Goal: Task Accomplishment & Management: Manage account settings

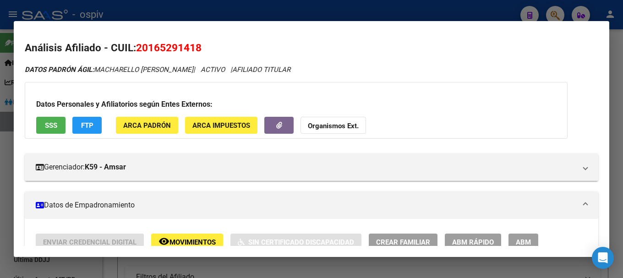
scroll to position [412, 0]
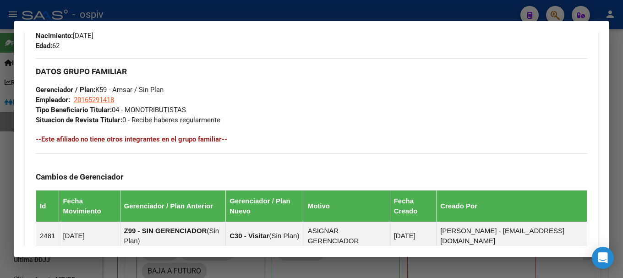
click at [5, 158] on div at bounding box center [311, 139] width 623 height 278
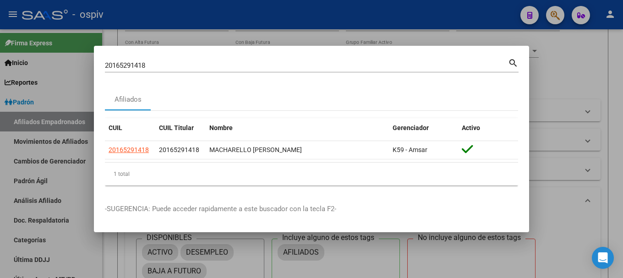
click at [5, 158] on div at bounding box center [311, 139] width 623 height 278
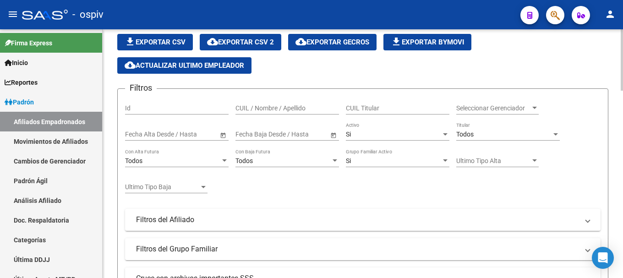
scroll to position [0, 0]
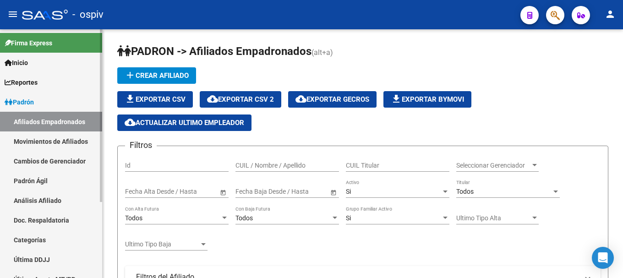
click at [54, 142] on link "Movimientos de Afiliados" at bounding box center [51, 141] width 102 height 20
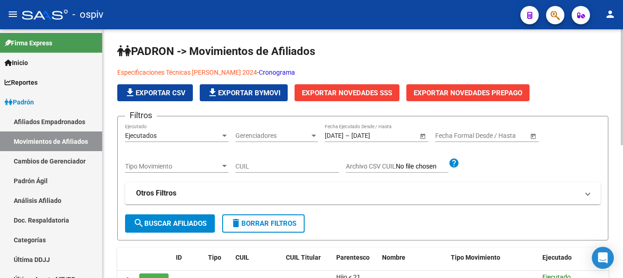
click at [276, 70] on link "Cronograma" at bounding box center [277, 72] width 36 height 7
click at [53, 139] on link "Movimientos de Afiliados" at bounding box center [51, 141] width 102 height 20
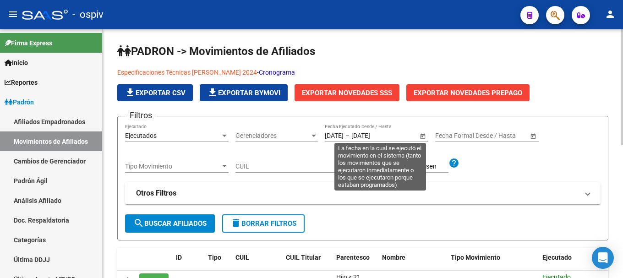
click at [422, 136] on span "Open calendar" at bounding box center [423, 136] width 22 height 22
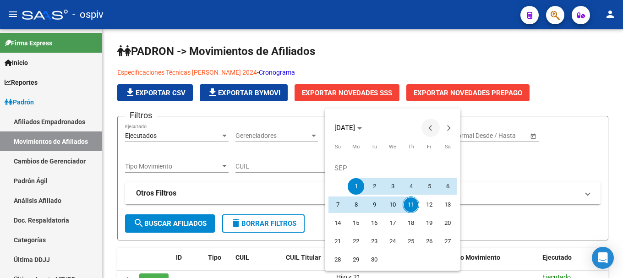
click at [431, 128] on button "Previous month" at bounding box center [430, 128] width 18 height 18
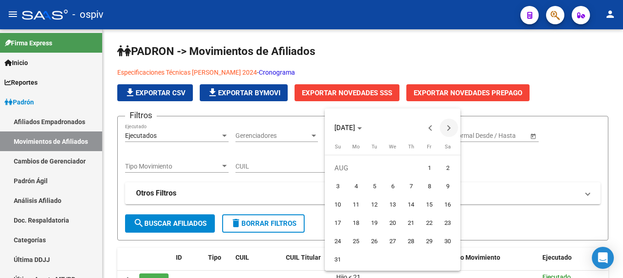
drag, startPoint x: 427, startPoint y: 169, endPoint x: 445, endPoint y: 135, distance: 38.5
click at [428, 169] on span "1" at bounding box center [429, 168] width 16 height 16
type input "[DATE]"
click at [448, 125] on span "Next month" at bounding box center [449, 128] width 18 height 18
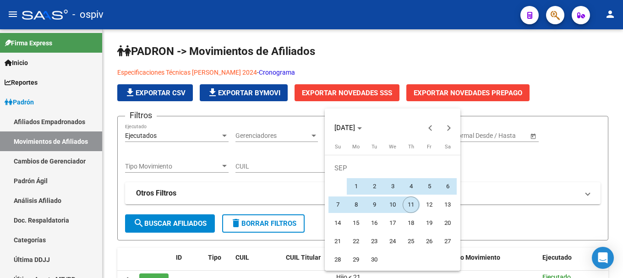
click at [414, 204] on span "11" at bounding box center [411, 205] width 16 height 16
type input "[DATE]"
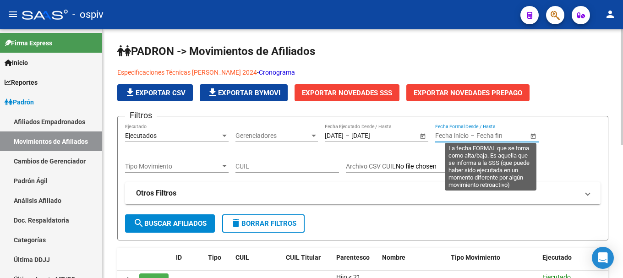
click at [503, 137] on input "text" at bounding box center [498, 136] width 45 height 8
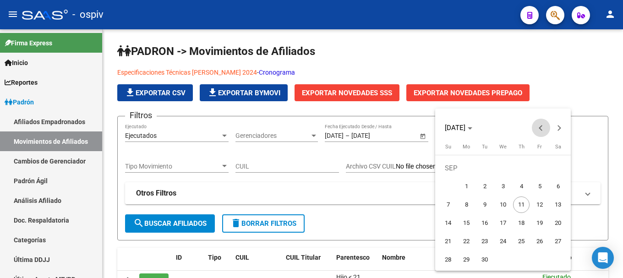
click at [544, 129] on span "Previous month" at bounding box center [541, 128] width 18 height 18
drag, startPoint x: 539, startPoint y: 165, endPoint x: 556, endPoint y: 147, distance: 24.3
click at [540, 165] on span "1" at bounding box center [539, 168] width 16 height 16
type input "[DATE]"
drag, startPoint x: 561, startPoint y: 129, endPoint x: 549, endPoint y: 133, distance: 12.6
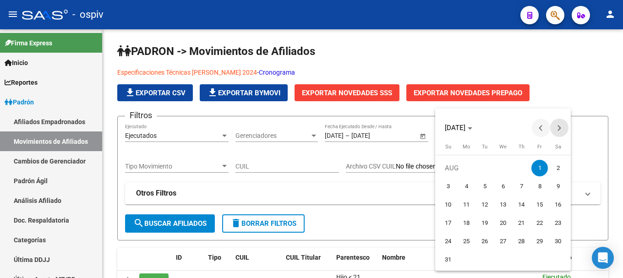
click at [560, 129] on button "Next month" at bounding box center [559, 128] width 18 height 18
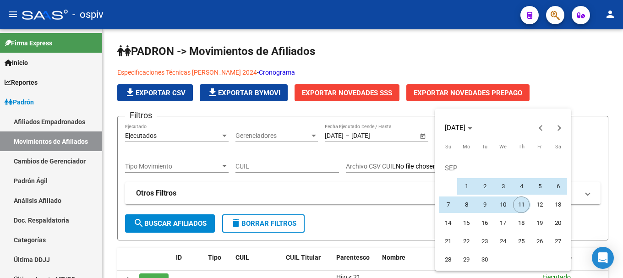
click at [525, 207] on span "11" at bounding box center [521, 205] width 16 height 16
type input "[DATE]"
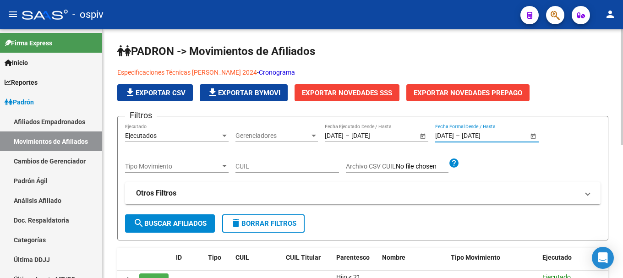
click at [171, 224] on span "search Buscar Afiliados" at bounding box center [169, 223] width 73 height 8
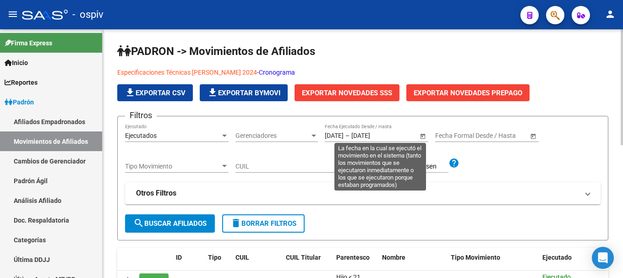
click at [422, 137] on span "Open calendar" at bounding box center [423, 136] width 22 height 22
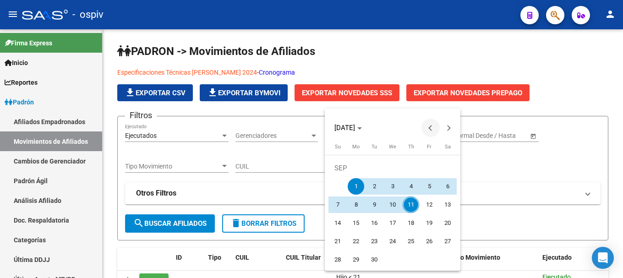
click at [433, 125] on span "Previous month" at bounding box center [430, 128] width 18 height 18
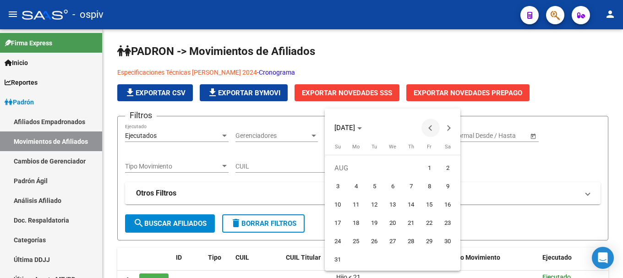
drag, startPoint x: 429, startPoint y: 169, endPoint x: 437, endPoint y: 134, distance: 35.8
click at [429, 168] on span "1" at bounding box center [429, 168] width 16 height 16
type input "[DATE]"
click at [445, 129] on span "Next month" at bounding box center [449, 128] width 18 height 18
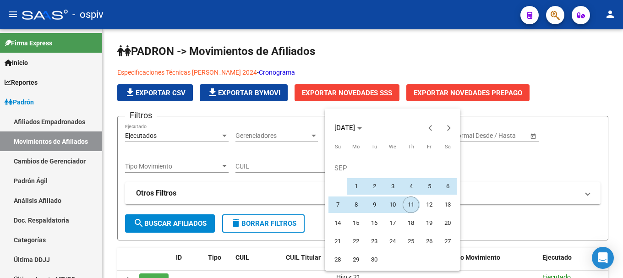
click at [411, 207] on span "11" at bounding box center [411, 205] width 16 height 16
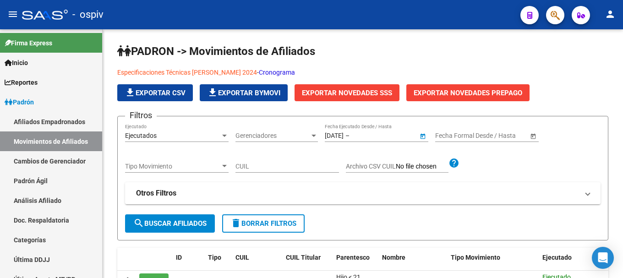
type input "11/09/2025"
click at [191, 226] on span "search Buscar Afiliados" at bounding box center [169, 223] width 73 height 8
click at [353, 95] on span "Exportar Novedades SSS" at bounding box center [347, 93] width 90 height 8
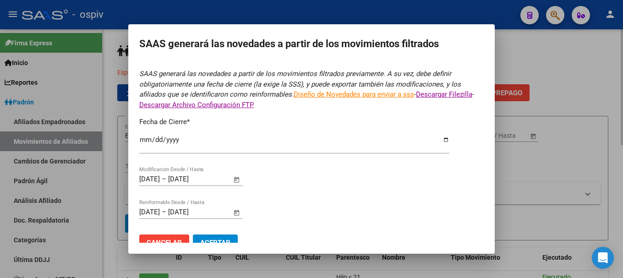
type input "2025-08-31"
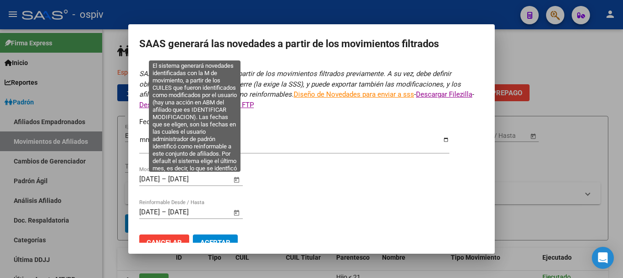
click at [235, 180] on span "Open calendar" at bounding box center [237, 180] width 22 height 22
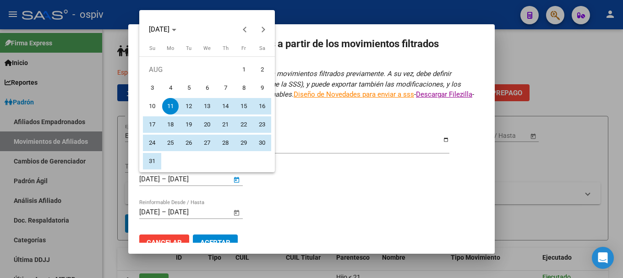
click at [245, 69] on span "1" at bounding box center [243, 69] width 16 height 16
type input "[DATE]"
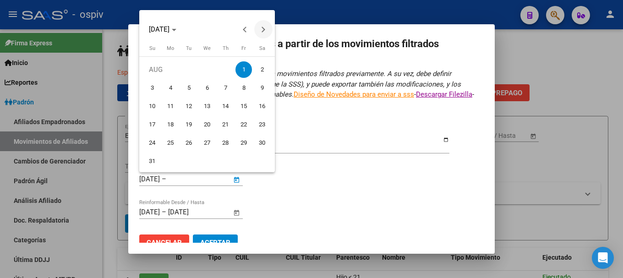
click at [268, 32] on span "Next month" at bounding box center [263, 29] width 18 height 18
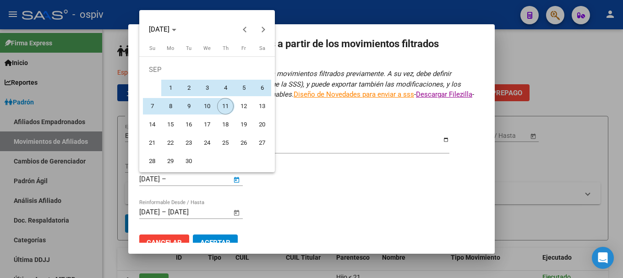
click at [224, 104] on span "11" at bounding box center [225, 106] width 16 height 16
type input "11/09/2025"
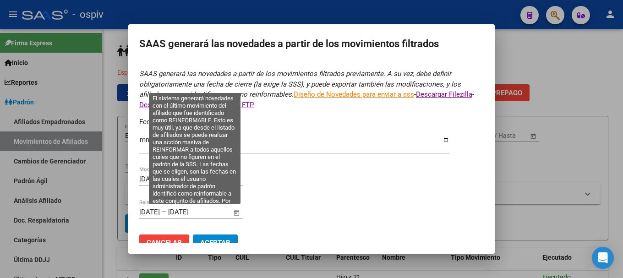
click at [234, 213] on span "Open calendar" at bounding box center [237, 213] width 22 height 22
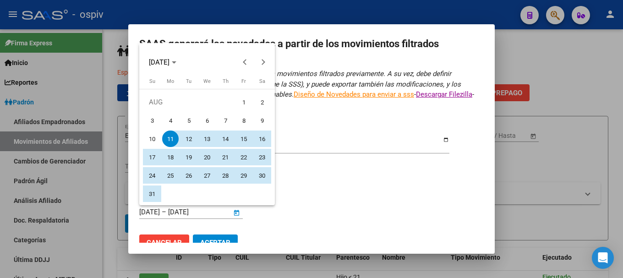
click at [246, 103] on span "1" at bounding box center [243, 102] width 16 height 16
type input "[DATE]"
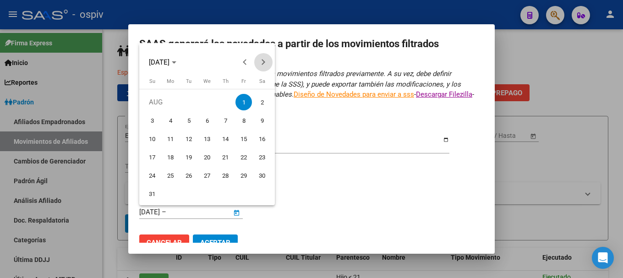
click at [268, 61] on span "Next month" at bounding box center [263, 62] width 18 height 18
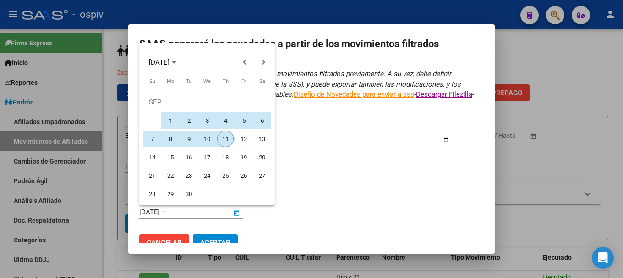
click at [223, 139] on span "11" at bounding box center [225, 139] width 16 height 16
type input "11/09/2025"
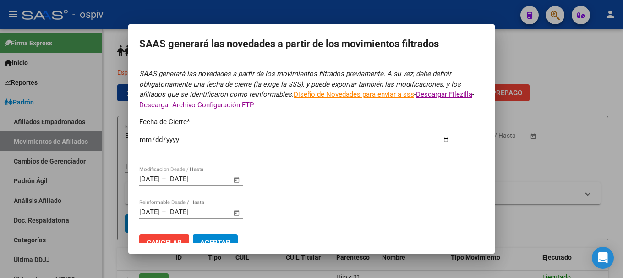
scroll to position [16, 0]
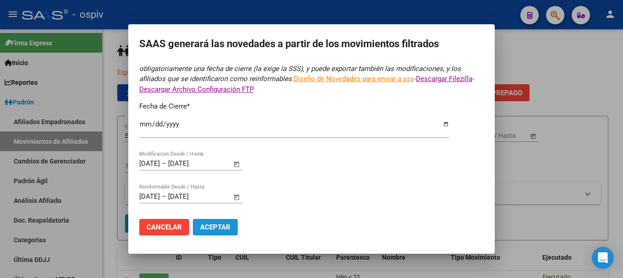
click at [222, 226] on span "Aceptar" at bounding box center [215, 227] width 30 height 8
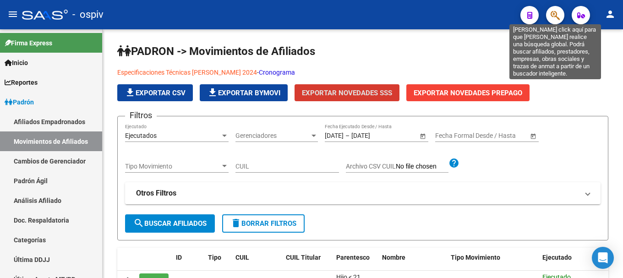
click at [556, 15] on icon "button" at bounding box center [555, 15] width 9 height 11
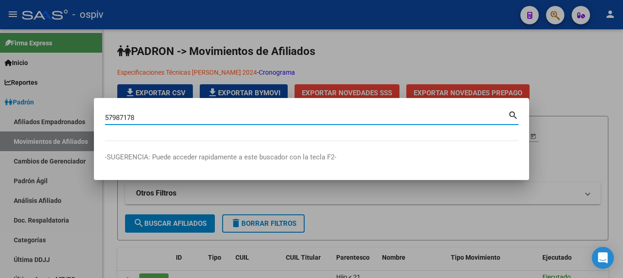
type input "57987178"
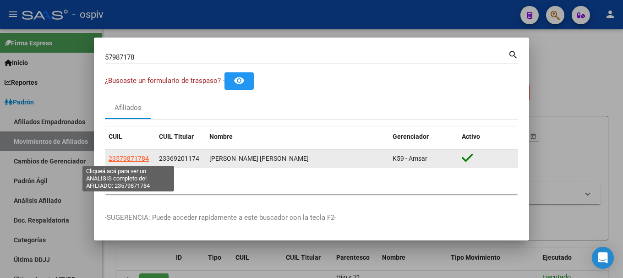
click at [143, 155] on span "23579871784" at bounding box center [129, 158] width 40 height 7
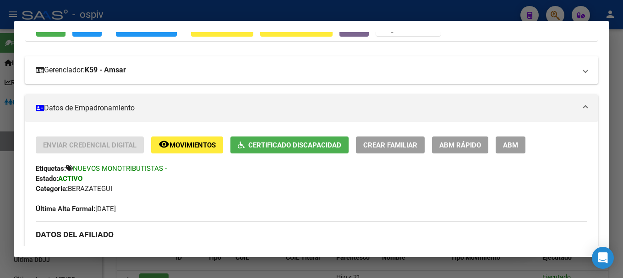
scroll to position [46, 0]
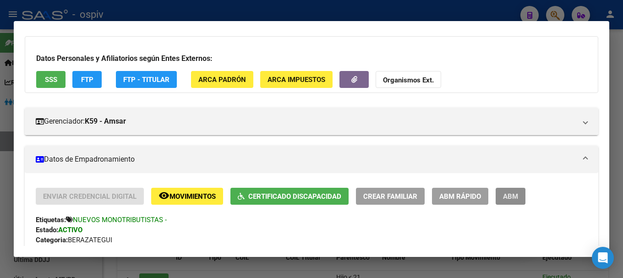
click at [515, 194] on span "ABM" at bounding box center [510, 196] width 15 height 8
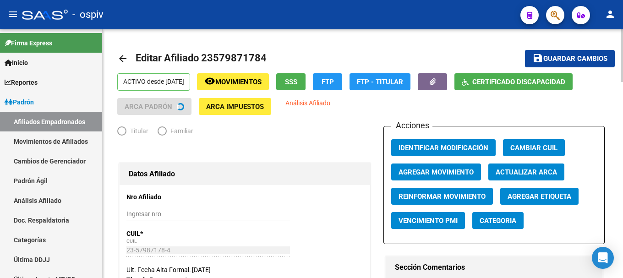
radio input "true"
type input "23-36920117-4"
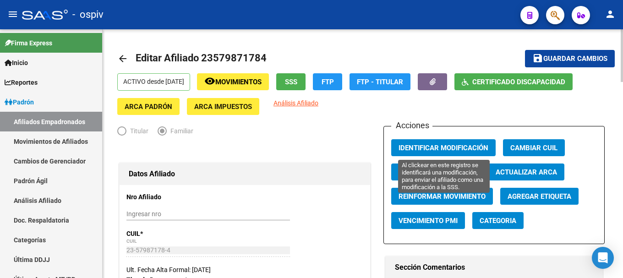
click at [434, 149] on span "Identificar Modificación" at bounding box center [444, 148] width 90 height 8
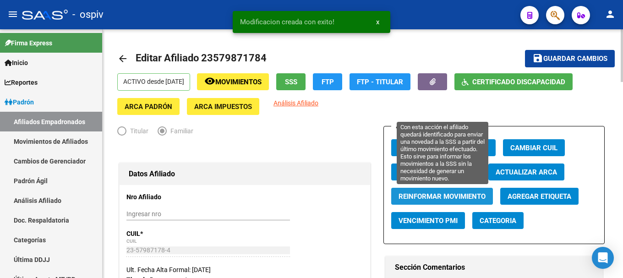
click at [448, 195] on span "Reinformar Movimiento" at bounding box center [442, 196] width 87 height 8
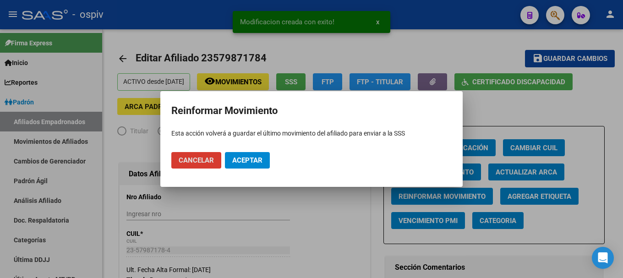
click at [244, 154] on button "Aceptar" at bounding box center [247, 160] width 45 height 16
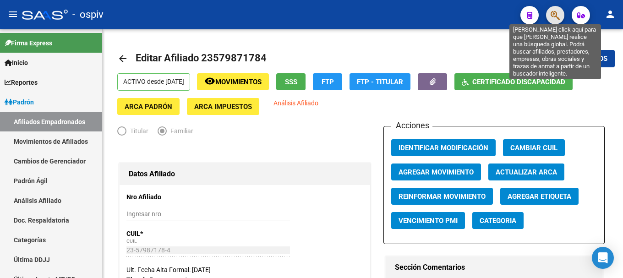
click at [554, 11] on icon "button" at bounding box center [555, 15] width 9 height 11
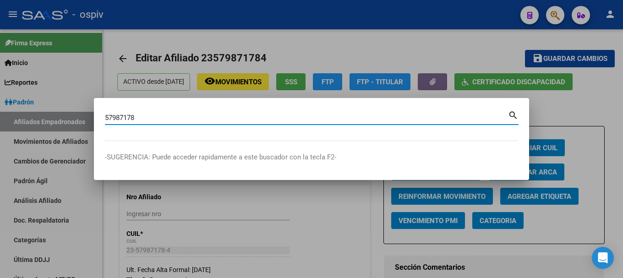
type input "57987178"
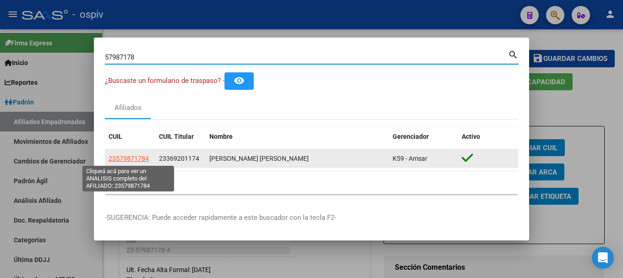
click at [129, 159] on span "23579871784" at bounding box center [129, 158] width 40 height 7
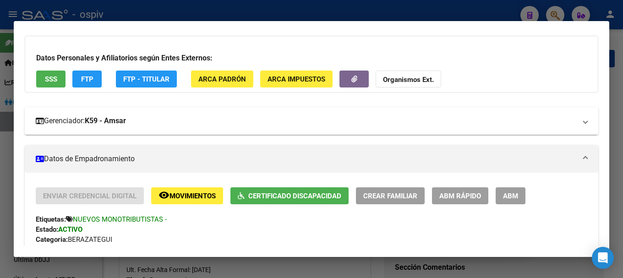
scroll to position [46, 0]
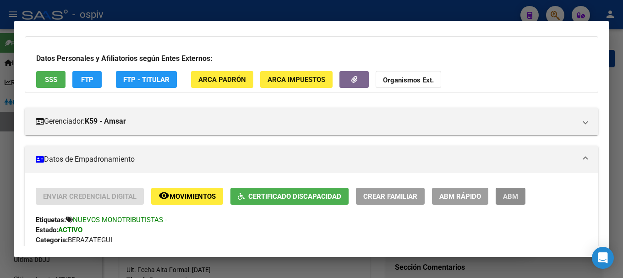
click at [505, 192] on span "ABM" at bounding box center [510, 196] width 15 height 8
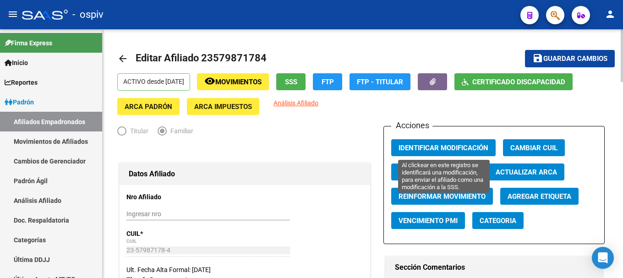
click at [440, 147] on span "Identificar Modificación" at bounding box center [444, 148] width 90 height 8
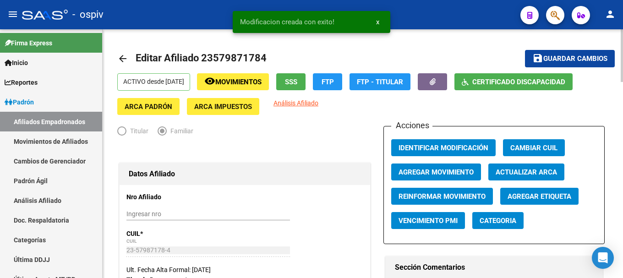
click at [437, 172] on span "Agregar Movimiento" at bounding box center [436, 172] width 75 height 8
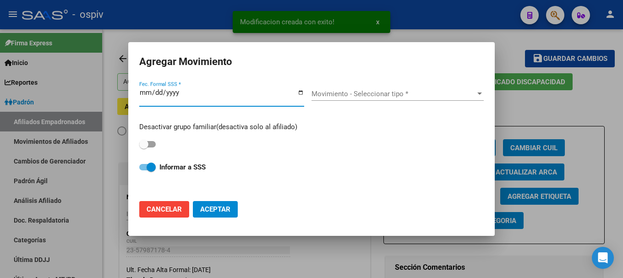
click at [515, 112] on div at bounding box center [311, 139] width 623 height 278
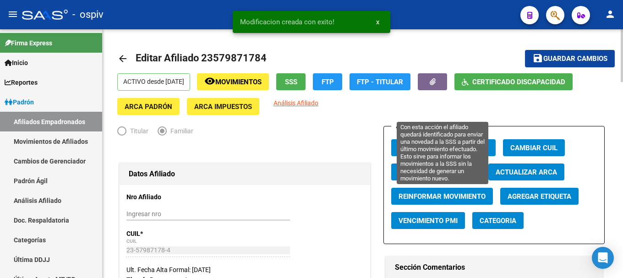
click at [444, 201] on span "Reinformar Movimiento" at bounding box center [442, 196] width 87 height 8
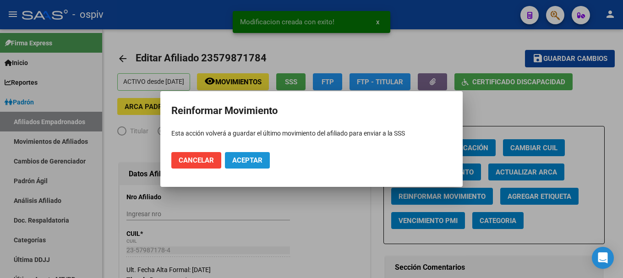
click at [251, 157] on span "Aceptar" at bounding box center [247, 160] width 30 height 8
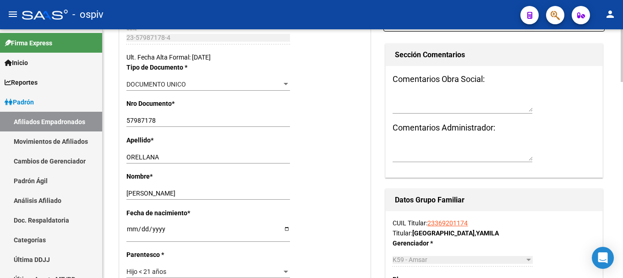
scroll to position [275, 0]
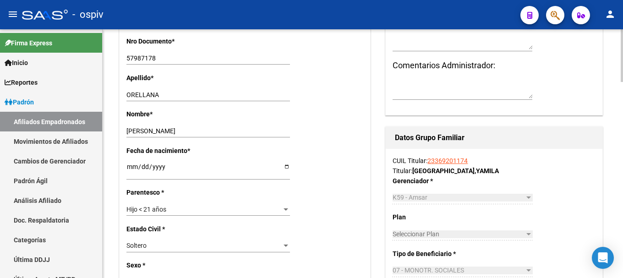
click at [282, 211] on div at bounding box center [286, 209] width 8 height 7
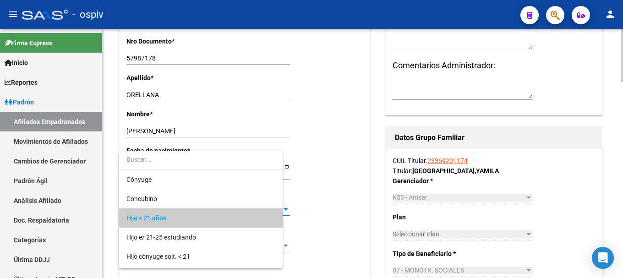
scroll to position [9, 0]
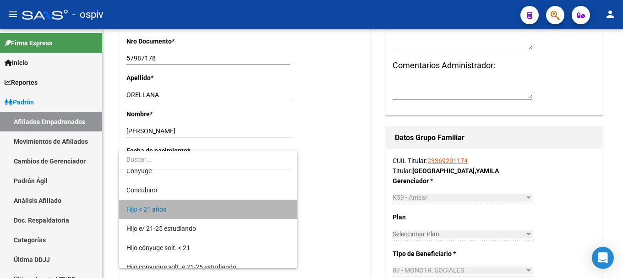
click at [284, 211] on mat-option "Hijo < 21 años" at bounding box center [208, 209] width 178 height 19
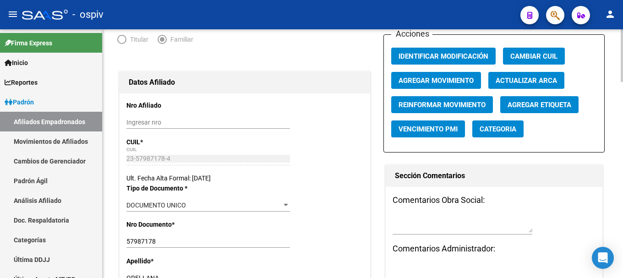
scroll to position [0, 0]
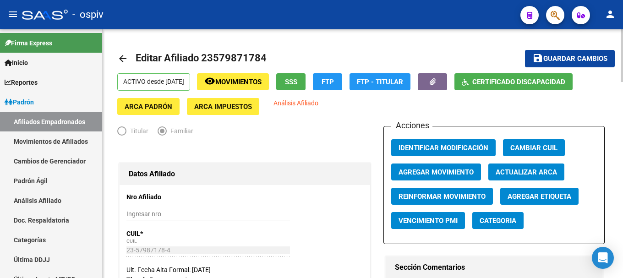
click at [582, 56] on span "Guardar cambios" at bounding box center [575, 59] width 64 height 8
click at [126, 55] on mat-icon "arrow_back" at bounding box center [122, 58] width 11 height 11
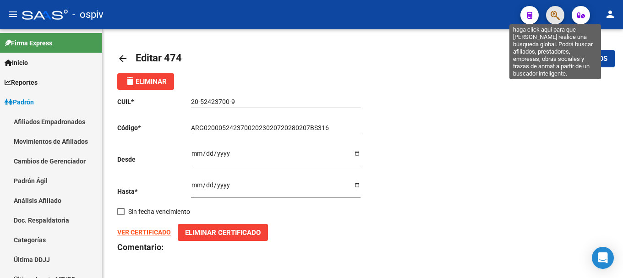
click at [557, 12] on icon "button" at bounding box center [555, 15] width 9 height 11
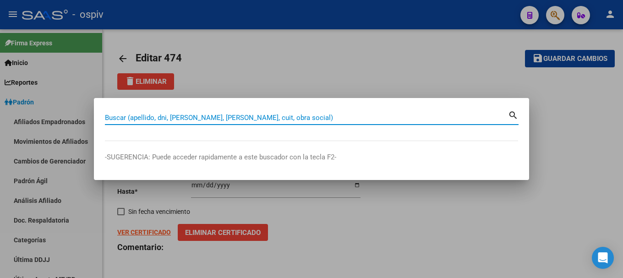
paste input "57897994"
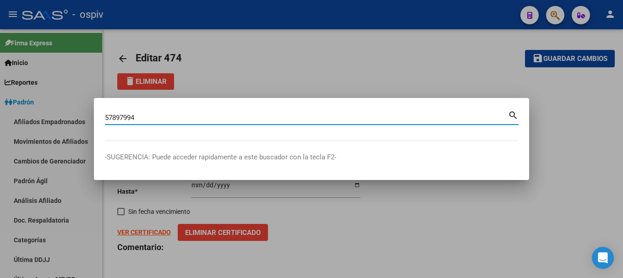
type input "57897994"
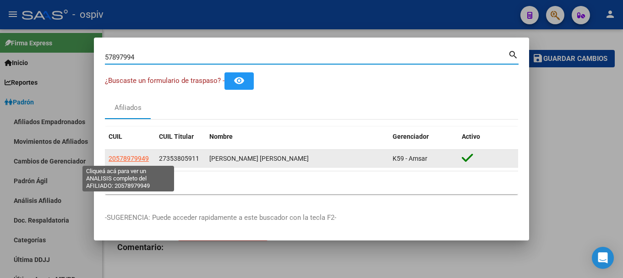
click at [131, 160] on span "20578979949" at bounding box center [129, 158] width 40 height 7
type textarea "20578979949"
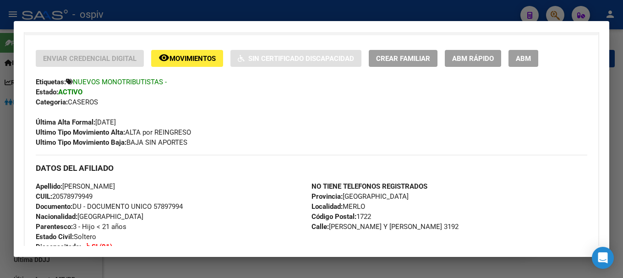
scroll to position [183, 0]
click at [188, 60] on span "Movimientos" at bounding box center [192, 59] width 46 height 8
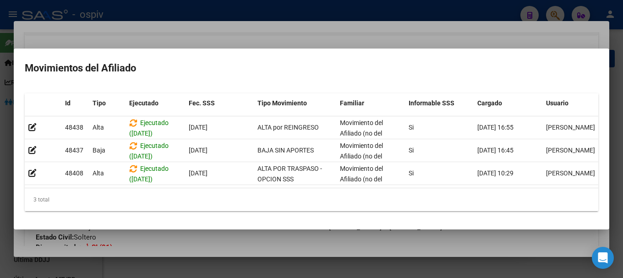
click at [2, 173] on div at bounding box center [311, 139] width 623 height 278
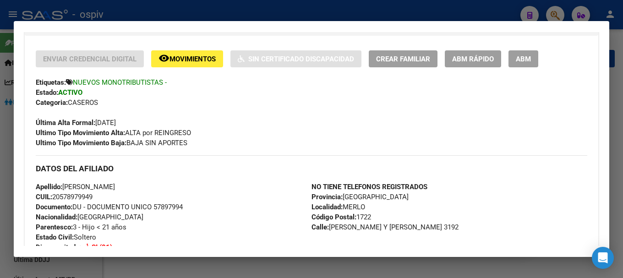
click at [559, 10] on div at bounding box center [311, 139] width 623 height 278
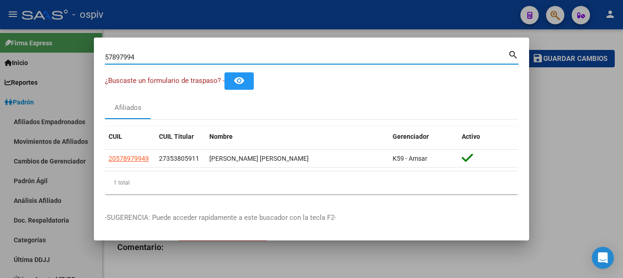
drag, startPoint x: 140, startPoint y: 60, endPoint x: 84, endPoint y: 39, distance: 59.6
click at [85, 47] on div "57897994 Buscar (apellido, dni, cuil, nro traspaso, cuit, obra social) search ¿…" at bounding box center [311, 139] width 623 height 278
type input "59329043"
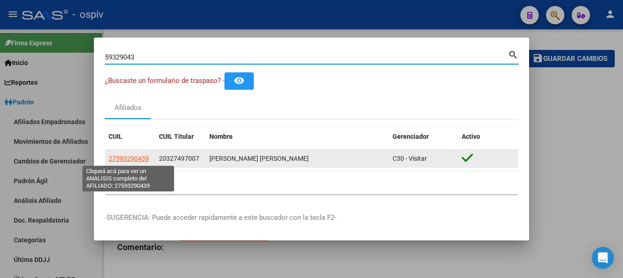
click at [129, 161] on span "27593290439" at bounding box center [129, 158] width 40 height 7
type textarea "27593290439"
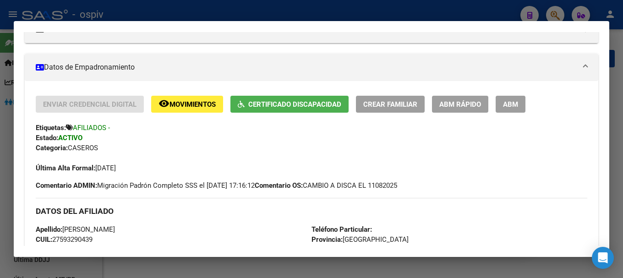
scroll to position [137, 0]
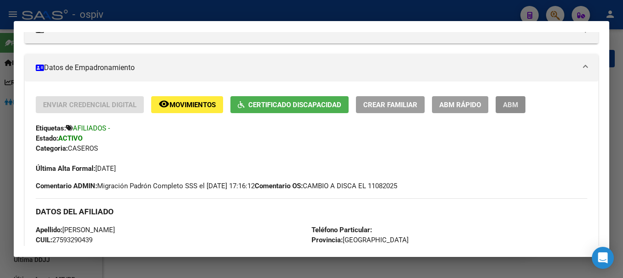
click at [520, 103] on button "ABM" at bounding box center [511, 104] width 30 height 17
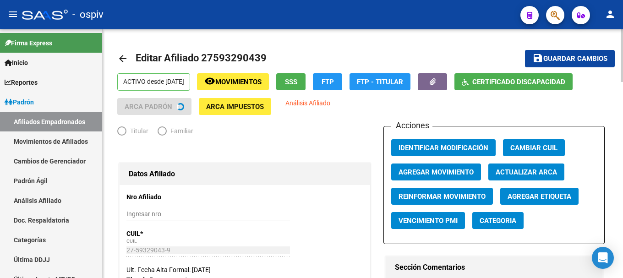
radio input "true"
type input "30-66149079-5"
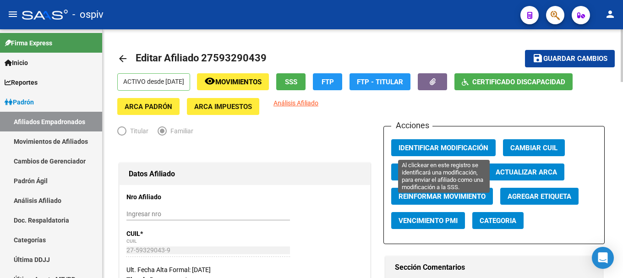
click at [456, 146] on span "Identificar Modificación" at bounding box center [444, 148] width 90 height 8
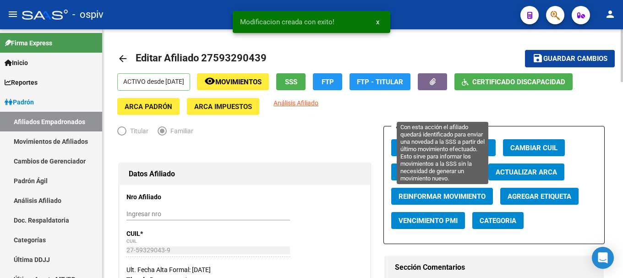
click at [452, 198] on span "Reinformar Movimiento" at bounding box center [442, 196] width 87 height 8
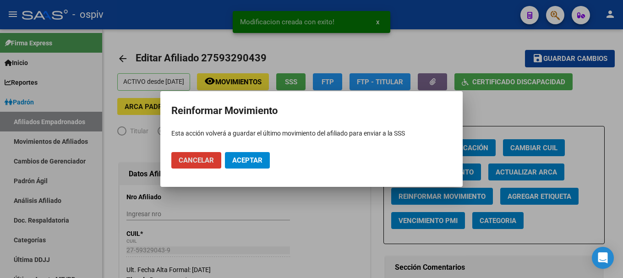
click at [249, 163] on span "Aceptar" at bounding box center [247, 160] width 30 height 8
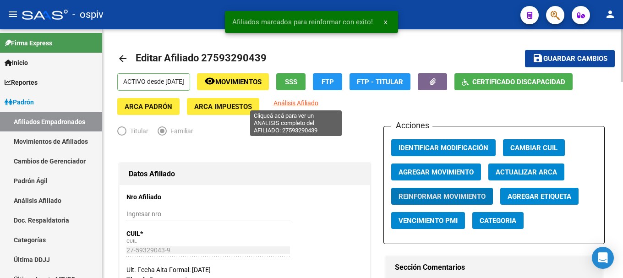
click at [301, 100] on span "Análisis Afiliado" at bounding box center [295, 102] width 45 height 7
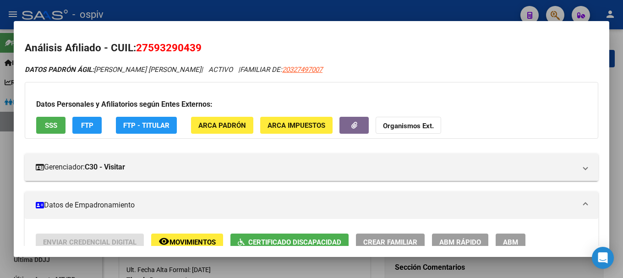
click at [549, 15] on div at bounding box center [311, 139] width 623 height 278
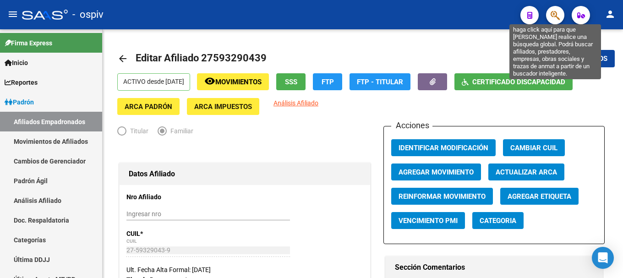
click at [553, 14] on icon "button" at bounding box center [555, 15] width 9 height 11
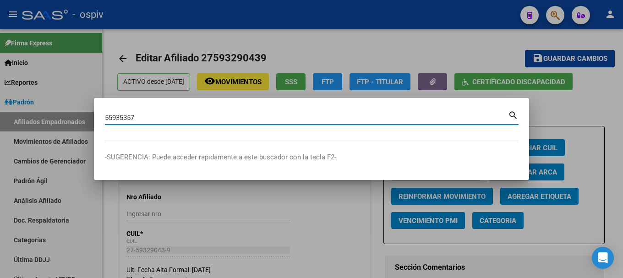
type input "55935357"
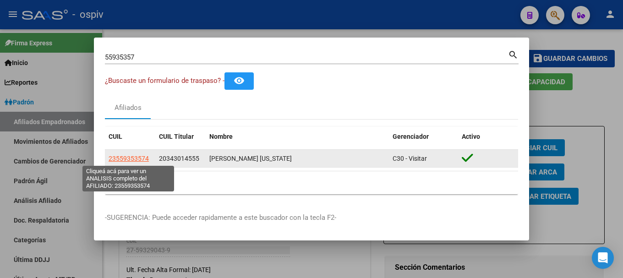
click at [139, 158] on span "23559353574" at bounding box center [129, 158] width 40 height 7
type textarea "23559353574"
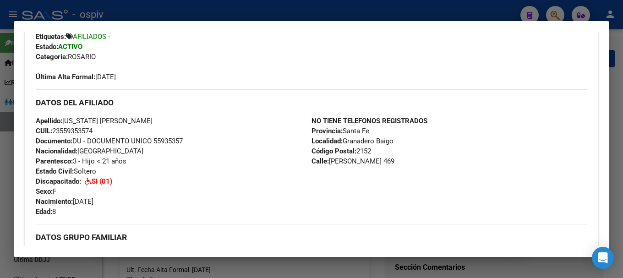
scroll to position [183, 0]
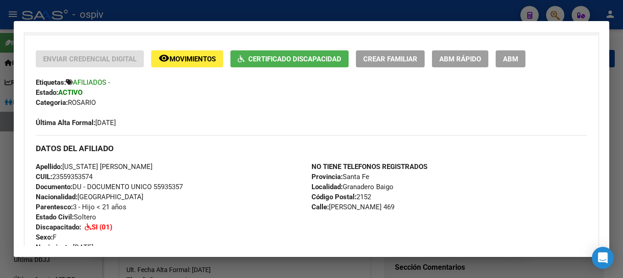
click at [210, 59] on span "Movimientos" at bounding box center [192, 59] width 46 height 8
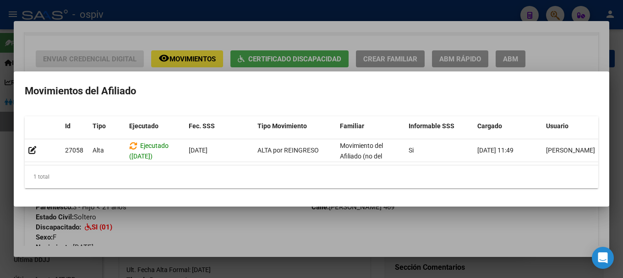
click at [0, 149] on div at bounding box center [311, 139] width 623 height 278
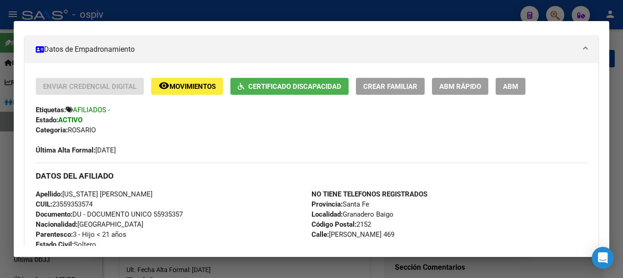
scroll to position [92, 0]
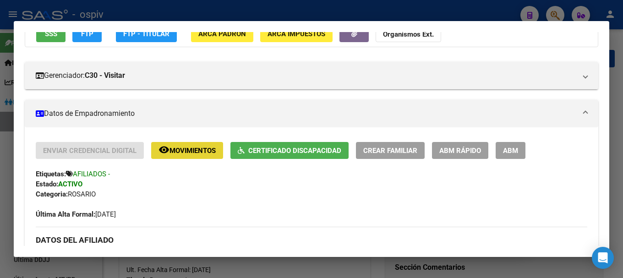
click at [200, 149] on span "Movimientos" at bounding box center [192, 151] width 46 height 8
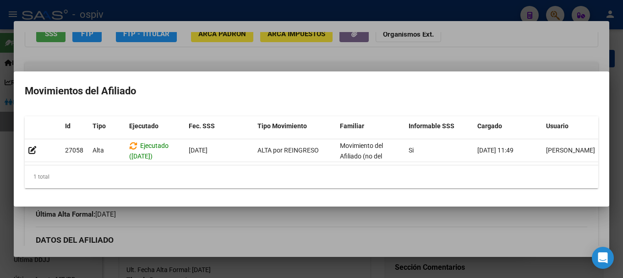
click at [2, 175] on div at bounding box center [311, 139] width 623 height 278
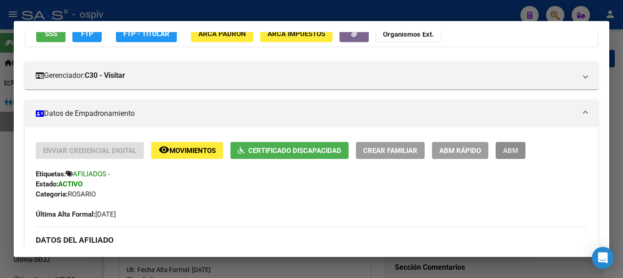
click at [515, 151] on span "ABM" at bounding box center [510, 151] width 15 height 8
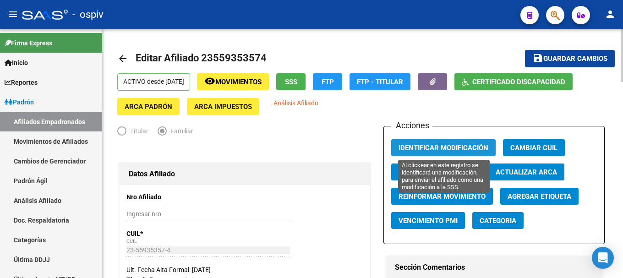
click at [441, 148] on span "Identificar Modificación" at bounding box center [444, 148] width 90 height 8
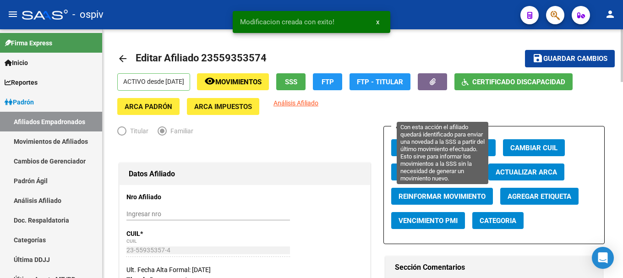
click at [451, 196] on span "Reinformar Movimiento" at bounding box center [442, 196] width 87 height 8
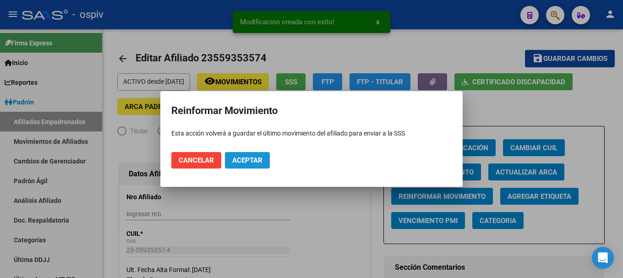
click at [247, 162] on span "Aceptar" at bounding box center [247, 160] width 30 height 8
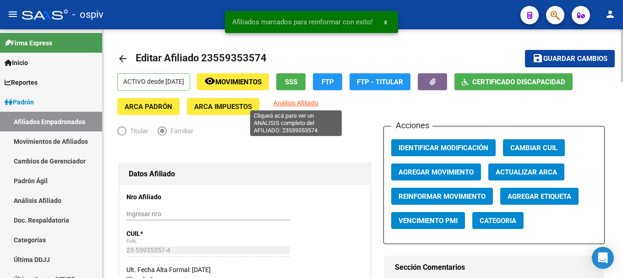
click at [297, 104] on span "Análisis Afiliado" at bounding box center [295, 102] width 45 height 7
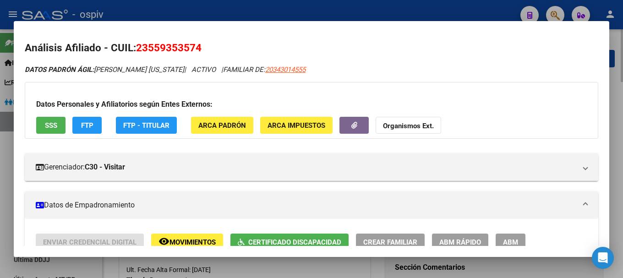
drag, startPoint x: 552, startPoint y: 12, endPoint x: 194, endPoint y: 84, distance: 365.5
click at [550, 12] on div at bounding box center [311, 139] width 623 height 278
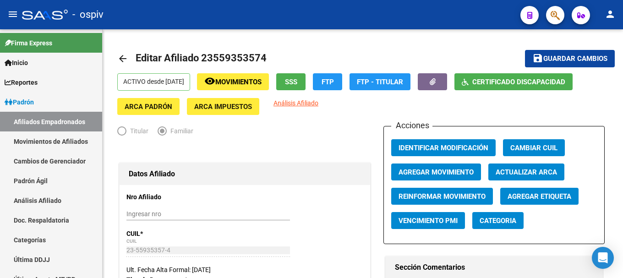
click at [555, 14] on icon "button" at bounding box center [555, 15] width 9 height 11
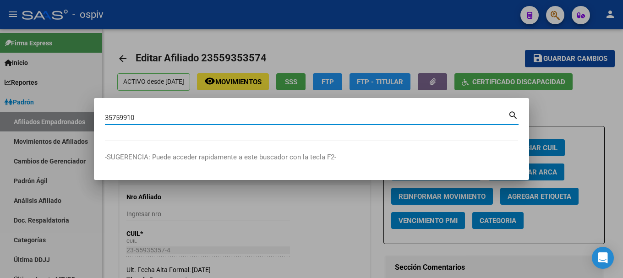
type input "35759910"
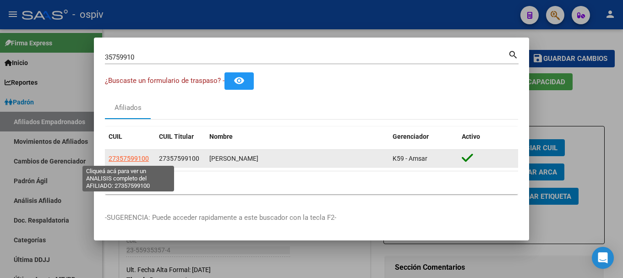
click at [134, 159] on span "27357599100" at bounding box center [129, 158] width 40 height 7
type textarea "27357599100"
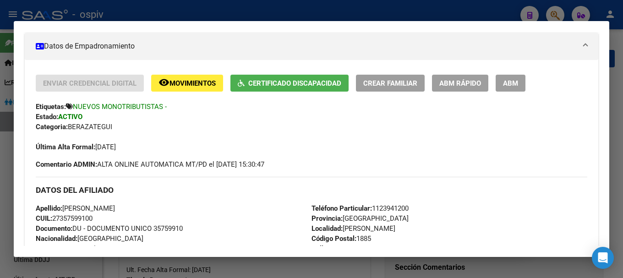
scroll to position [183, 0]
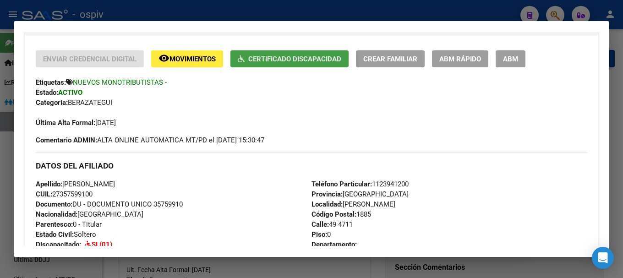
click at [309, 61] on span "Certificado Discapacidad" at bounding box center [294, 59] width 93 height 8
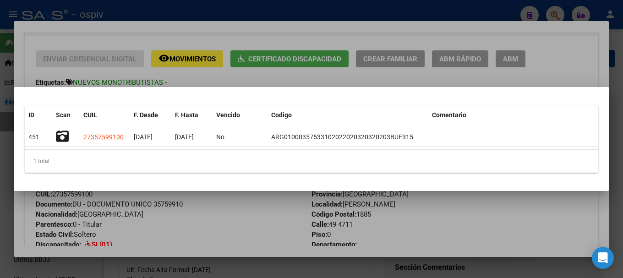
click at [1, 186] on div at bounding box center [311, 139] width 623 height 278
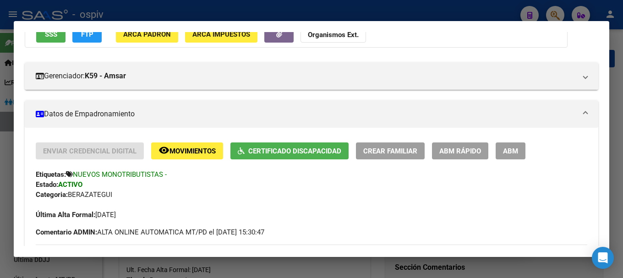
scroll to position [92, 0]
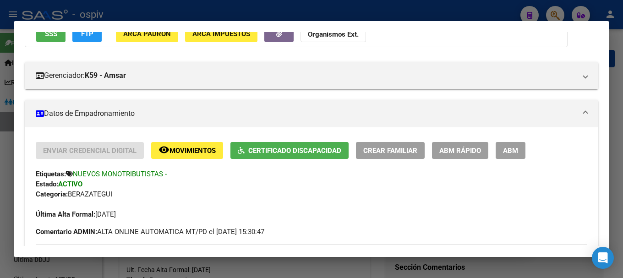
click at [508, 151] on span "ABM" at bounding box center [510, 151] width 15 height 8
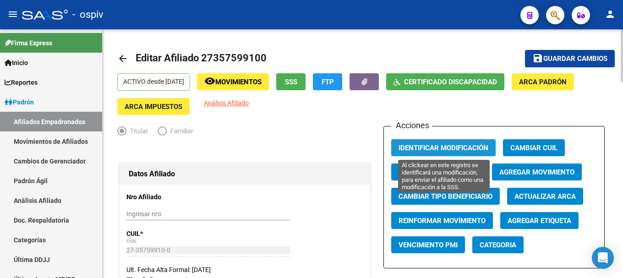
click at [448, 151] on span "Identificar Modificación" at bounding box center [444, 148] width 90 height 8
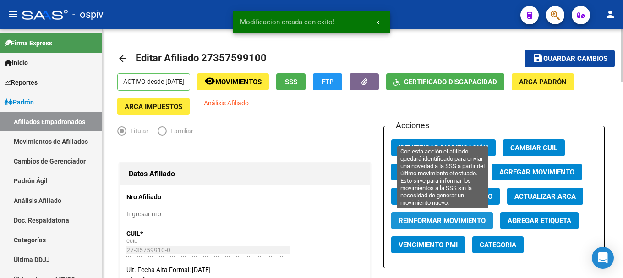
click at [445, 220] on span "Reinformar Movimiento" at bounding box center [442, 221] width 87 height 8
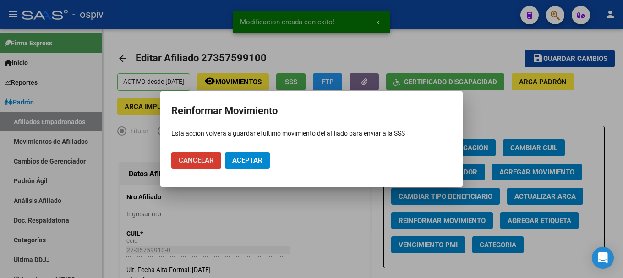
click at [247, 164] on span "Aceptar" at bounding box center [247, 160] width 30 height 8
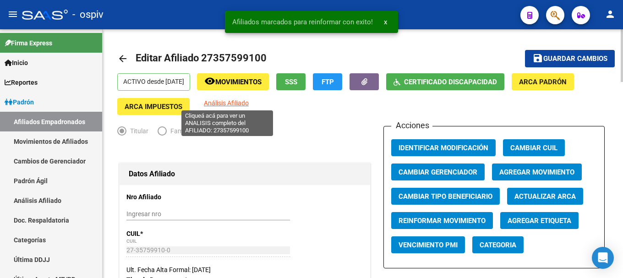
click at [245, 101] on span "Análisis Afiliado" at bounding box center [226, 102] width 45 height 7
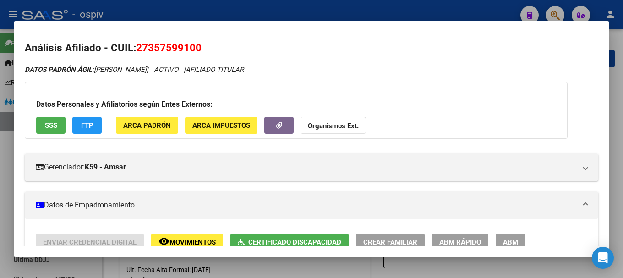
click at [553, 15] on div at bounding box center [311, 139] width 623 height 278
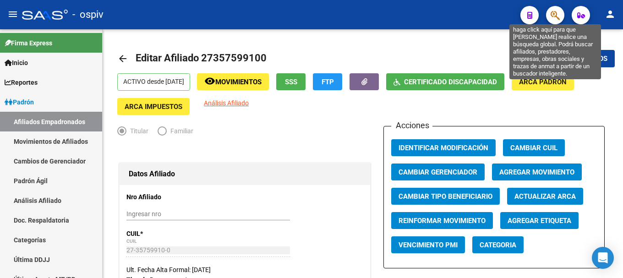
click at [553, 13] on icon "button" at bounding box center [555, 15] width 9 height 11
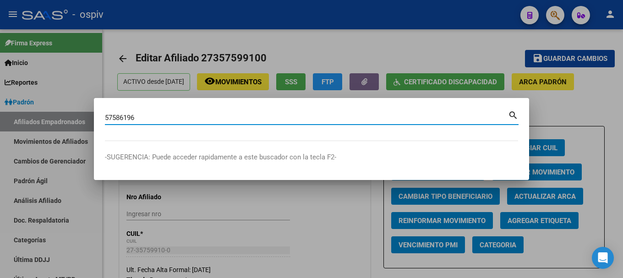
type input "57586196"
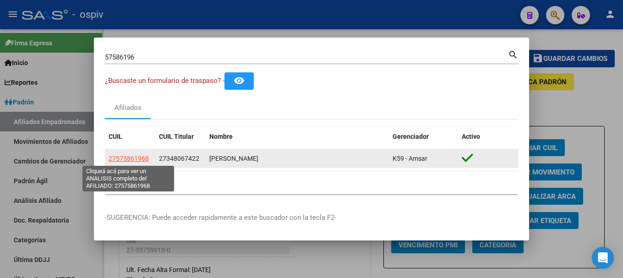
click at [127, 159] on span "27575861968" at bounding box center [129, 158] width 40 height 7
type textarea "27575861968"
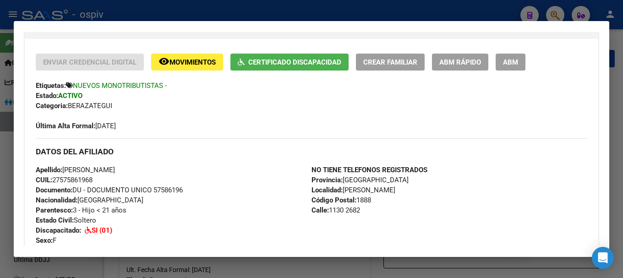
scroll to position [183, 0]
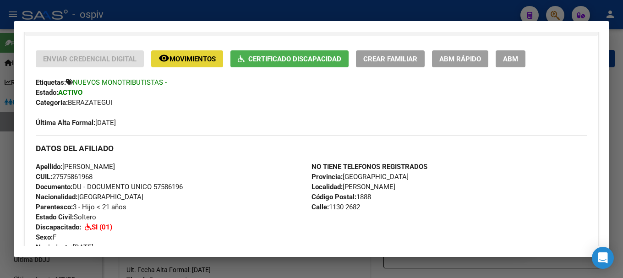
click at [197, 60] on span "Movimientos" at bounding box center [192, 59] width 46 height 8
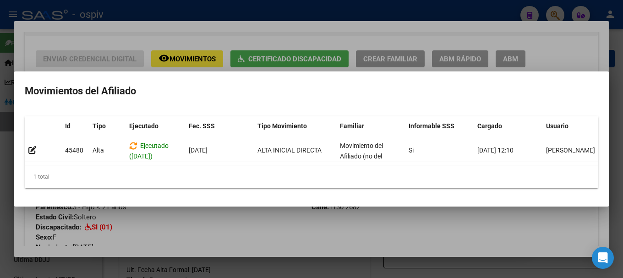
click at [0, 150] on div at bounding box center [311, 139] width 623 height 278
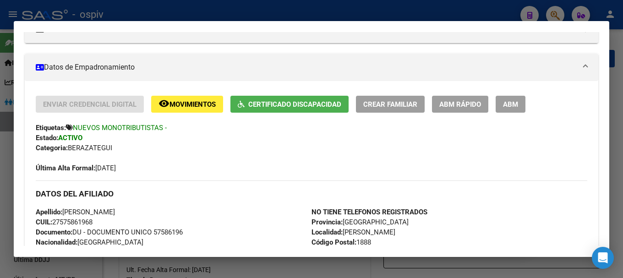
scroll to position [137, 0]
click at [513, 106] on span "ABM" at bounding box center [510, 105] width 15 height 8
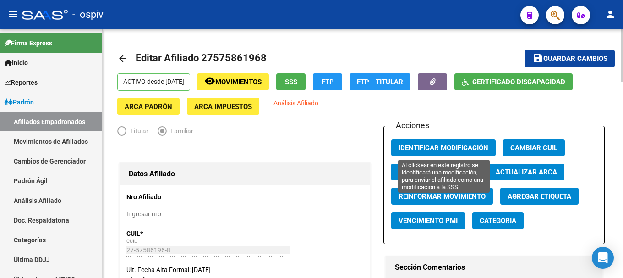
click at [453, 143] on button "Identificar Modificación" at bounding box center [443, 147] width 104 height 17
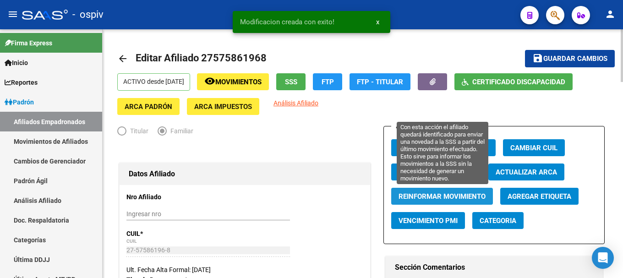
click at [447, 196] on span "Reinformar Movimiento" at bounding box center [442, 196] width 87 height 8
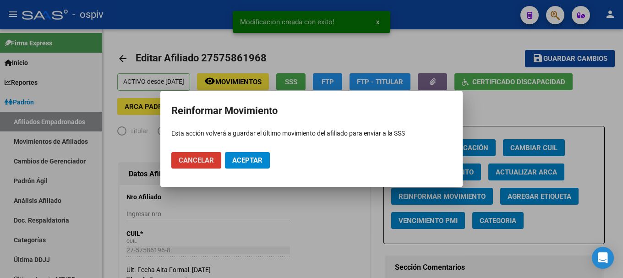
click at [257, 163] on span "Aceptar" at bounding box center [247, 160] width 30 height 8
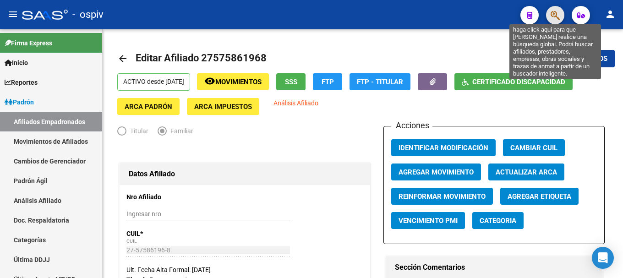
click at [560, 11] on icon "button" at bounding box center [555, 15] width 9 height 11
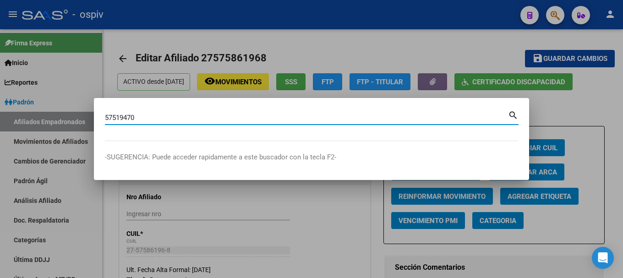
type input "57519470"
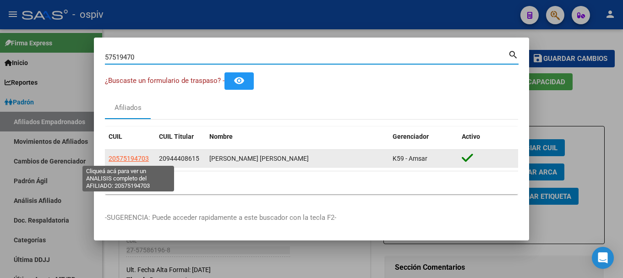
click at [142, 161] on span "20575194703" at bounding box center [129, 158] width 40 height 7
type textarea "20575194703"
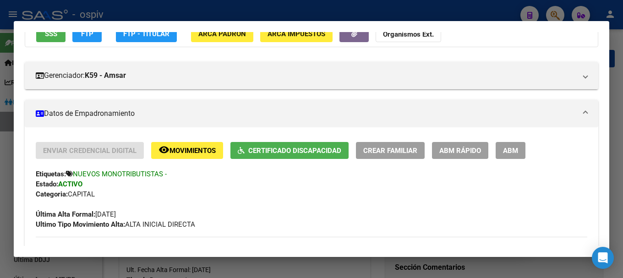
scroll to position [137, 0]
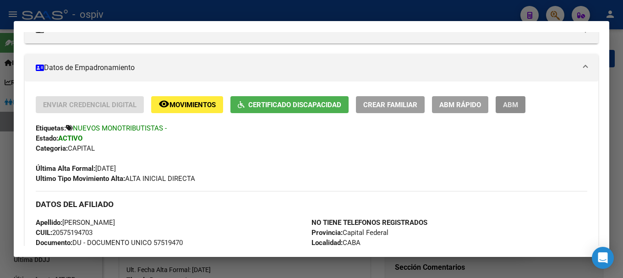
click at [509, 105] on span "ABM" at bounding box center [510, 105] width 15 height 8
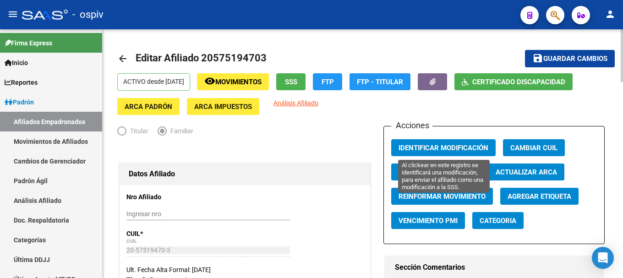
click at [440, 147] on span "Identificar Modificación" at bounding box center [444, 148] width 90 height 8
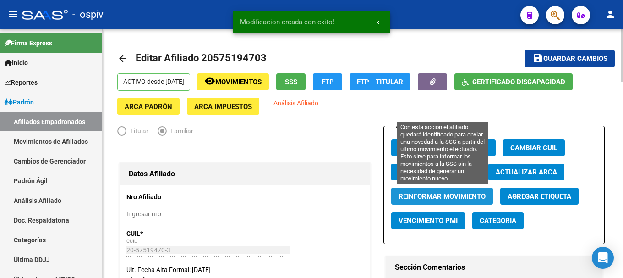
click at [464, 198] on span "Reinformar Movimiento" at bounding box center [442, 196] width 87 height 8
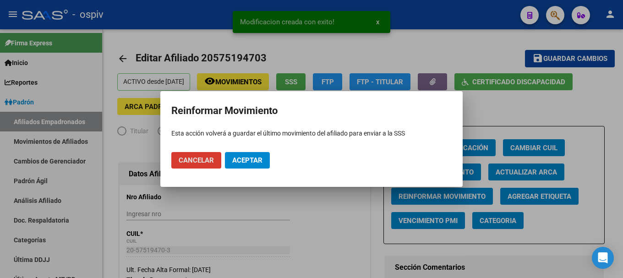
click at [254, 164] on span "Aceptar" at bounding box center [247, 160] width 30 height 8
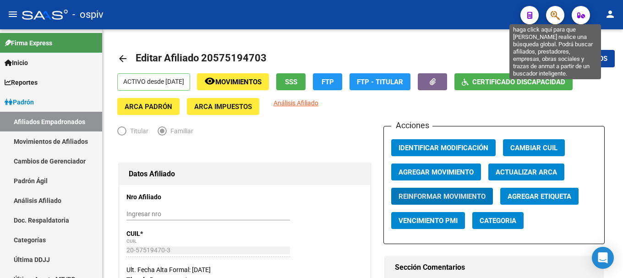
click at [554, 13] on icon "button" at bounding box center [555, 15] width 9 height 11
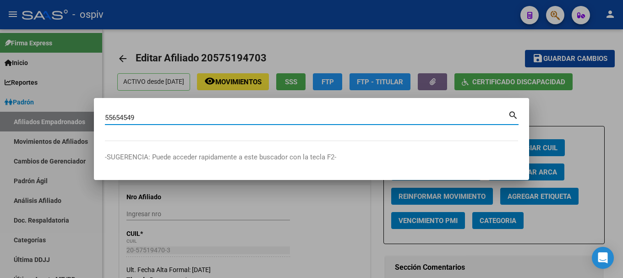
type input "55654549"
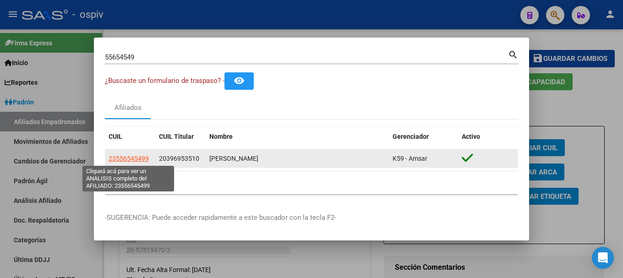
click at [136, 159] on span "23556545499" at bounding box center [129, 158] width 40 height 7
type textarea "23556545499"
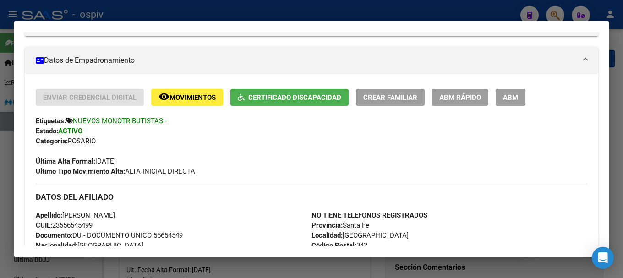
scroll to position [137, 0]
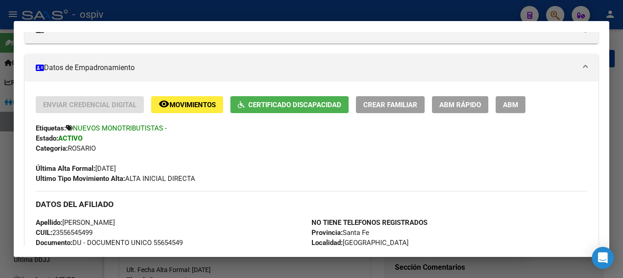
click at [512, 109] on button "ABM" at bounding box center [511, 104] width 30 height 17
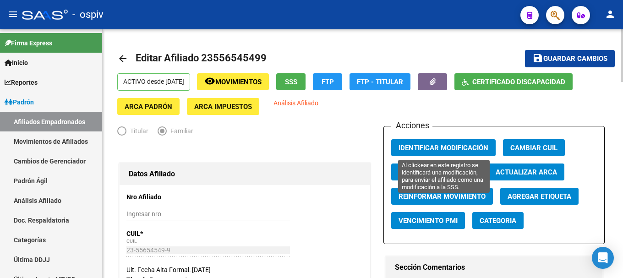
click at [459, 146] on span "Identificar Modificación" at bounding box center [444, 148] width 90 height 8
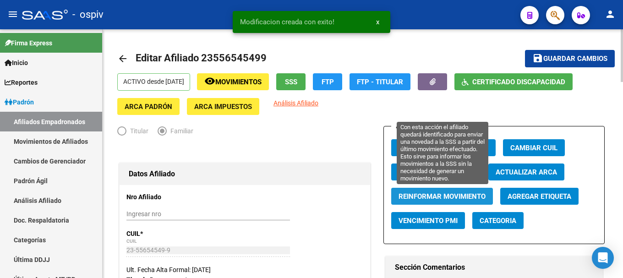
click at [447, 197] on span "Reinformar Movimiento" at bounding box center [442, 196] width 87 height 8
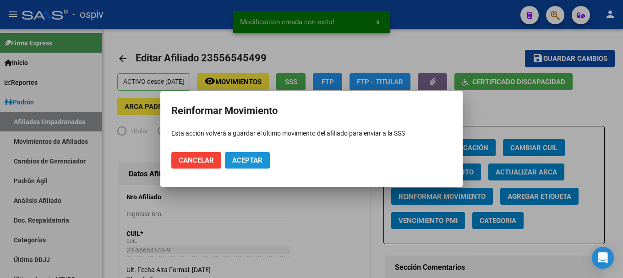
click at [250, 160] on span "Aceptar" at bounding box center [247, 160] width 30 height 8
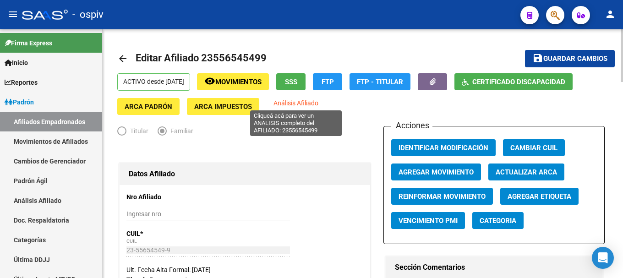
click at [294, 100] on span "Análisis Afiliado" at bounding box center [295, 102] width 45 height 7
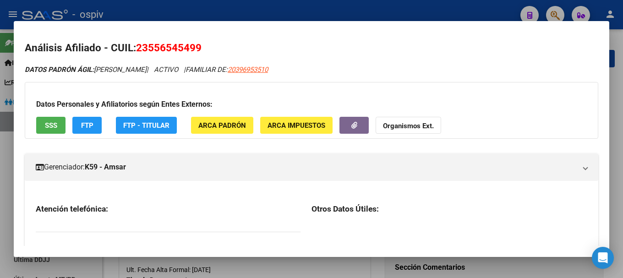
click at [556, 11] on div at bounding box center [311, 139] width 623 height 278
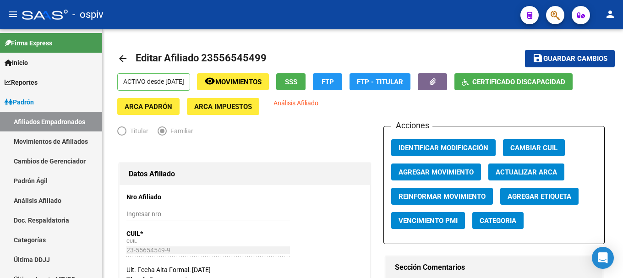
click at [560, 18] on button "button" at bounding box center [555, 15] width 18 height 18
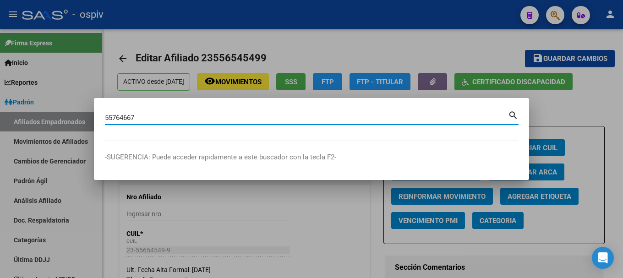
type input "55764667"
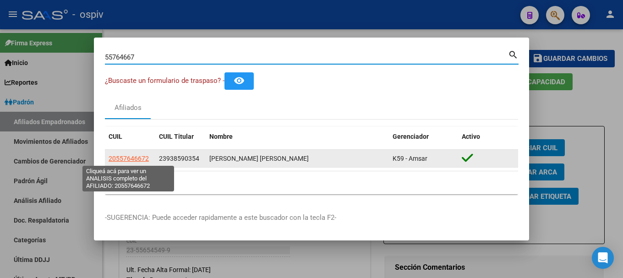
click at [140, 157] on span "20557646672" at bounding box center [129, 158] width 40 height 7
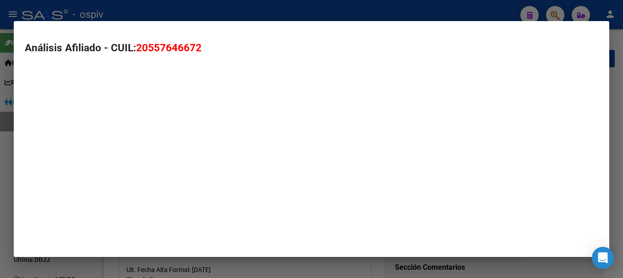
type textarea "20557646672"
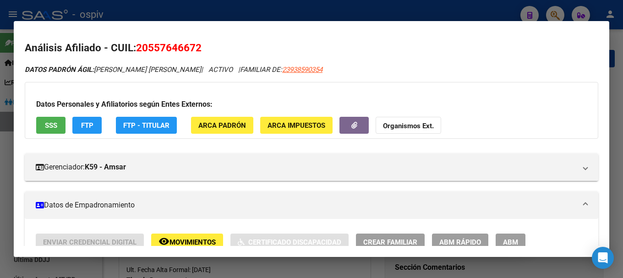
scroll to position [92, 0]
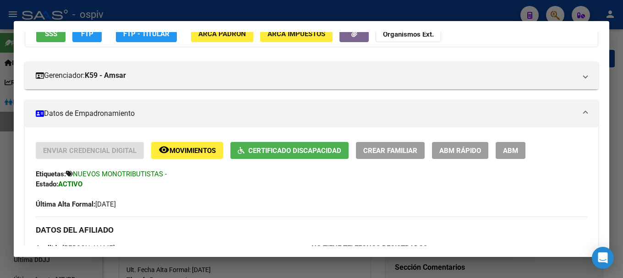
click at [522, 153] on button "ABM" at bounding box center [511, 150] width 30 height 17
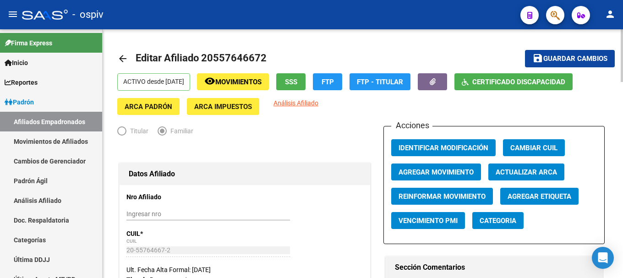
click at [489, 219] on span "Categoria" at bounding box center [498, 221] width 37 height 8
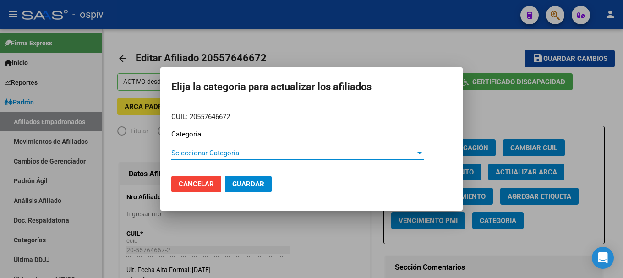
click at [203, 182] on span "Cancelar" at bounding box center [196, 184] width 35 height 8
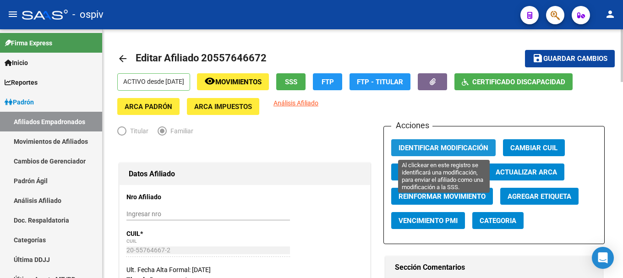
click at [436, 149] on span "Identificar Modificación" at bounding box center [444, 148] width 90 height 8
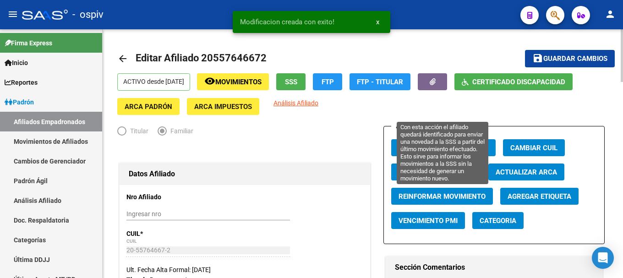
click at [444, 197] on span "Reinformar Movimiento" at bounding box center [442, 196] width 87 height 8
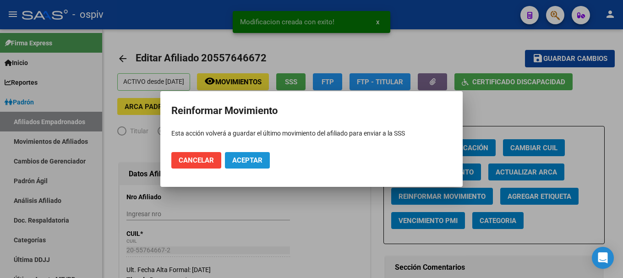
click at [241, 158] on span "Aceptar" at bounding box center [247, 160] width 30 height 8
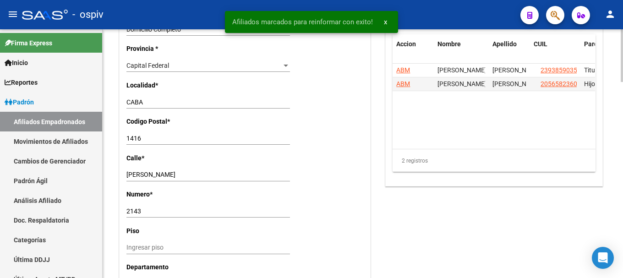
scroll to position [641, 0]
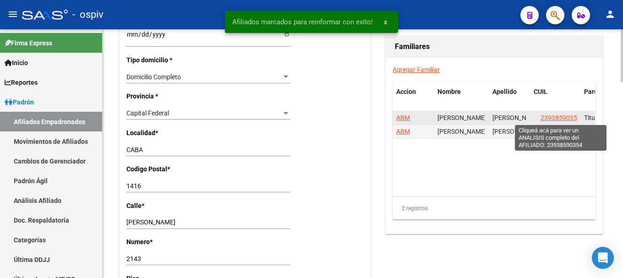
click at [556, 116] on span "23938590354" at bounding box center [561, 117] width 40 height 7
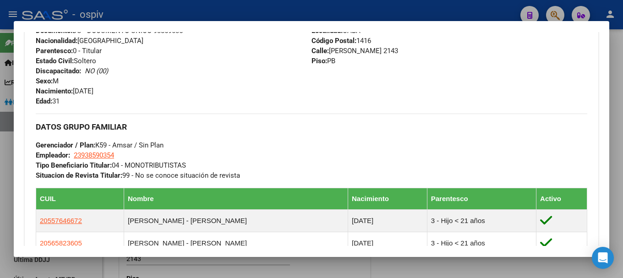
scroll to position [458, 0]
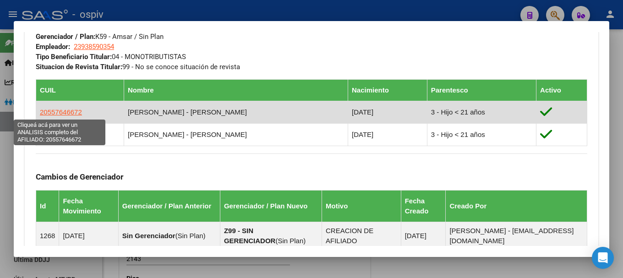
click at [62, 113] on span "20557646672" at bounding box center [61, 112] width 42 height 8
type textarea "20557646672"
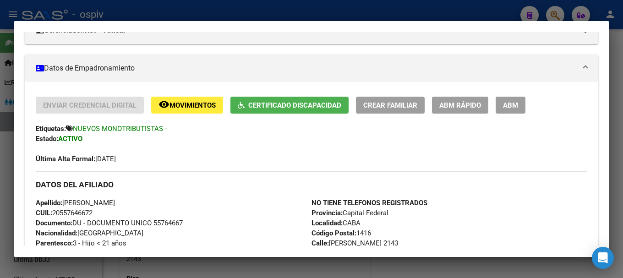
scroll to position [137, 0]
click at [515, 101] on span "ABM" at bounding box center [510, 105] width 15 height 8
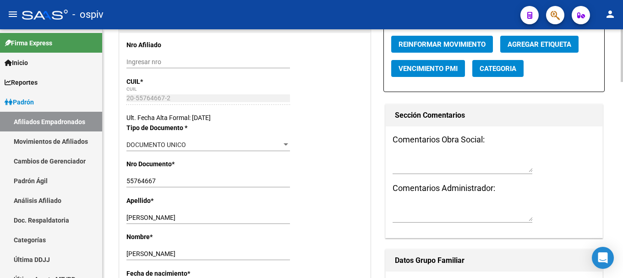
scroll to position [92, 0]
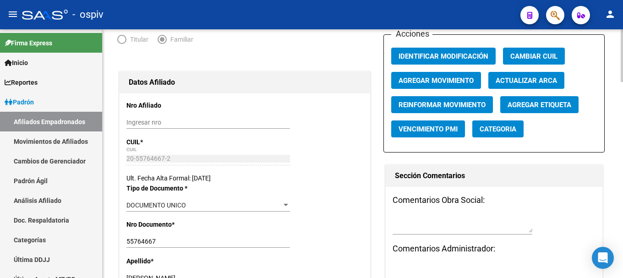
click at [492, 133] on span "Categoria" at bounding box center [498, 129] width 37 height 8
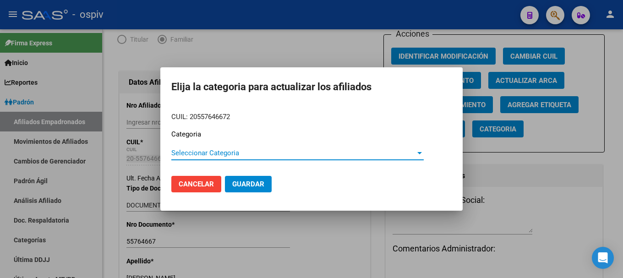
click at [203, 153] on span "Seleccionar Categoria" at bounding box center [293, 153] width 244 height 8
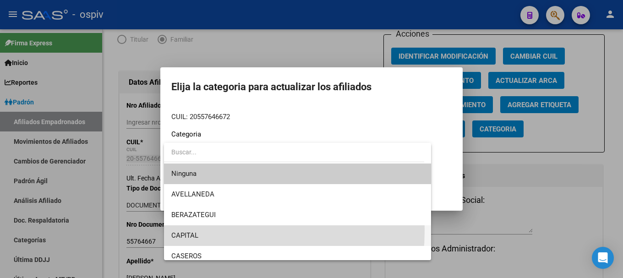
click at [186, 230] on span "CAPITAL" at bounding box center [297, 235] width 252 height 21
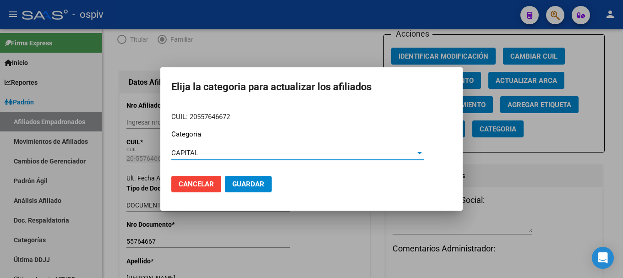
click at [243, 189] on button "Guardar" at bounding box center [248, 184] width 47 height 16
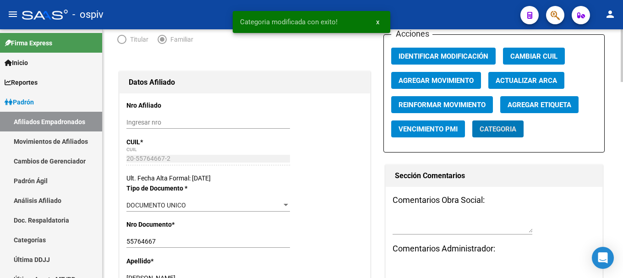
scroll to position [0, 0]
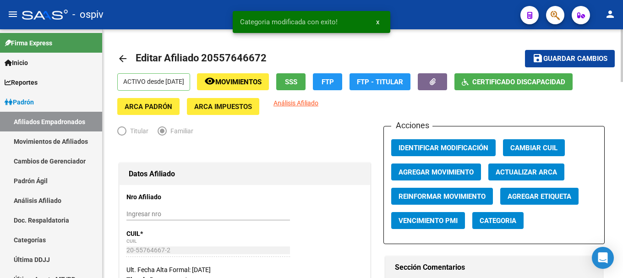
click at [277, 112] on app-link-go-to "Análisis Afiliado" at bounding box center [295, 106] width 45 height 17
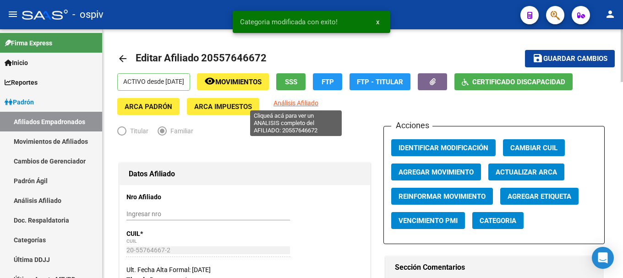
click at [280, 103] on span "Análisis Afiliado" at bounding box center [295, 102] width 45 height 7
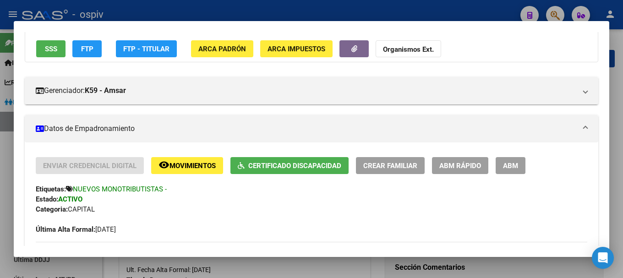
scroll to position [92, 0]
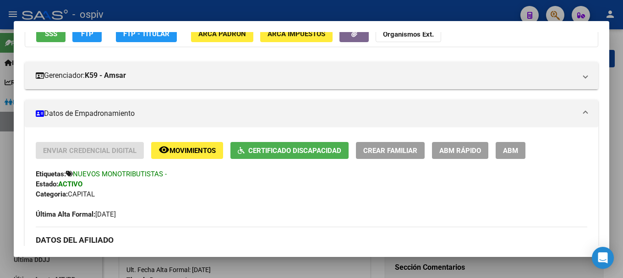
click at [560, 14] on div at bounding box center [311, 139] width 623 height 278
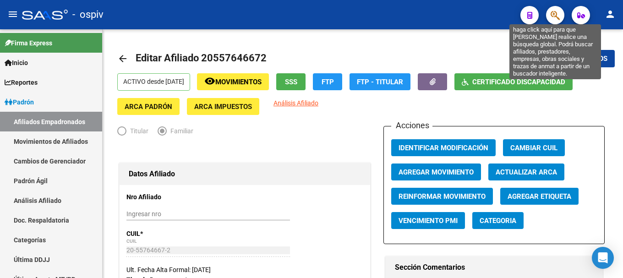
click at [560, 15] on icon "button" at bounding box center [555, 15] width 9 height 11
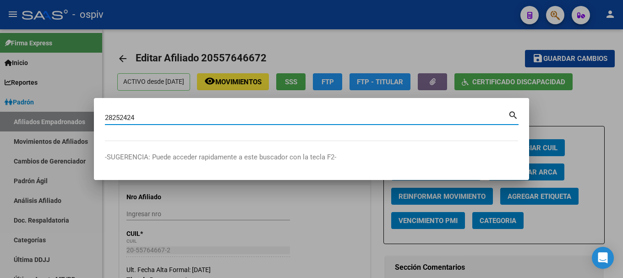
type input "28252424"
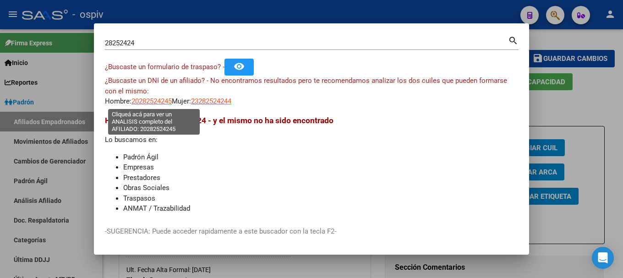
click at [147, 101] on span "20282524245" at bounding box center [151, 101] width 40 height 8
type textarea "20282524245"
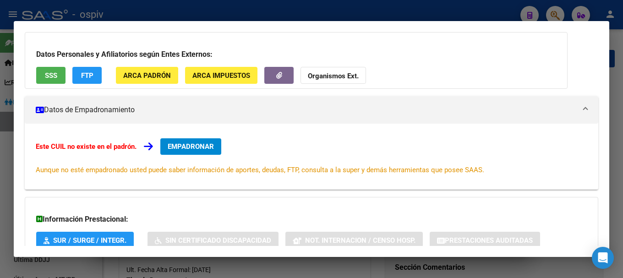
scroll to position [114, 0]
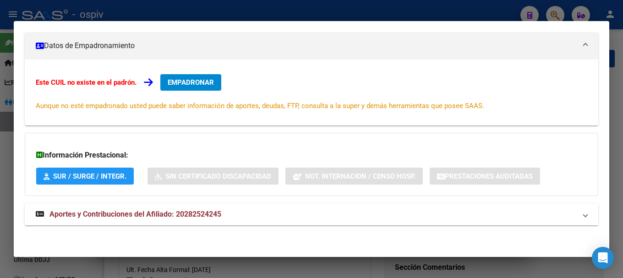
click at [192, 221] on mat-expansion-panel-header "Aportes y Contribuciones del Afiliado: 20282524245" at bounding box center [312, 214] width 574 height 22
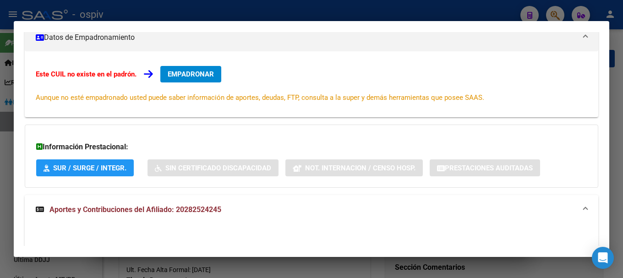
scroll to position [0, 0]
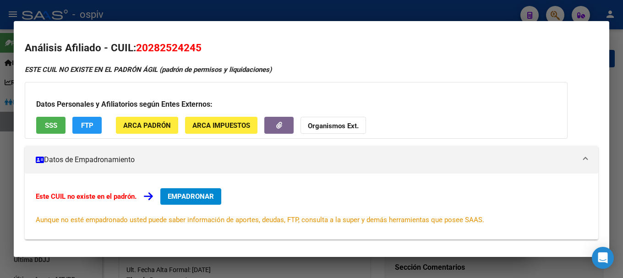
click at [177, 194] on span "EMPADRONAR" at bounding box center [191, 196] width 46 height 8
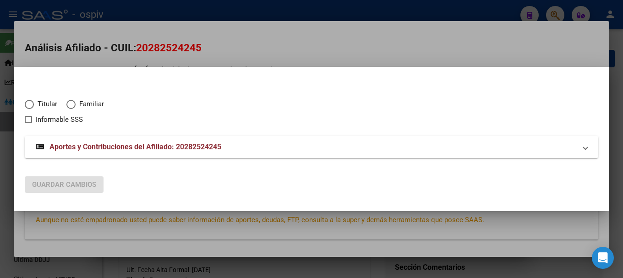
click at [4, 162] on div at bounding box center [311, 139] width 623 height 278
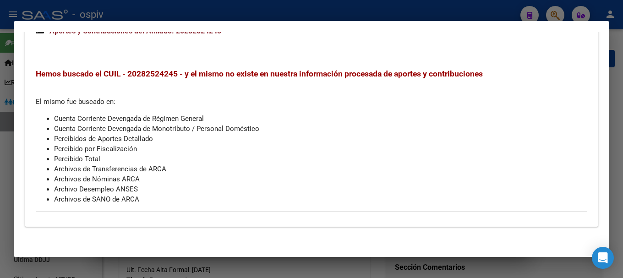
scroll to position [302, 0]
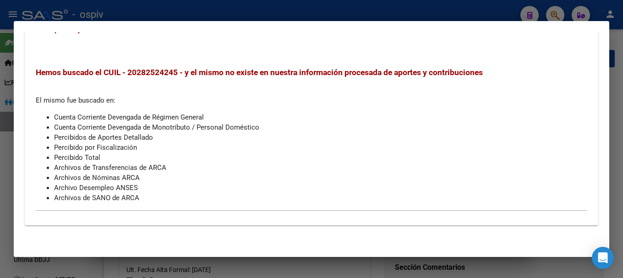
drag, startPoint x: 132, startPoint y: 69, endPoint x: 180, endPoint y: 77, distance: 48.7
click at [180, 77] on span "Hemos buscado el CUIL - 20282524245 - y el mismo no existe en nuestra informaci…" at bounding box center [259, 72] width 447 height 9
click at [329, 120] on li "Cuenta Corriente Devengada de Régimen General" at bounding box center [320, 117] width 533 height 10
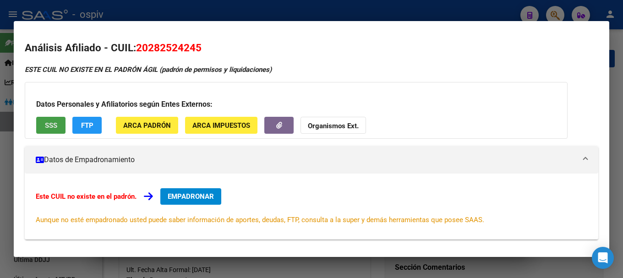
click at [47, 126] on span "SSS" at bounding box center [51, 125] width 12 height 8
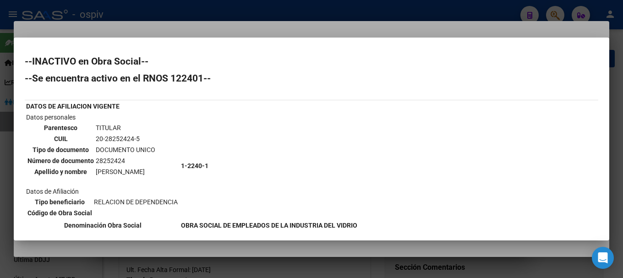
click at [562, 12] on div at bounding box center [311, 139] width 623 height 278
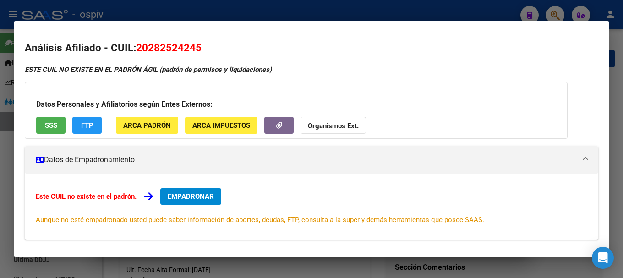
click at [557, 15] on div at bounding box center [311, 139] width 623 height 278
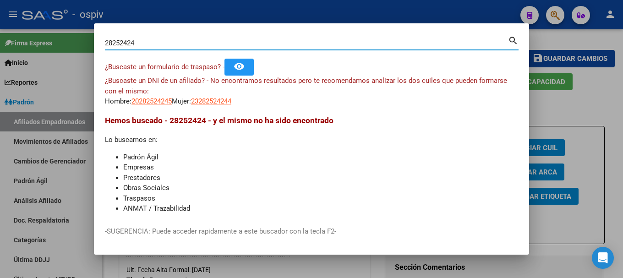
drag, startPoint x: 129, startPoint y: 43, endPoint x: 20, endPoint y: 26, distance: 110.3
click at [20, 26] on div "28252424 Buscar (apellido, dni, cuil, nro traspaso, cuit, obra social) search ¿…" at bounding box center [311, 139] width 623 height 278
type input "55515437"
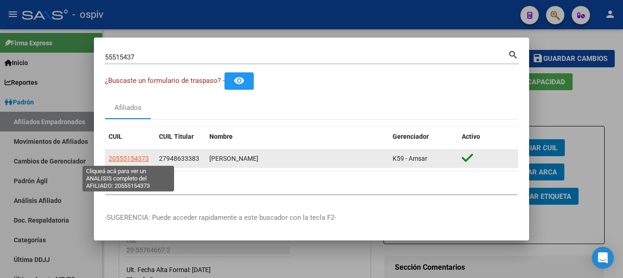
click at [137, 158] on span "20555154373" at bounding box center [129, 158] width 40 height 7
type textarea "20555154373"
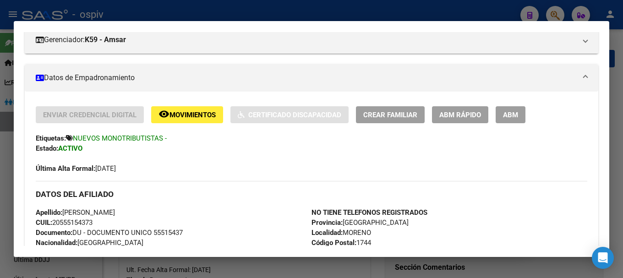
scroll to position [137, 0]
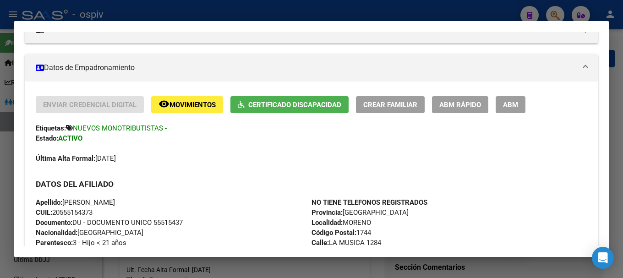
click at [564, 13] on div at bounding box center [311, 139] width 623 height 278
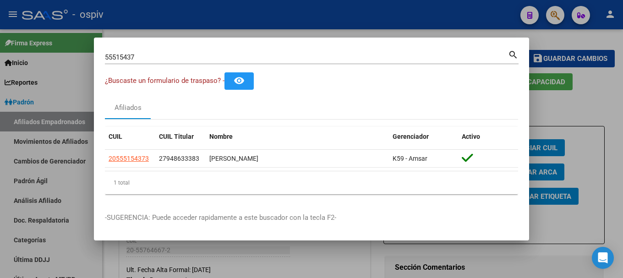
drag, startPoint x: 162, startPoint y: 56, endPoint x: 87, endPoint y: 43, distance: 76.3
click at [87, 43] on div "55515437 Buscar (apellido, dni, cuil, nro traspaso, cuit, obra social) search ¿…" at bounding box center [311, 139] width 623 height 278
click at [154, 57] on input "55515437" at bounding box center [306, 57] width 403 height 8
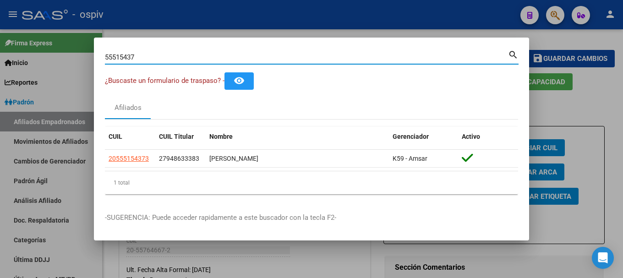
drag, startPoint x: 96, startPoint y: 53, endPoint x: 56, endPoint y: 52, distance: 40.3
click at [56, 52] on div "55515437 Buscar (apellido, dni, cuil, nro traspaso, cuit, obra social) search ¿…" at bounding box center [311, 139] width 623 height 278
type input "54789594"
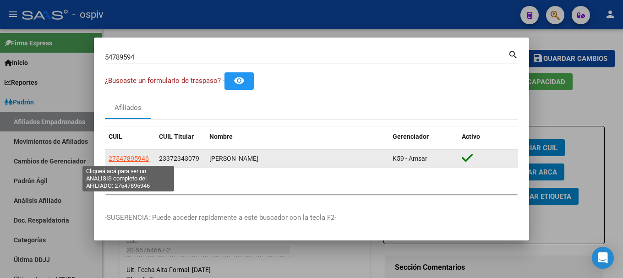
click at [140, 155] on span "27547895946" at bounding box center [129, 158] width 40 height 7
type textarea "27547895946"
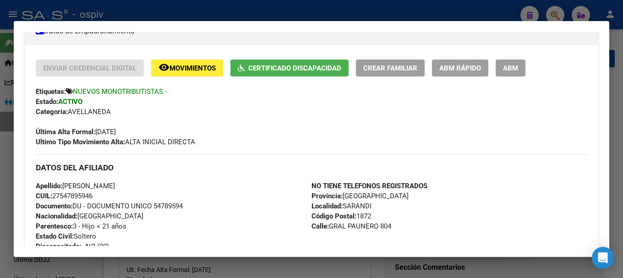
scroll to position [183, 0]
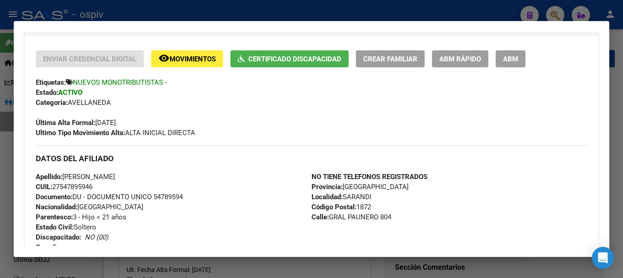
drag, startPoint x: 132, startPoint y: 219, endPoint x: 160, endPoint y: 198, distance: 34.7
click at [132, 219] on div "Apellido: MORENA OSES GUTIERREZ CUIL: 27547895946 Documento: DU - DOCUMENTO UNI…" at bounding box center [174, 222] width 276 height 101
click at [516, 58] on span "ABM" at bounding box center [510, 59] width 15 height 8
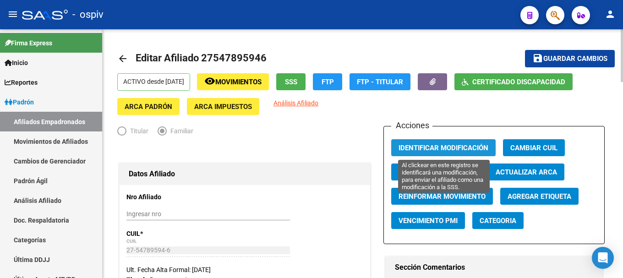
click at [463, 148] on span "Identificar Modificación" at bounding box center [444, 148] width 90 height 8
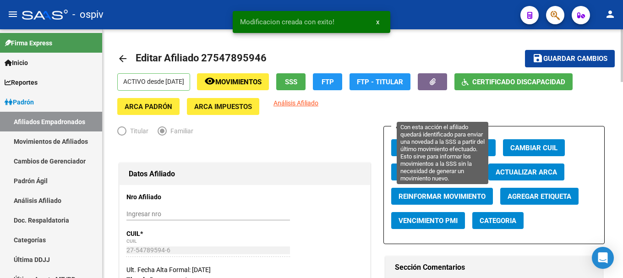
click at [447, 197] on span "Reinformar Movimiento" at bounding box center [442, 196] width 87 height 8
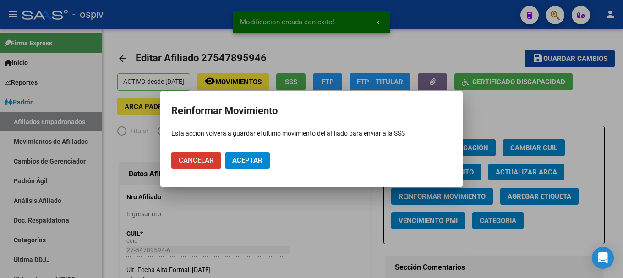
click at [247, 160] on span "Aceptar" at bounding box center [247, 160] width 30 height 8
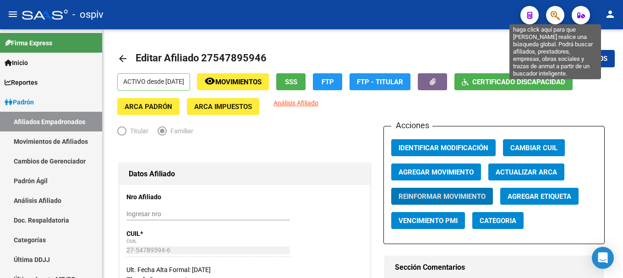
click at [558, 15] on icon "button" at bounding box center [555, 15] width 9 height 11
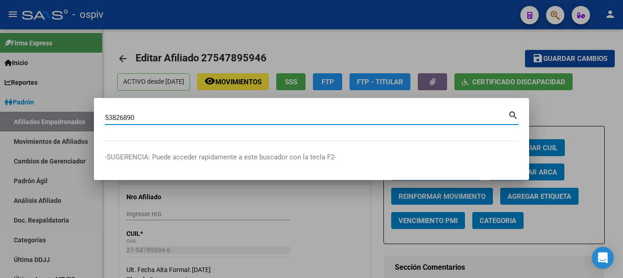
type input "53826890"
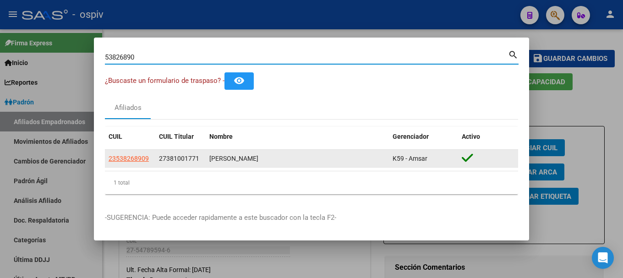
click at [128, 164] on datatable-body-cell "23538268909" at bounding box center [130, 159] width 50 height 18
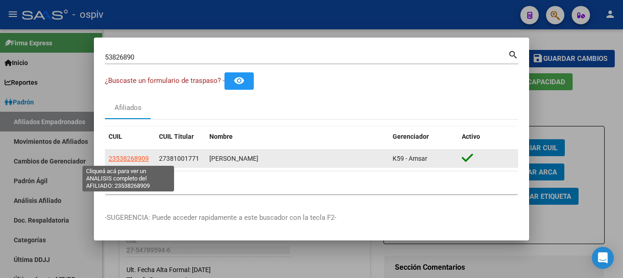
click at [130, 161] on span "23538268909" at bounding box center [129, 158] width 40 height 7
type textarea "23538268909"
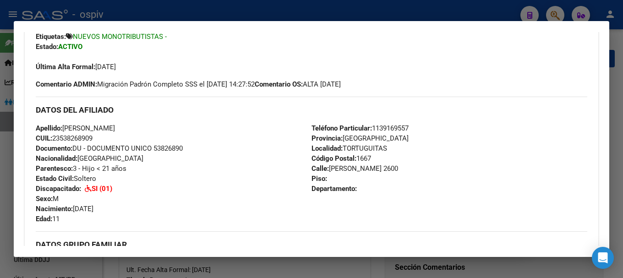
scroll to position [137, 0]
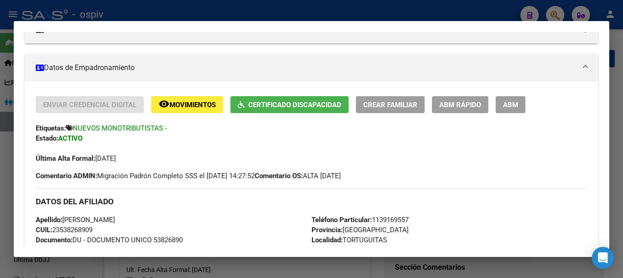
click at [511, 104] on span "ABM" at bounding box center [510, 105] width 15 height 8
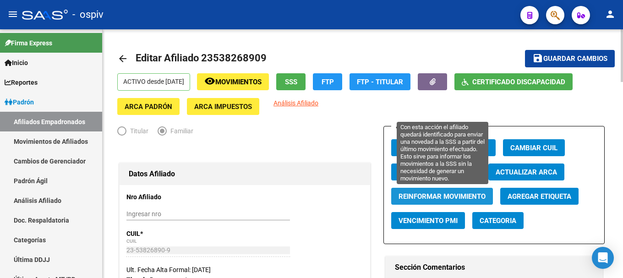
click at [437, 193] on span "Reinformar Movimiento" at bounding box center [442, 196] width 87 height 8
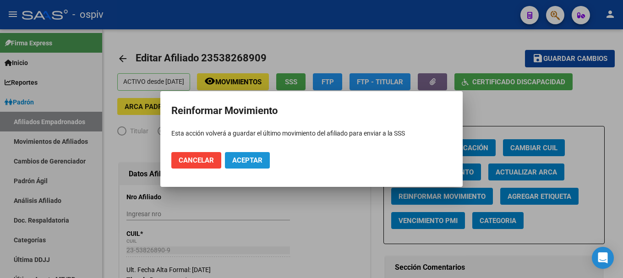
click at [254, 162] on span "Aceptar" at bounding box center [247, 160] width 30 height 8
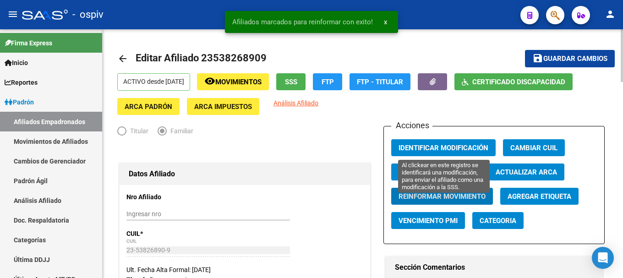
click at [459, 148] on span "Identificar Modificación" at bounding box center [444, 148] width 90 height 8
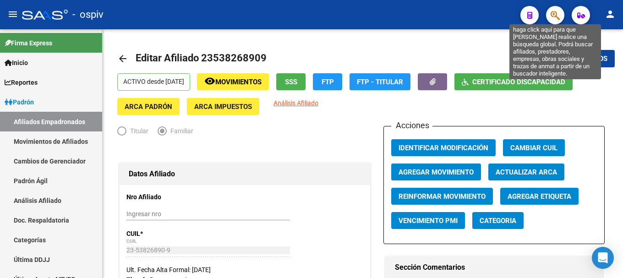
click at [559, 14] on icon "button" at bounding box center [555, 15] width 9 height 11
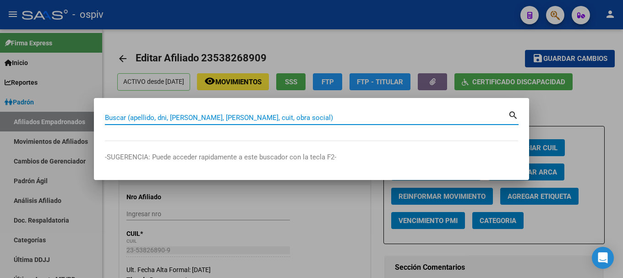
type input "5"
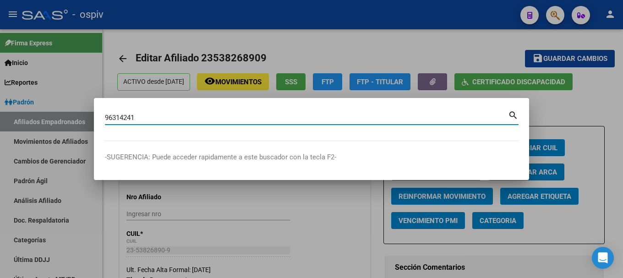
type input "96314241"
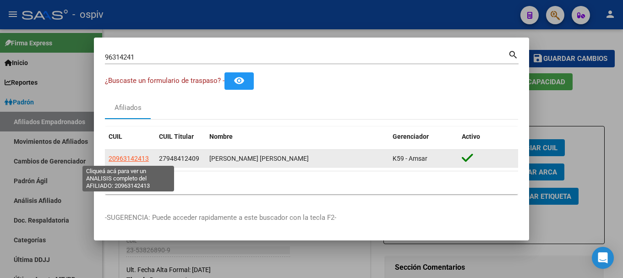
click at [136, 157] on span "20963142413" at bounding box center [129, 158] width 40 height 7
type textarea "20963142413"
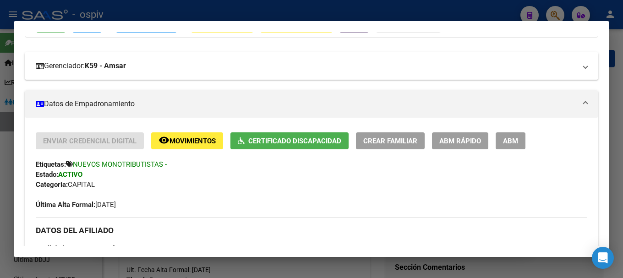
scroll to position [137, 0]
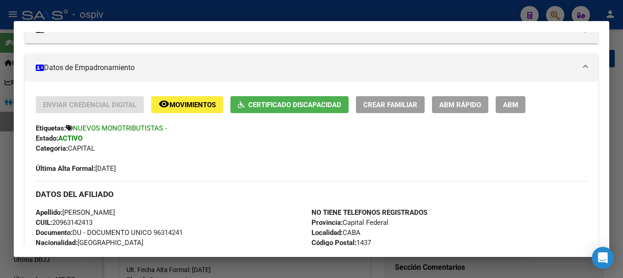
click at [510, 100] on span "ABM" at bounding box center [510, 104] width 15 height 8
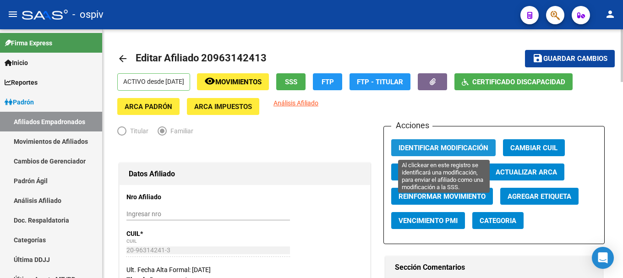
click at [437, 145] on span "Identificar Modificación" at bounding box center [444, 148] width 90 height 8
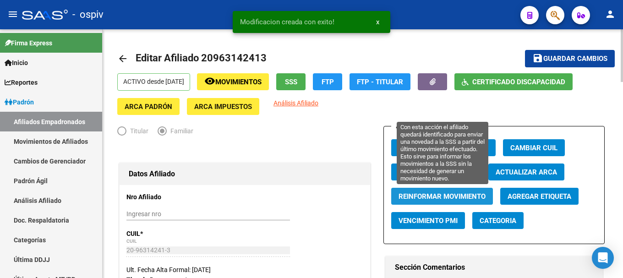
click at [457, 196] on span "Reinformar Movimiento" at bounding box center [442, 196] width 87 height 8
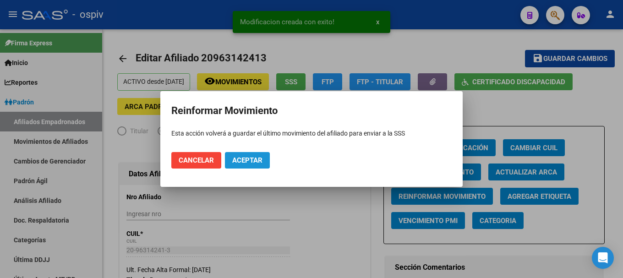
click at [247, 159] on span "Aceptar" at bounding box center [247, 160] width 30 height 8
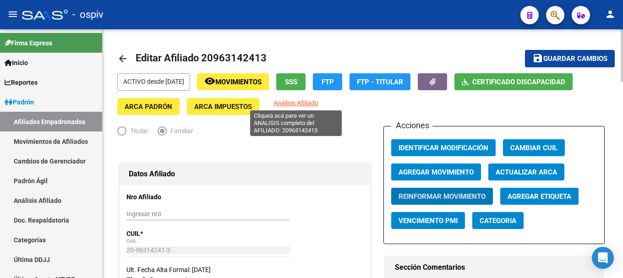
click at [300, 102] on span "Análisis Afiliado" at bounding box center [295, 102] width 45 height 7
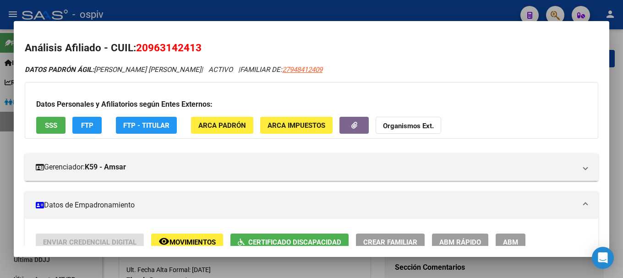
drag, startPoint x: 552, startPoint y: 12, endPoint x: 273, endPoint y: 21, distance: 279.6
click at [549, 12] on div at bounding box center [311, 139] width 623 height 278
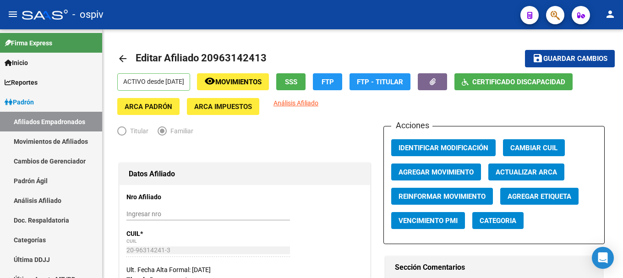
click at [560, 11] on button "button" at bounding box center [555, 15] width 18 height 18
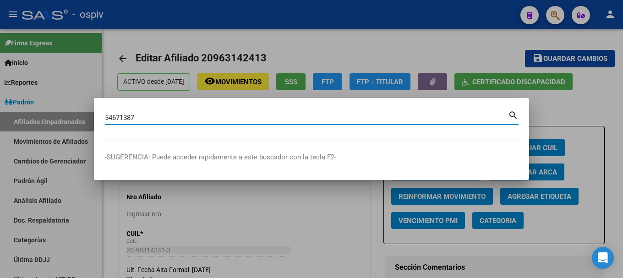
type input "54671387"
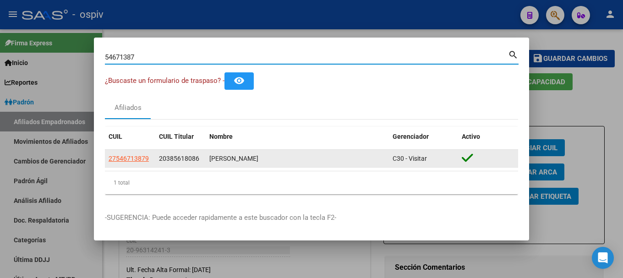
click at [128, 163] on app-link-go-to "27546713879" at bounding box center [129, 158] width 40 height 11
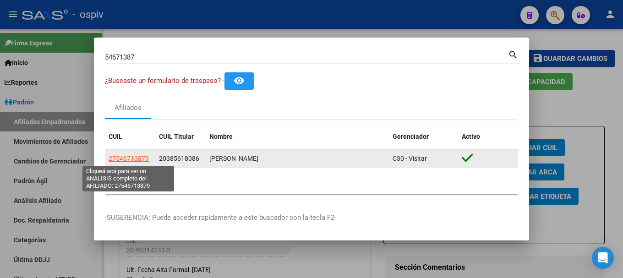
click at [129, 160] on span "27546713879" at bounding box center [129, 158] width 40 height 7
type textarea "27546713879"
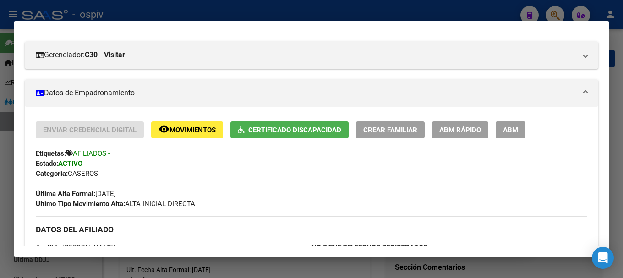
scroll to position [137, 0]
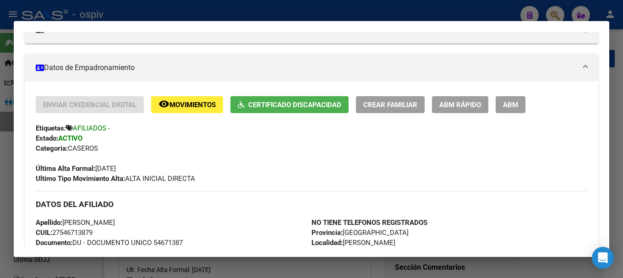
click at [508, 105] on span "ABM" at bounding box center [510, 105] width 15 height 8
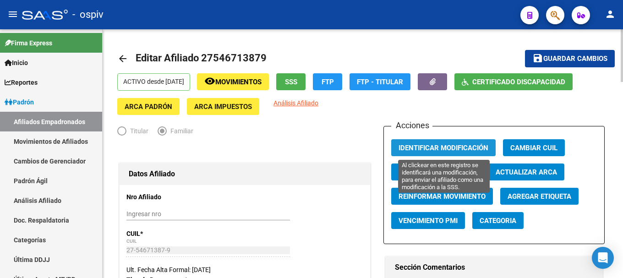
click at [422, 147] on span "Identificar Modificación" at bounding box center [444, 148] width 90 height 8
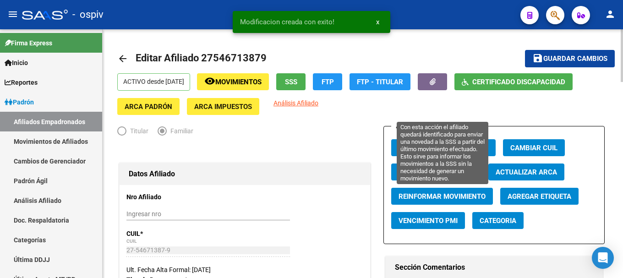
click at [439, 197] on span "Reinformar Movimiento" at bounding box center [442, 196] width 87 height 8
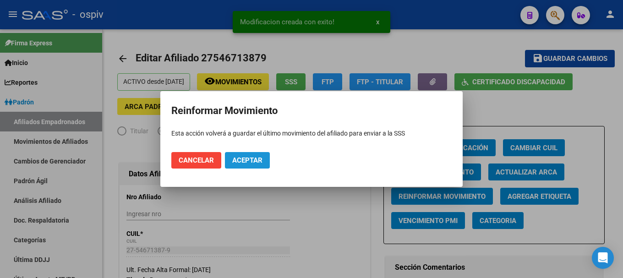
click at [260, 158] on span "Aceptar" at bounding box center [247, 160] width 30 height 8
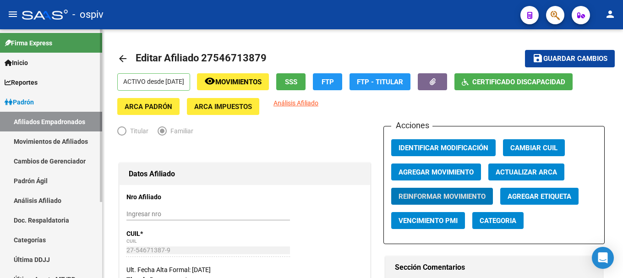
click at [38, 119] on link "Afiliados Empadronados" at bounding box center [51, 122] width 102 height 20
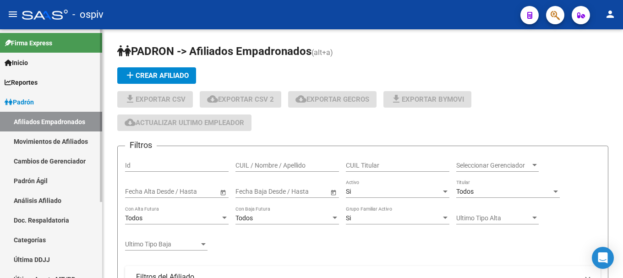
click at [36, 139] on link "Movimientos de Afiliados" at bounding box center [51, 141] width 102 height 20
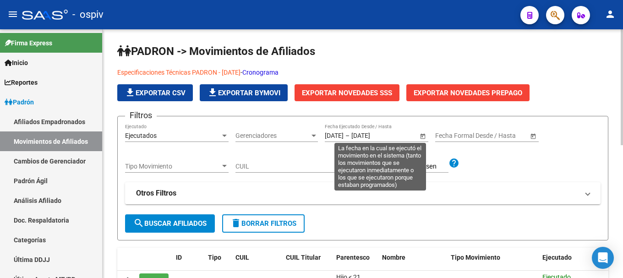
click at [421, 135] on span "Open calendar" at bounding box center [423, 136] width 22 height 22
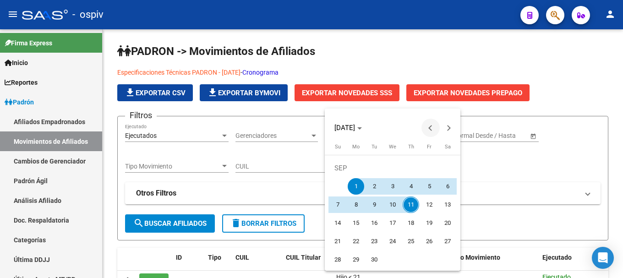
click at [432, 128] on button "Previous month" at bounding box center [430, 128] width 18 height 18
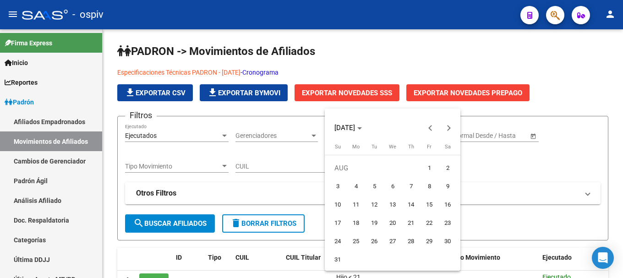
click at [424, 164] on span "1" at bounding box center [429, 168] width 16 height 16
type input "[DATE]"
click at [428, 168] on span "1" at bounding box center [429, 168] width 16 height 16
type input "[DATE]"
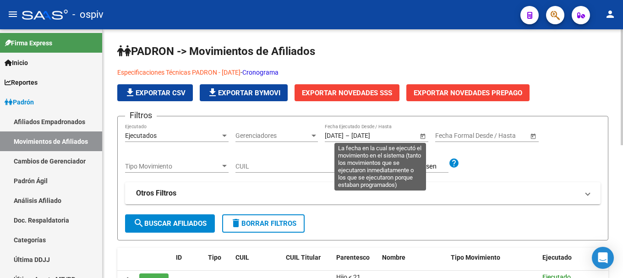
click at [423, 137] on span "Open calendar" at bounding box center [423, 136] width 22 height 22
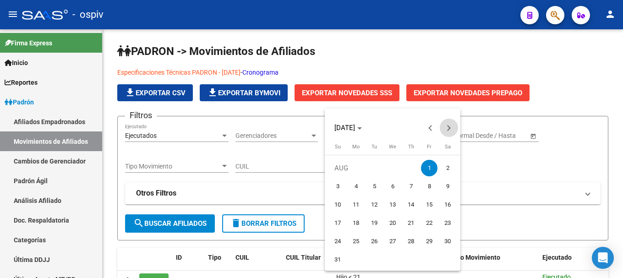
click at [447, 128] on button "Next month" at bounding box center [449, 128] width 18 height 18
click at [408, 205] on span "11" at bounding box center [411, 205] width 16 height 16
type input "11/09/2025"
click at [410, 205] on span "11" at bounding box center [411, 205] width 16 height 16
type input "11/09/2025"
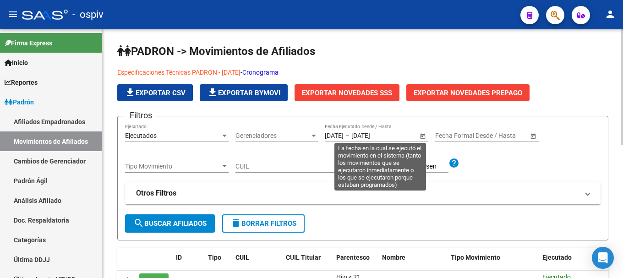
click at [425, 134] on span "Open calendar" at bounding box center [423, 136] width 22 height 22
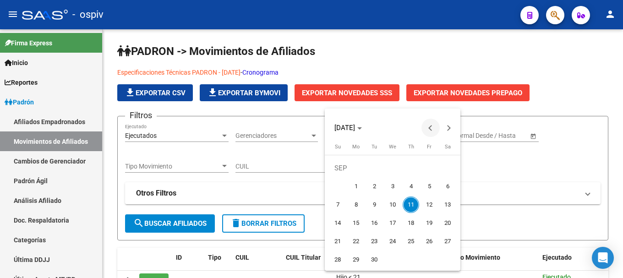
click at [428, 131] on span "Previous month" at bounding box center [430, 128] width 18 height 18
click at [426, 164] on span "1" at bounding box center [429, 168] width 16 height 16
type input "[DATE]"
click at [492, 179] on div at bounding box center [311, 139] width 623 height 278
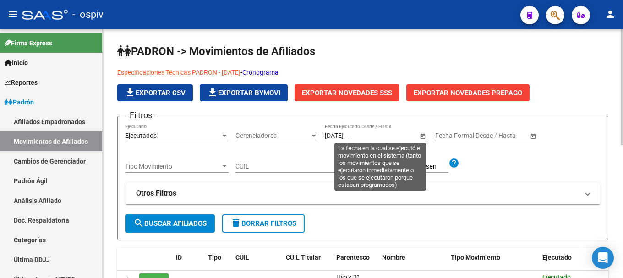
click at [425, 137] on span "Open calendar" at bounding box center [423, 136] width 22 height 22
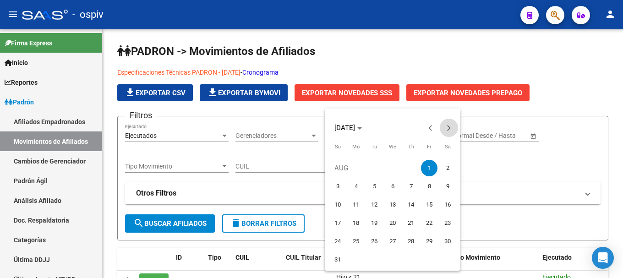
click at [445, 130] on span "Next month" at bounding box center [449, 128] width 18 height 18
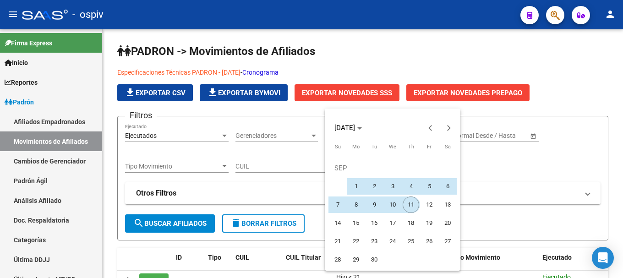
click at [411, 205] on span "11" at bounding box center [411, 205] width 16 height 16
type input "11/09/2025"
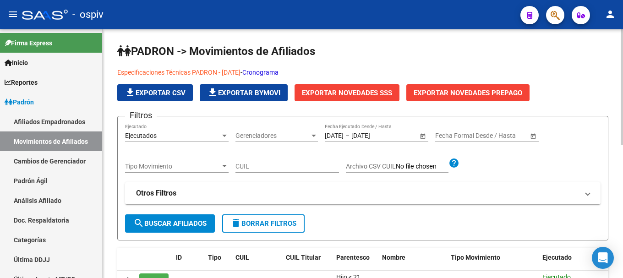
click at [169, 223] on span "search Buscar Afiliados" at bounding box center [169, 223] width 73 height 8
click at [278, 69] on link "Cronograma" at bounding box center [260, 72] width 36 height 7
click at [198, 228] on button "search Buscar Afiliados" at bounding box center [170, 223] width 90 height 18
click at [355, 90] on span "Exportar Novedades SSS" at bounding box center [347, 93] width 90 height 8
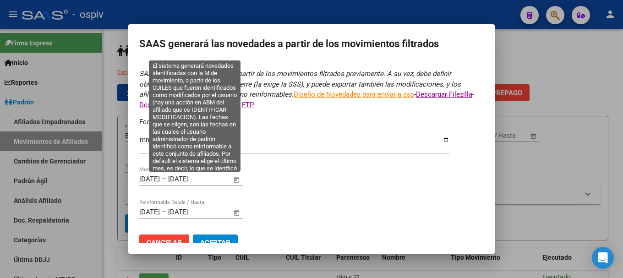
click at [235, 180] on span "Open calendar" at bounding box center [237, 180] width 22 height 22
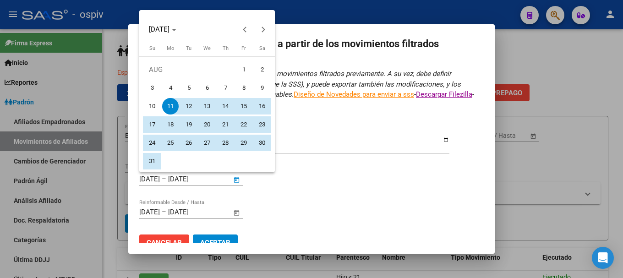
click at [247, 67] on span "1" at bounding box center [243, 69] width 16 height 16
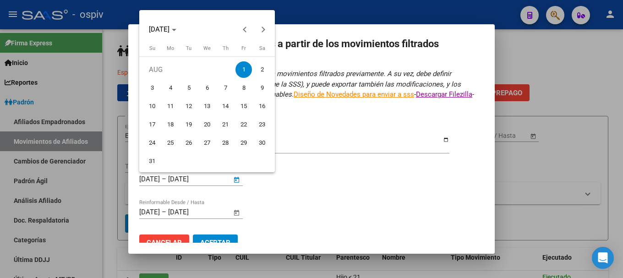
type input "[DATE]"
click at [263, 33] on span "Next month" at bounding box center [263, 29] width 18 height 18
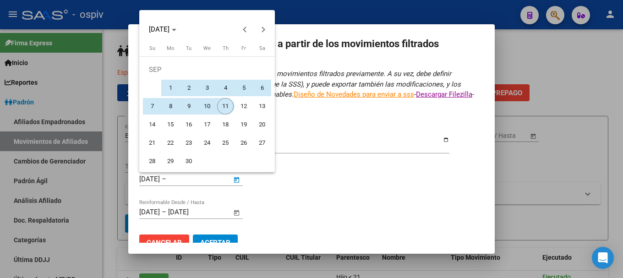
click at [225, 106] on span "11" at bounding box center [225, 106] width 16 height 16
type input "11/09/2025"
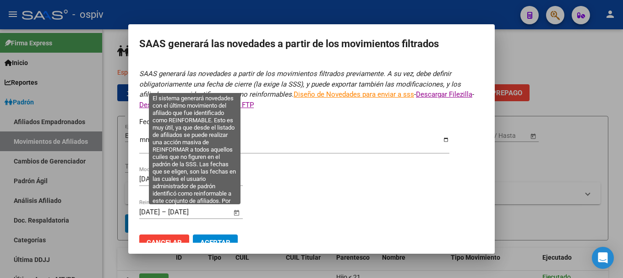
click at [237, 212] on span "Open calendar" at bounding box center [237, 213] width 22 height 22
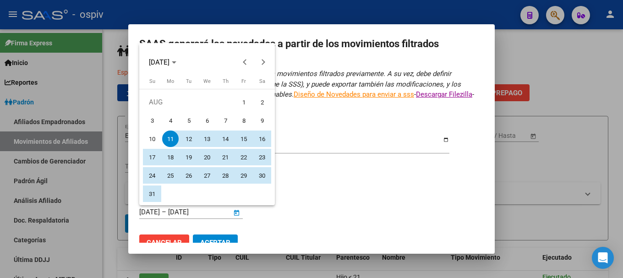
click at [239, 105] on span "1" at bounding box center [243, 102] width 16 height 16
type input "[DATE]"
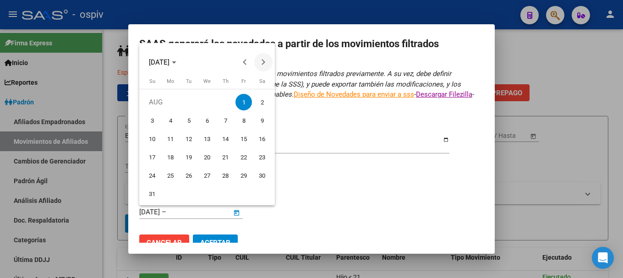
click at [259, 60] on span "Next month" at bounding box center [263, 62] width 18 height 18
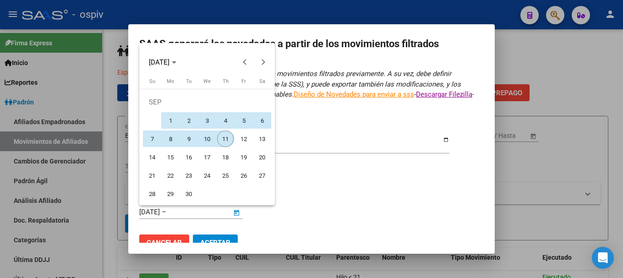
click at [223, 143] on span "11" at bounding box center [225, 139] width 16 height 16
type input "11/09/2025"
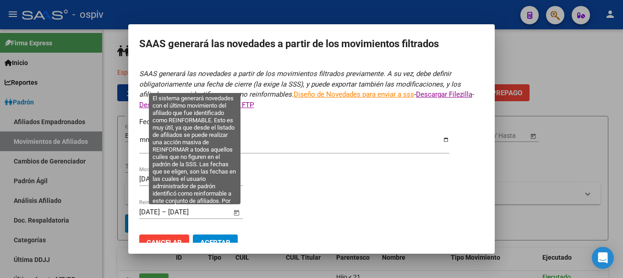
scroll to position [16, 0]
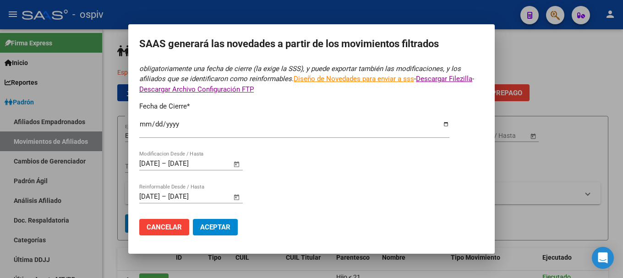
click at [214, 225] on span "Aceptar" at bounding box center [215, 227] width 30 height 8
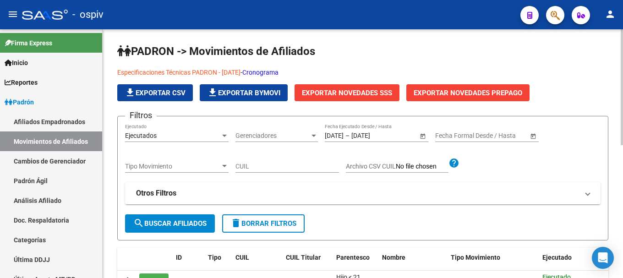
click at [504, 179] on div "Filtros Ejecutados Ejecutado Gerenciadores Gerenciadores 01/08/2025 01/08/2025 …" at bounding box center [362, 169] width 475 height 90
click at [562, 12] on button "button" at bounding box center [555, 15] width 18 height 18
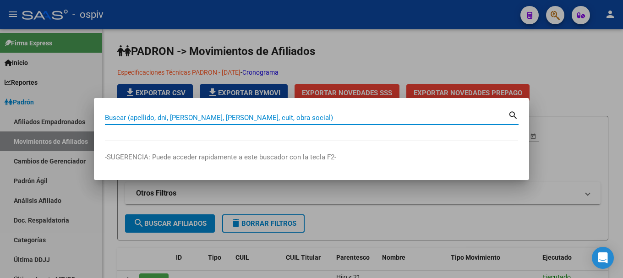
click at [366, 67] on div at bounding box center [311, 139] width 623 height 278
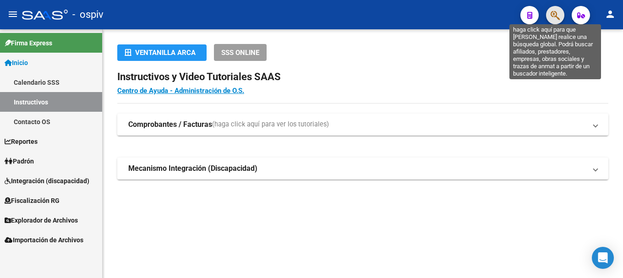
click at [558, 15] on icon "button" at bounding box center [555, 15] width 9 height 11
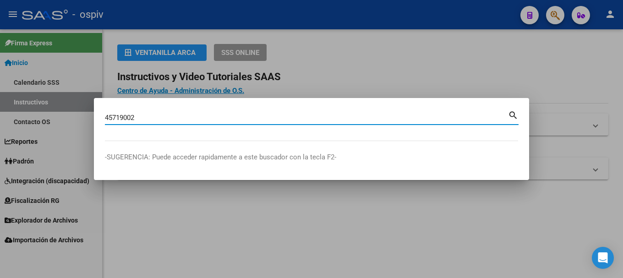
type input "45719002"
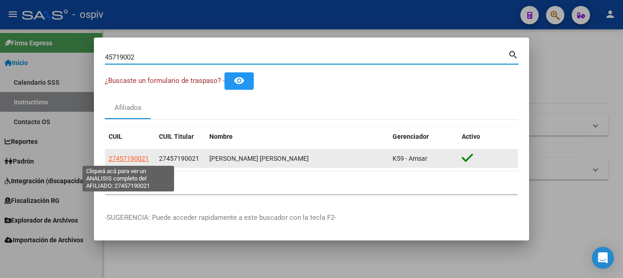
click at [126, 158] on span "27457190021" at bounding box center [129, 158] width 40 height 7
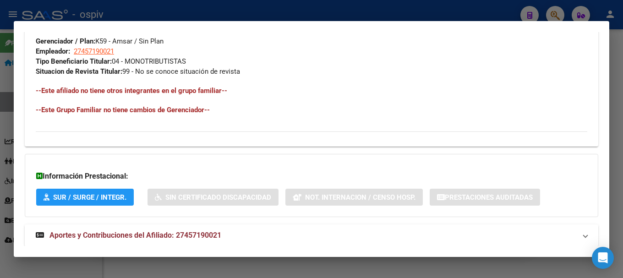
scroll to position [481, 0]
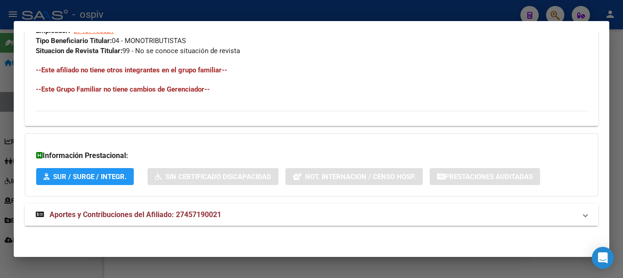
click at [196, 219] on strong "Aportes y Contribuciones del Afiliado: 27457190021" at bounding box center [129, 214] width 186 height 11
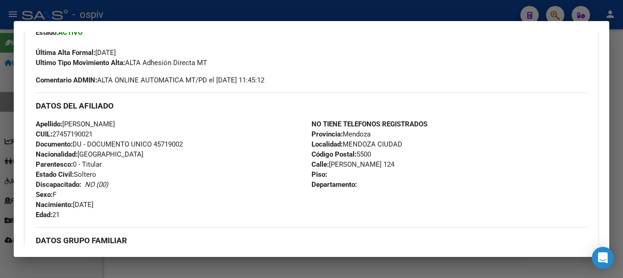
scroll to position [273, 0]
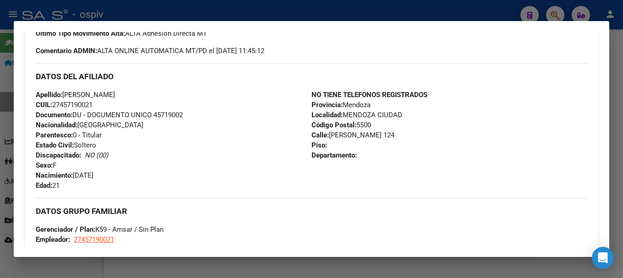
drag, startPoint x: 55, startPoint y: 104, endPoint x: 106, endPoint y: 105, distance: 51.8
click at [106, 105] on div "Apellido: MARTINA BELEN BERLANGA CUIL: 27457190021 Documento: DU - DOCUMENTO UN…" at bounding box center [174, 140] width 276 height 101
copy span "27457190021"
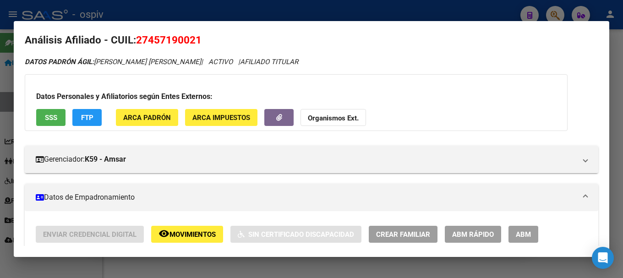
scroll to position [0, 0]
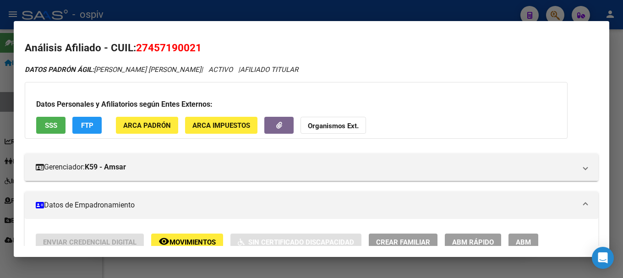
click at [104, 126] on app-movimiento-sss "FTP" at bounding box center [90, 125] width 37 height 17
click at [92, 127] on span "FTP" at bounding box center [87, 125] width 12 height 8
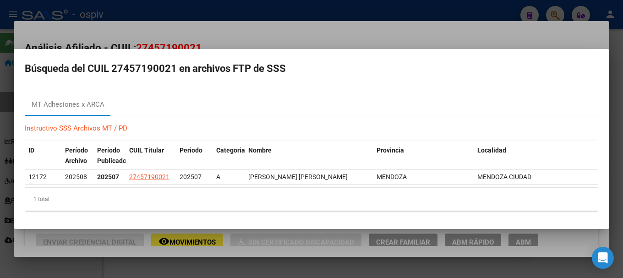
click at [1, 171] on div at bounding box center [311, 139] width 623 height 278
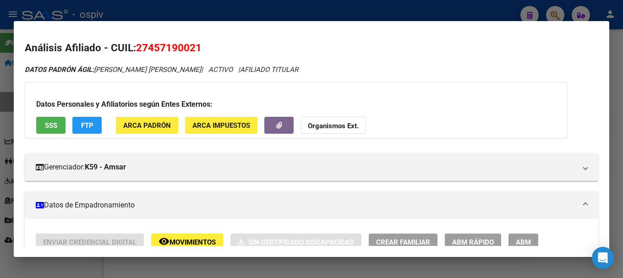
click at [52, 122] on span "SSS" at bounding box center [51, 125] width 12 height 8
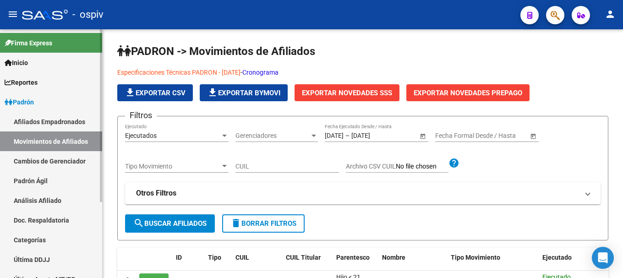
click at [55, 146] on link "Movimientos de Afiliados" at bounding box center [51, 141] width 102 height 20
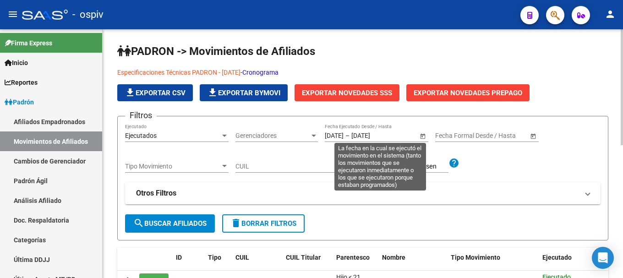
click at [424, 136] on span "Open calendar" at bounding box center [423, 136] width 22 height 22
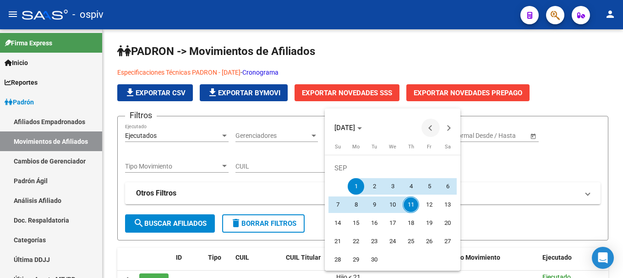
click at [433, 128] on button "Previous month" at bounding box center [430, 128] width 18 height 18
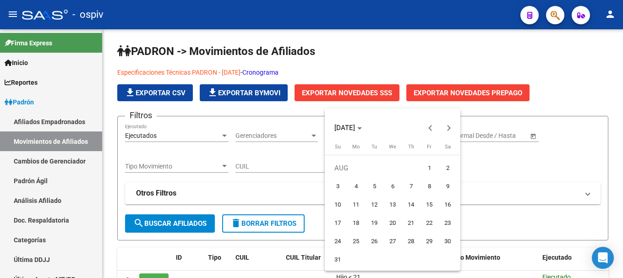
click at [428, 170] on span "1" at bounding box center [429, 168] width 16 height 16
type input "[DATE]"
click at [446, 127] on button "Next month" at bounding box center [449, 128] width 18 height 18
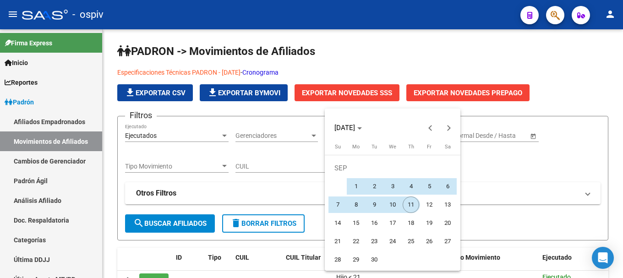
click at [412, 205] on span "11" at bounding box center [411, 205] width 16 height 16
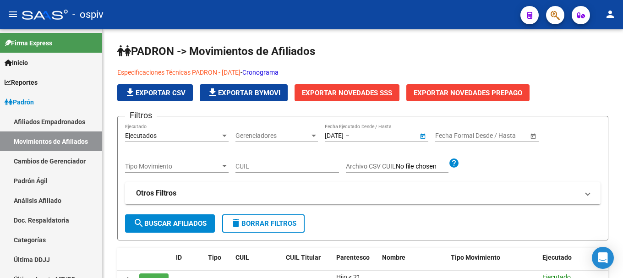
type input "[DATE]"
click at [172, 223] on span "search Buscar Afiliados" at bounding box center [169, 223] width 73 height 8
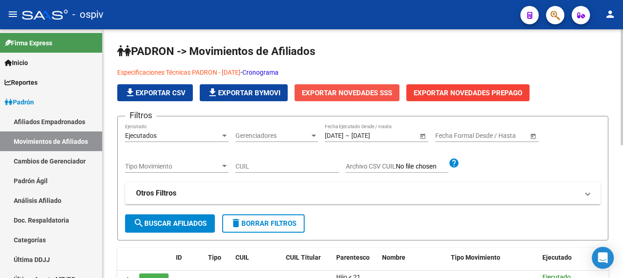
click at [361, 91] on span "Exportar Novedades SSS" at bounding box center [347, 93] width 90 height 8
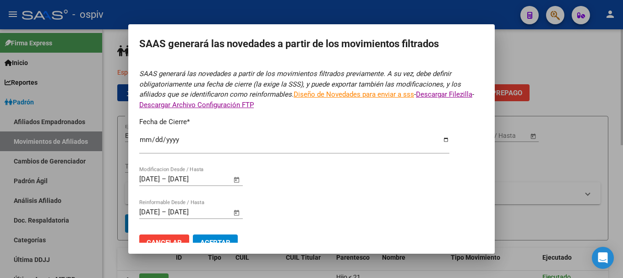
type input "[DATE]"
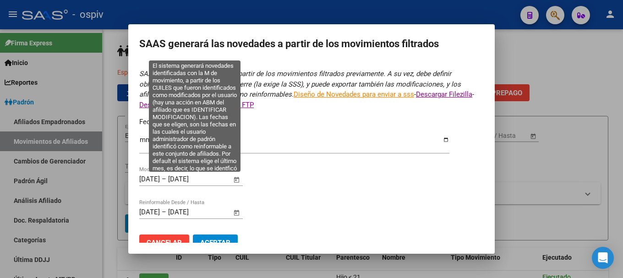
click at [237, 183] on span "Open calendar" at bounding box center [237, 180] width 22 height 22
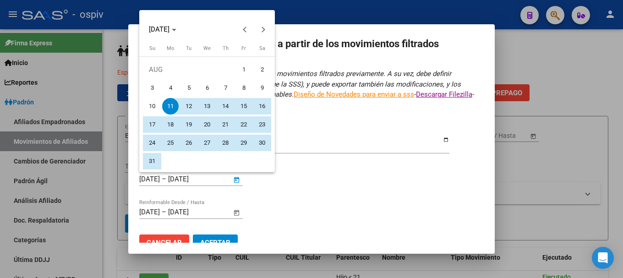
click at [239, 70] on span "1" at bounding box center [243, 69] width 16 height 16
type input "[DATE]"
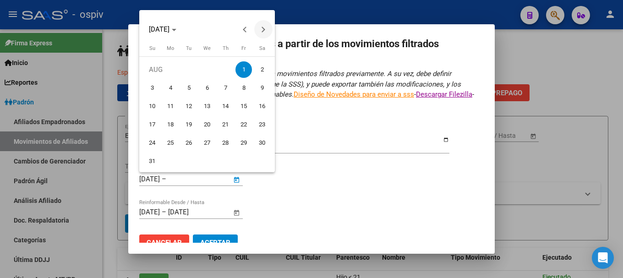
click at [258, 33] on span "Next month" at bounding box center [263, 29] width 18 height 18
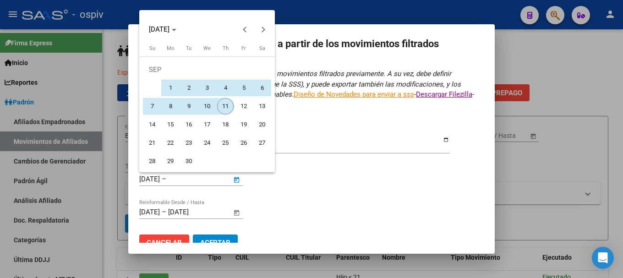
click at [224, 108] on span "11" at bounding box center [225, 106] width 16 height 16
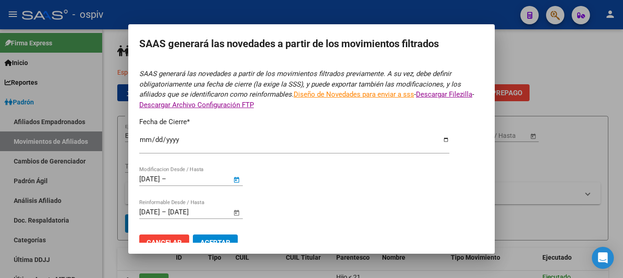
type input "[DATE]"
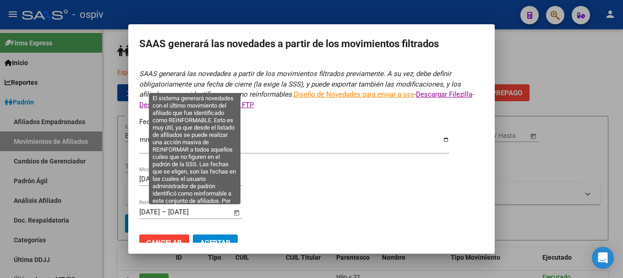
click at [238, 213] on span "Open calendar" at bounding box center [237, 213] width 22 height 22
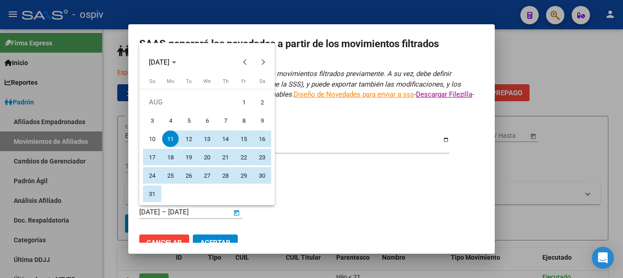
drag, startPoint x: 240, startPoint y: 103, endPoint x: 248, endPoint y: 91, distance: 14.9
click at [240, 103] on span "1" at bounding box center [243, 102] width 16 height 16
type input "[DATE]"
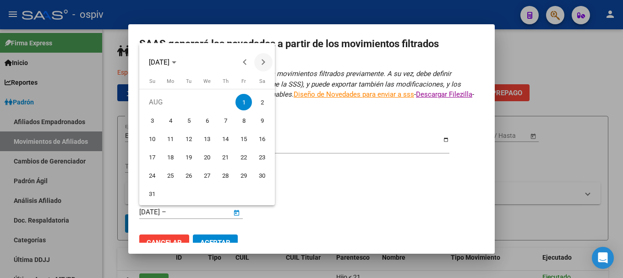
click at [265, 63] on span "Next month" at bounding box center [263, 62] width 18 height 18
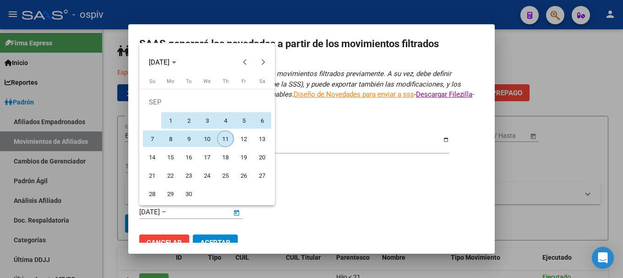
click at [228, 139] on span "11" at bounding box center [225, 139] width 16 height 16
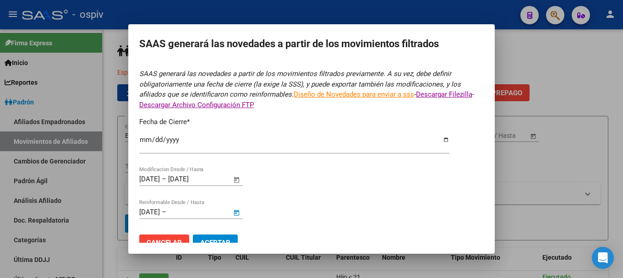
type input "[DATE]"
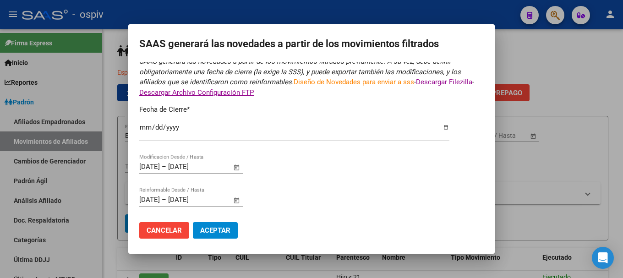
scroll to position [16, 0]
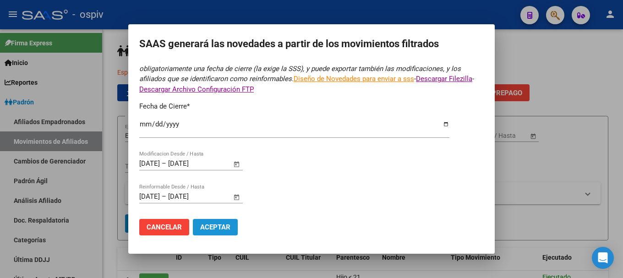
click at [215, 226] on span "Aceptar" at bounding box center [215, 227] width 30 height 8
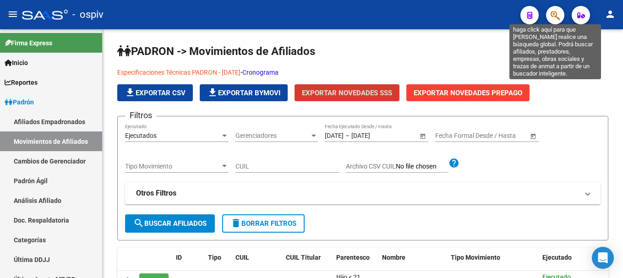
click at [558, 14] on icon "button" at bounding box center [555, 15] width 9 height 11
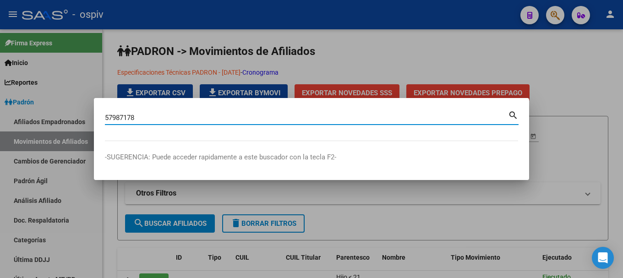
type input "57987178"
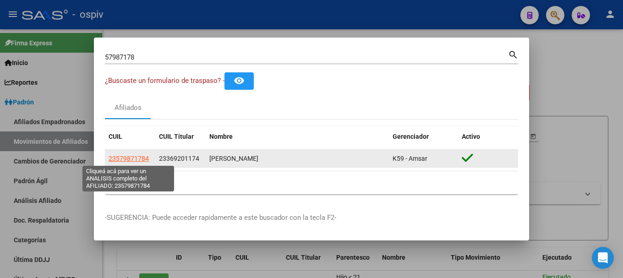
click at [142, 155] on span "23579871784" at bounding box center [129, 158] width 40 height 7
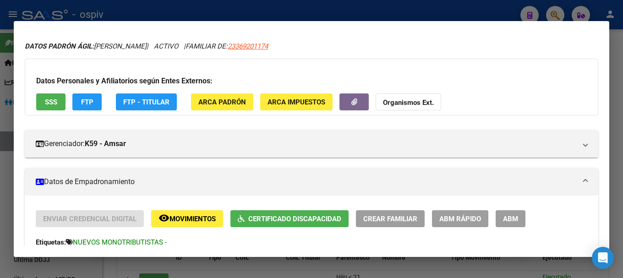
scroll to position [46, 0]
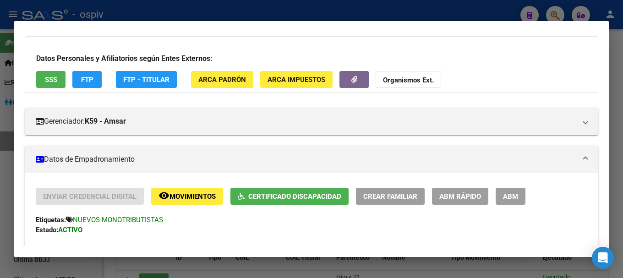
click at [91, 79] on span "FTP" at bounding box center [87, 80] width 12 height 8
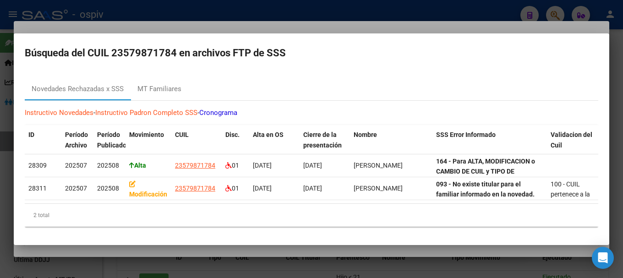
click at [0, 177] on div at bounding box center [311, 139] width 623 height 278
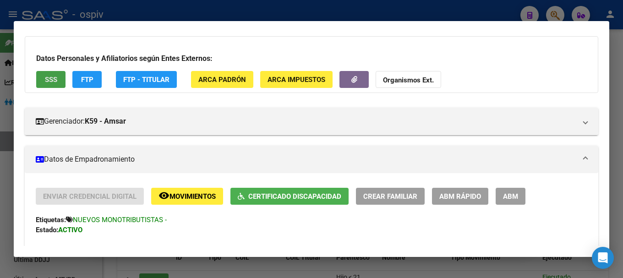
click at [45, 76] on span "SSS" at bounding box center [51, 80] width 12 height 8
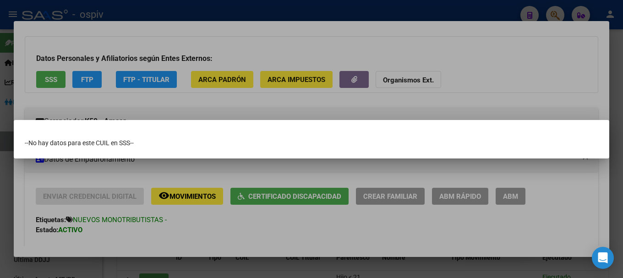
click at [0, 217] on div at bounding box center [311, 139] width 623 height 278
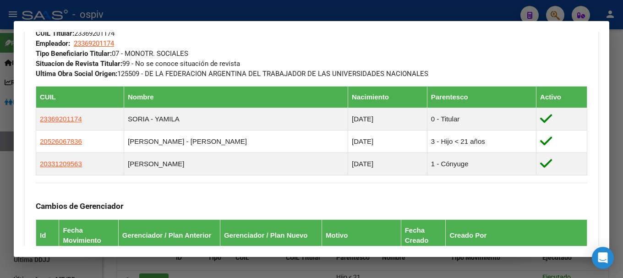
scroll to position [458, 0]
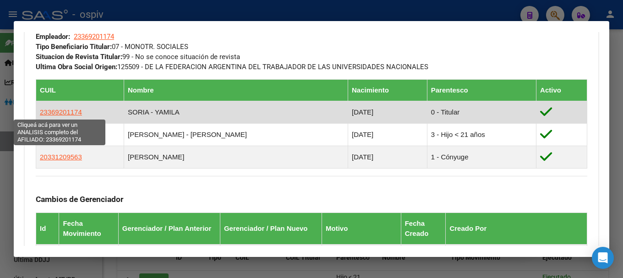
click at [56, 110] on span "23369201174" at bounding box center [61, 112] width 42 height 8
type textarea "23369201174"
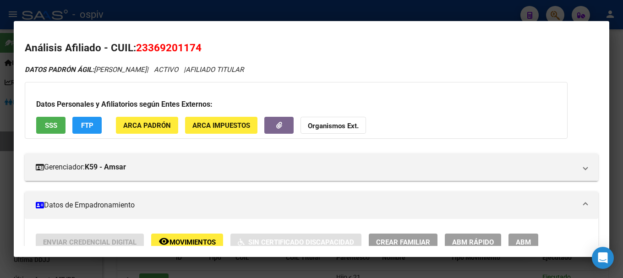
click at [51, 127] on span "SSS" at bounding box center [51, 125] width 12 height 8
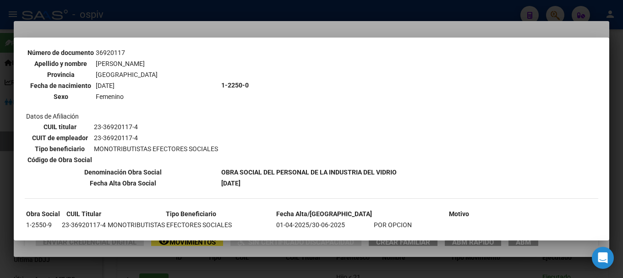
scroll to position [92, 0]
click at [560, 14] on div at bounding box center [311, 139] width 623 height 278
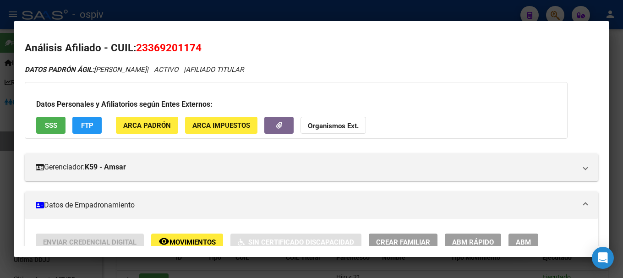
click at [556, 14] on div at bounding box center [311, 139] width 623 height 278
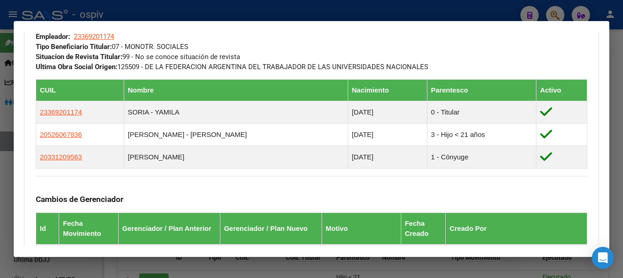
click at [556, 14] on div at bounding box center [311, 139] width 623 height 278
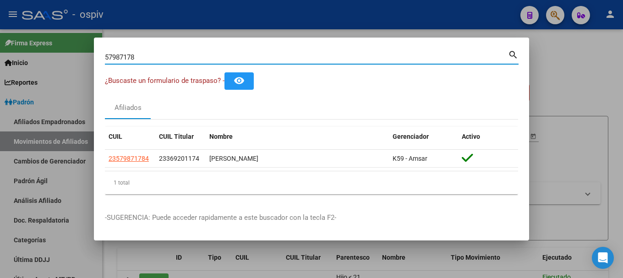
drag, startPoint x: 153, startPoint y: 56, endPoint x: 74, endPoint y: 60, distance: 78.4
click at [74, 60] on div "57987178 Buscar (apellido, dni, cuil, nro traspaso, cuit, obra social) search ¿…" at bounding box center [311, 139] width 623 height 278
paste input "27593290439"
type input "27593290439"
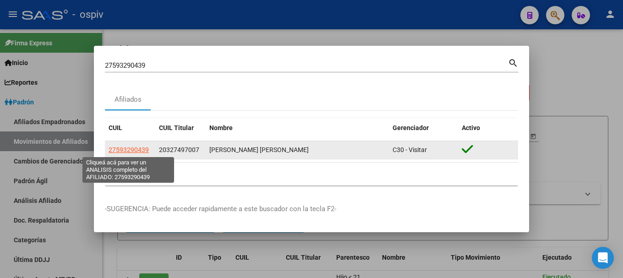
click at [133, 150] on span "27593290439" at bounding box center [129, 149] width 40 height 7
type textarea "27593290439"
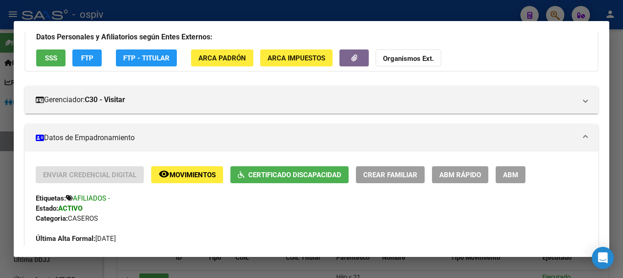
scroll to position [46, 0]
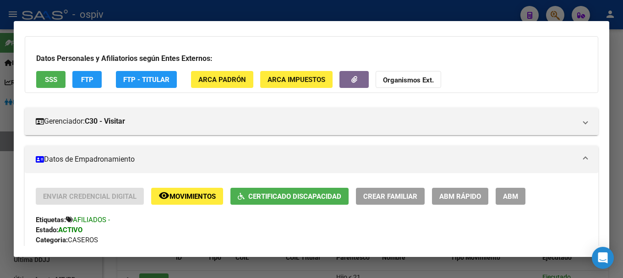
click at [55, 80] on span "SSS" at bounding box center [51, 80] width 12 height 8
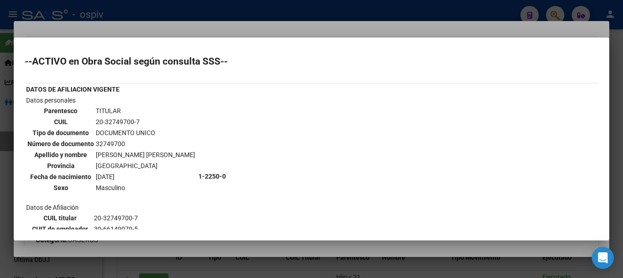
scroll to position [92, 0]
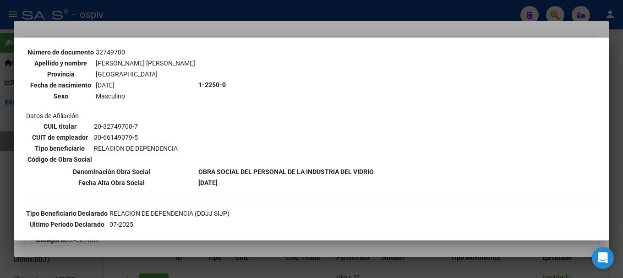
click at [557, 14] on div at bounding box center [311, 139] width 623 height 278
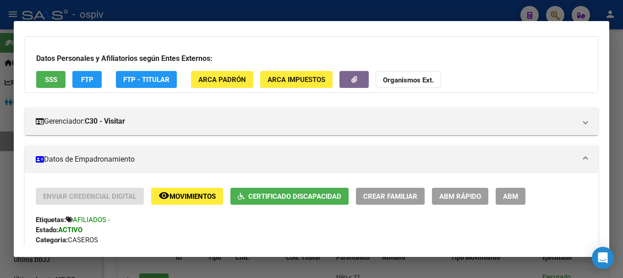
click at [557, 12] on div at bounding box center [311, 139] width 623 height 278
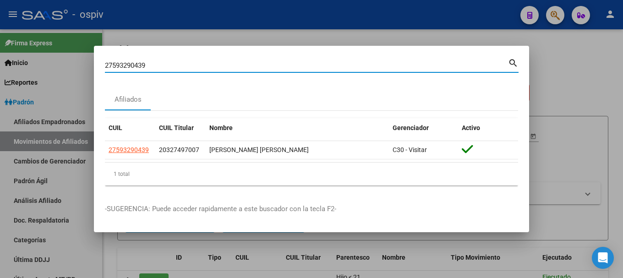
drag, startPoint x: 155, startPoint y: 63, endPoint x: 52, endPoint y: 60, distance: 103.1
click at [52, 60] on div "27593290439 Buscar (apellido, dni, cuil, nro traspaso, cuit, obra social) searc…" at bounding box center [311, 139] width 623 height 278
paste input "3559353574"
type input "23559353574"
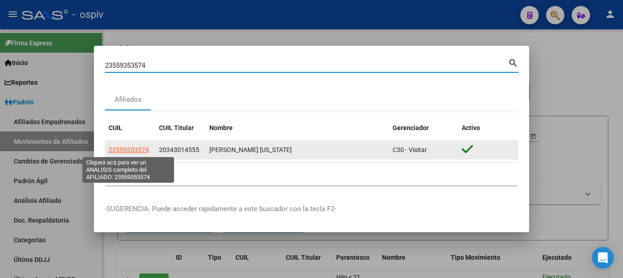
click at [134, 149] on span "23559353574" at bounding box center [129, 149] width 40 height 7
type textarea "23559353574"
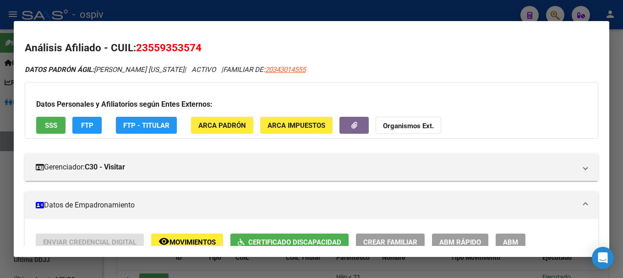
click at [49, 123] on span "SSS" at bounding box center [51, 125] width 12 height 8
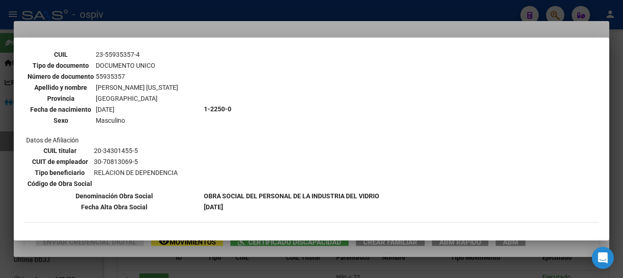
scroll to position [1008, 0]
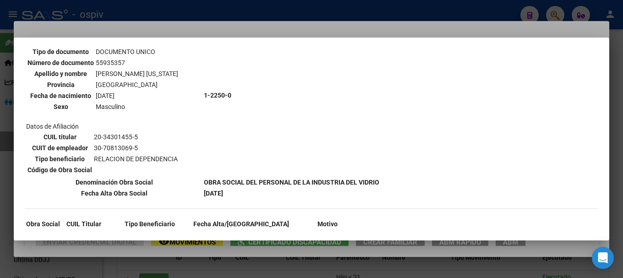
click at [557, 7] on div at bounding box center [311, 139] width 623 height 278
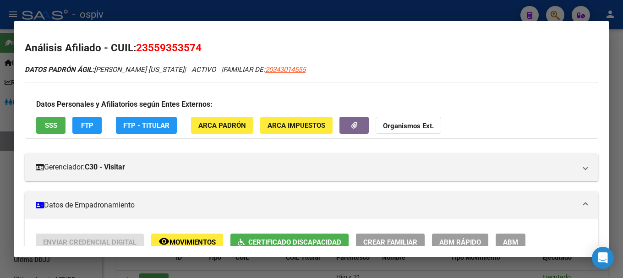
click at [556, 13] on div at bounding box center [311, 139] width 623 height 278
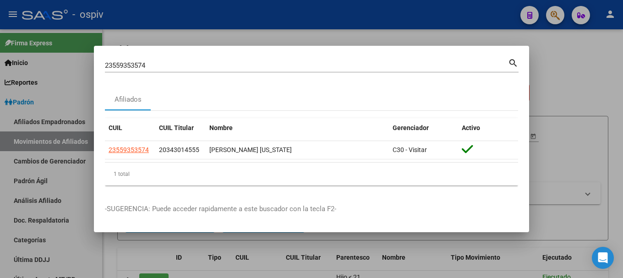
drag, startPoint x: 136, startPoint y: 66, endPoint x: 59, endPoint y: 54, distance: 77.9
click at [59, 54] on div "23559353574 Buscar (apellido, dni, cuil, nro traspaso, cuit, obra social) searc…" at bounding box center [311, 139] width 623 height 278
click at [157, 61] on input "23559353574" at bounding box center [306, 65] width 403 height 8
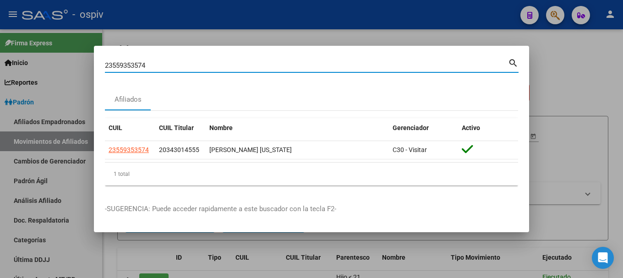
drag, startPoint x: 156, startPoint y: 64, endPoint x: 11, endPoint y: 43, distance: 146.2
click at [11, 43] on div "23559353574 Buscar (apellido, dni, cuil, nro traspaso, cuit, obra social) searc…" at bounding box center [311, 139] width 623 height 278
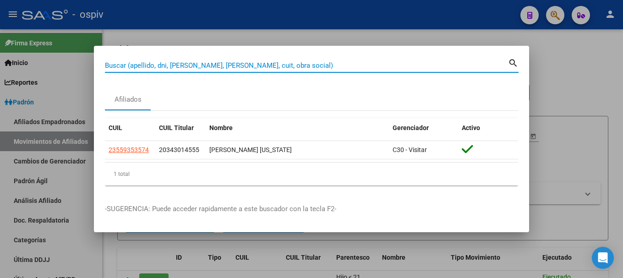
paste input "35759910"
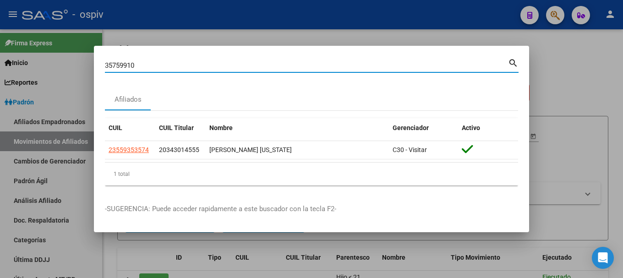
type input "35759910"
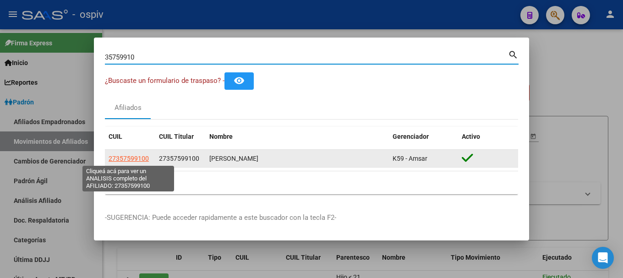
click at [132, 157] on span "27357599100" at bounding box center [129, 158] width 40 height 7
type textarea "27357599100"
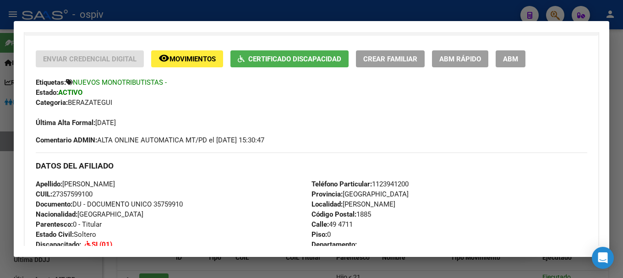
scroll to position [0, 0]
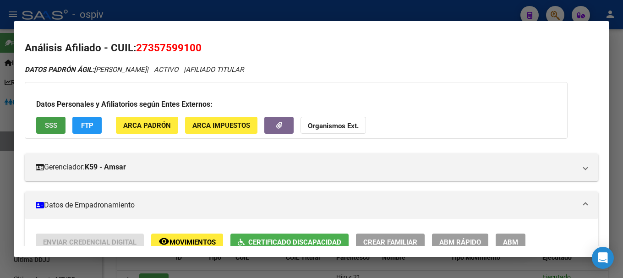
click at [46, 124] on span "SSS" at bounding box center [51, 125] width 12 height 8
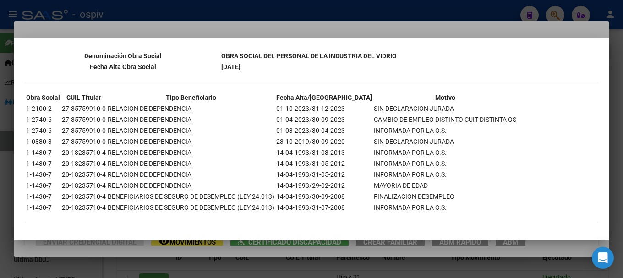
scroll to position [210, 0]
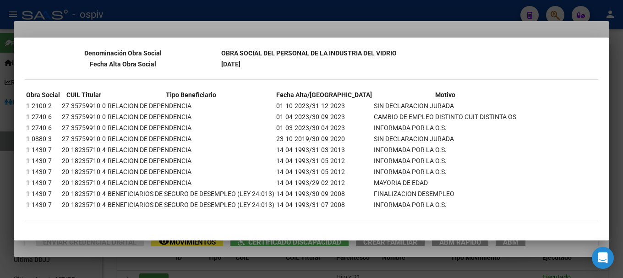
click at [559, 11] on div at bounding box center [311, 139] width 623 height 278
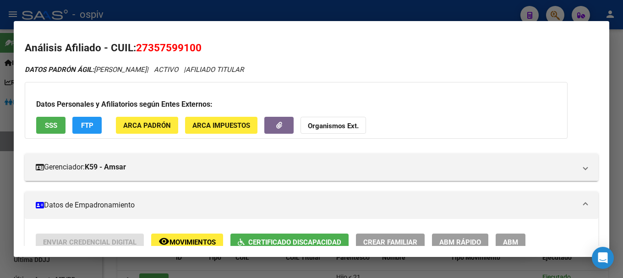
click at [552, 11] on div at bounding box center [311, 139] width 623 height 278
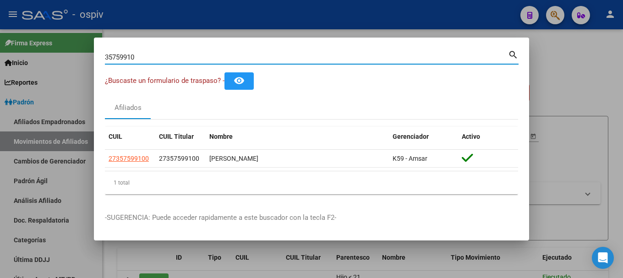
drag, startPoint x: 153, startPoint y: 57, endPoint x: 70, endPoint y: 43, distance: 84.6
click at [70, 43] on div "35759910 Buscar (apellido, dni, cuil, nro traspaso, cuit, obra social) search ¿…" at bounding box center [311, 139] width 623 height 278
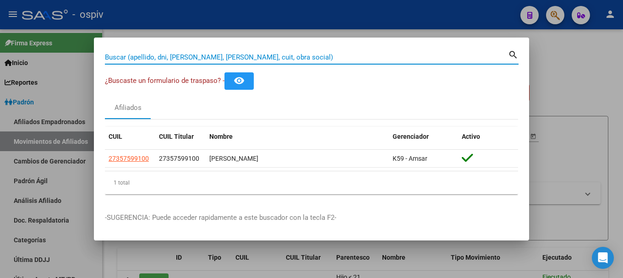
paste input "57586196"
type input "57586196"
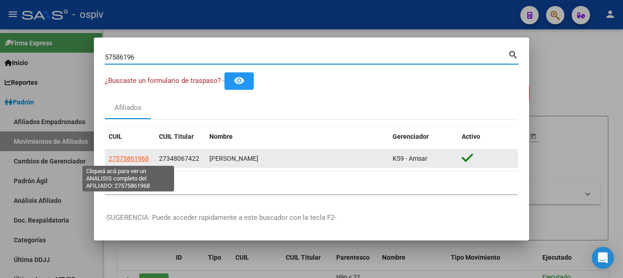
click at [132, 158] on span "27575861968" at bounding box center [129, 158] width 40 height 7
type textarea "27575861968"
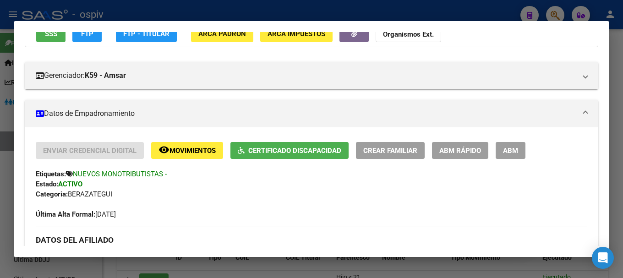
scroll to position [0, 0]
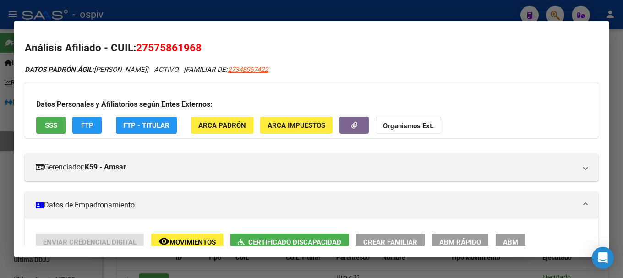
click at [52, 127] on span "SSS" at bounding box center [51, 125] width 12 height 8
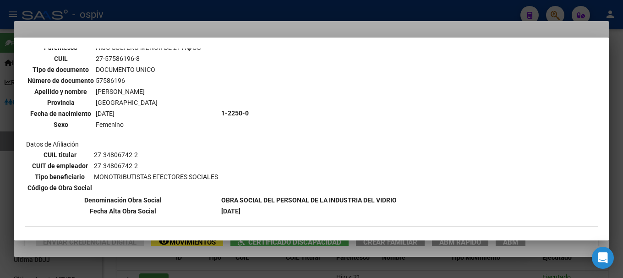
scroll to position [285, 0]
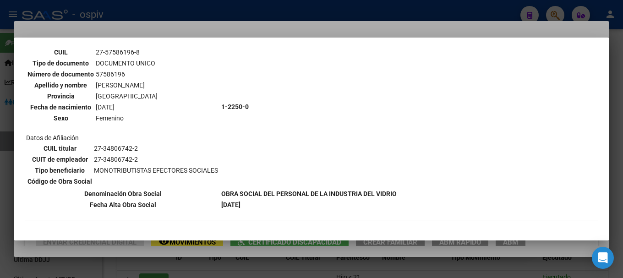
click at [552, 9] on div at bounding box center [311, 139] width 623 height 278
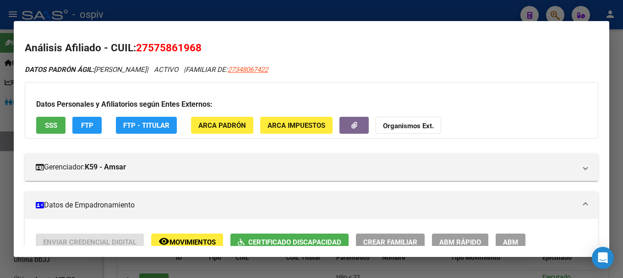
drag, startPoint x: 560, startPoint y: 14, endPoint x: 217, endPoint y: 40, distance: 344.1
click at [559, 14] on div at bounding box center [311, 139] width 623 height 278
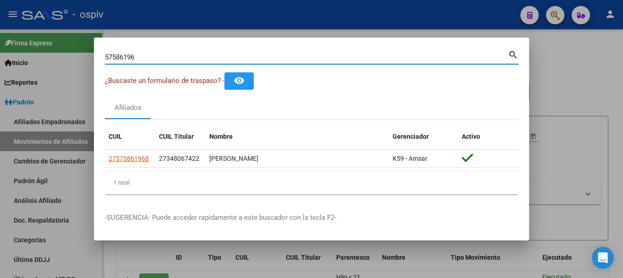
drag, startPoint x: 145, startPoint y: 59, endPoint x: 54, endPoint y: 44, distance: 92.7
click at [54, 44] on div "57586196 Buscar (apellido, dni, cuil, nro traspaso, cuit, obra social) search ¿…" at bounding box center [311, 139] width 623 height 278
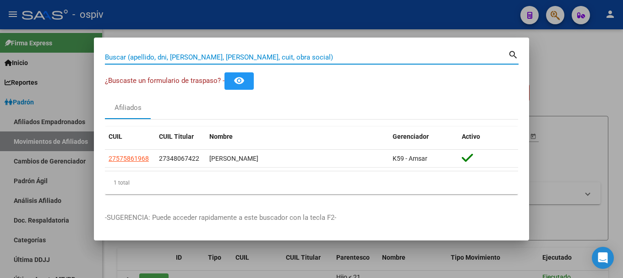
paste input "20494004071"
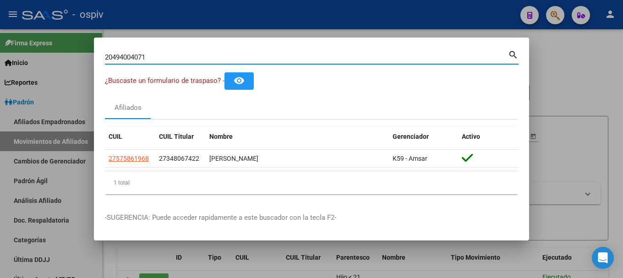
type input "20494004071"
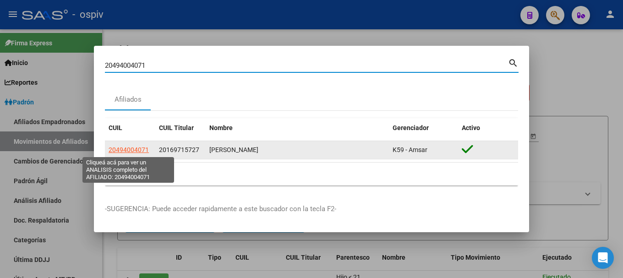
click at [139, 149] on span "20494004071" at bounding box center [129, 149] width 40 height 7
type textarea "20494004071"
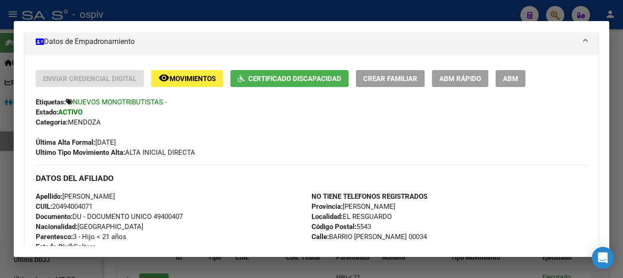
scroll to position [46, 0]
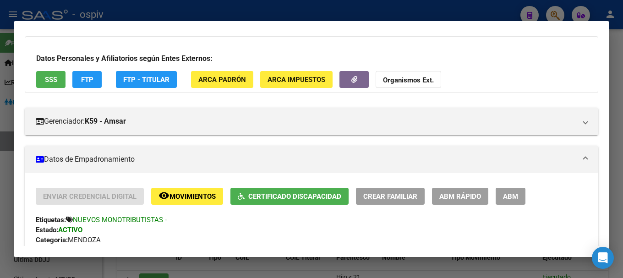
click at [42, 77] on button "SSS" at bounding box center [50, 79] width 29 height 17
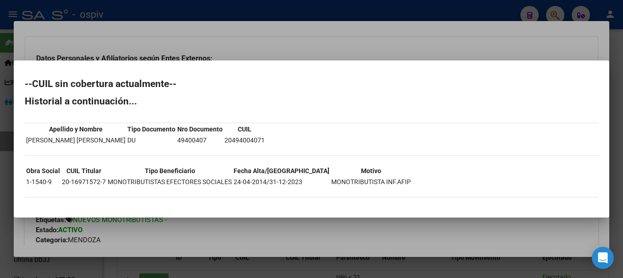
click at [0, 211] on div at bounding box center [311, 139] width 623 height 278
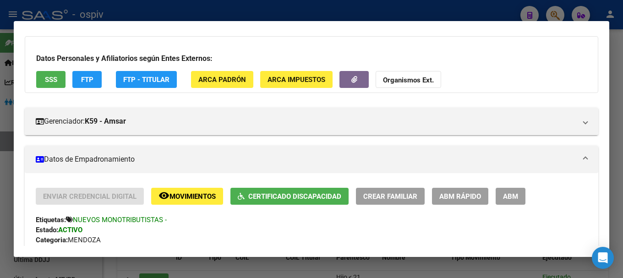
click at [551, 14] on div at bounding box center [311, 139] width 623 height 278
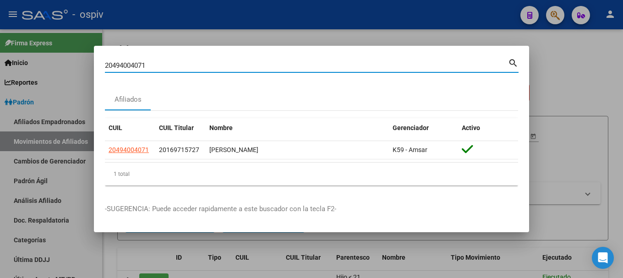
drag, startPoint x: 153, startPoint y: 67, endPoint x: 44, endPoint y: 56, distance: 109.2
click at [44, 56] on div "20494004071 Buscar (apellido, dni, cuil, nro traspaso, cuit, obra social) searc…" at bounding box center [311, 139] width 623 height 278
type input "v"
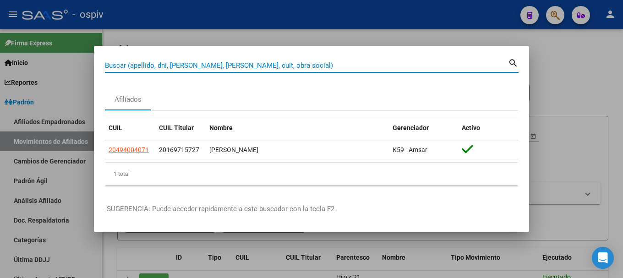
paste input "57519470"
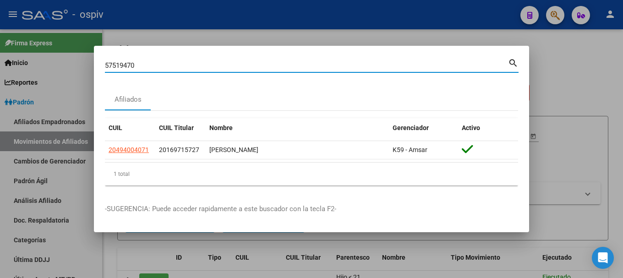
type input "57519470"
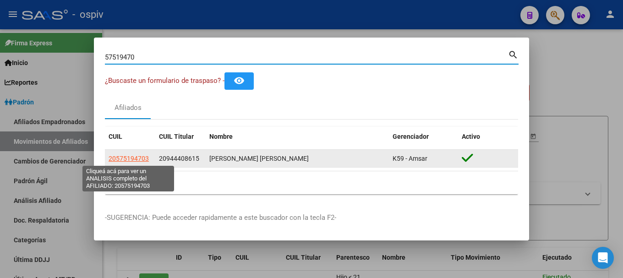
click at [140, 160] on span "20575194703" at bounding box center [129, 158] width 40 height 7
type textarea "20575194703"
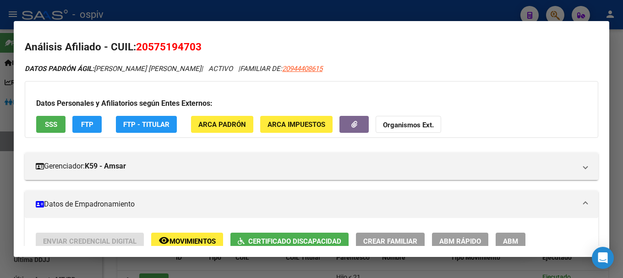
scroll to position [0, 0]
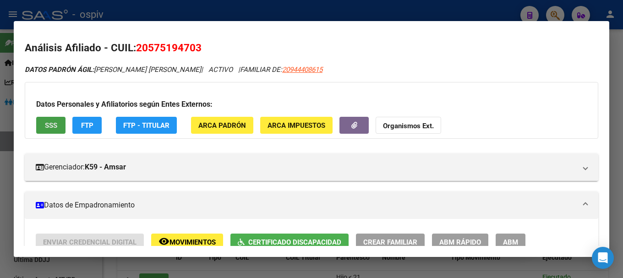
click at [40, 118] on button "SSS" at bounding box center [50, 125] width 29 height 17
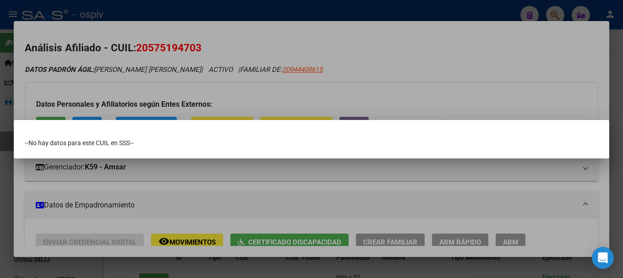
click at [564, 16] on div at bounding box center [311, 139] width 623 height 278
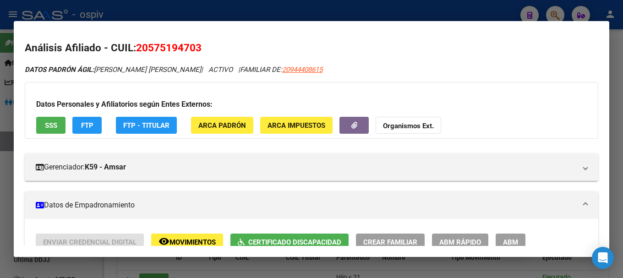
click at [551, 11] on div at bounding box center [311, 139] width 623 height 278
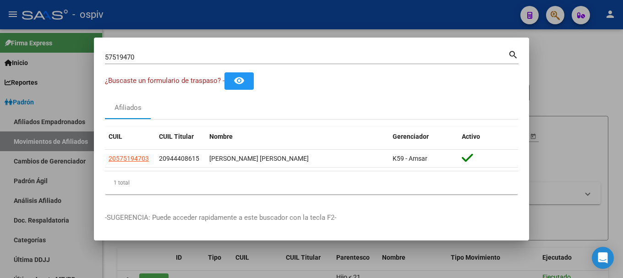
drag, startPoint x: 149, startPoint y: 62, endPoint x: 71, endPoint y: 40, distance: 80.8
click at [71, 40] on div "57519470 Buscar (apellido, dni, cuil, nro traspaso, cuit, obra social) search ¿…" at bounding box center [311, 139] width 623 height 278
click at [146, 59] on input "57519470" at bounding box center [306, 57] width 403 height 8
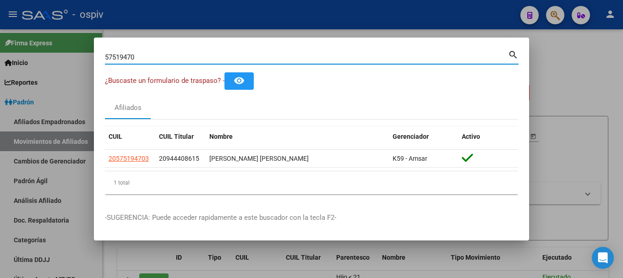
drag, startPoint x: 146, startPoint y: 59, endPoint x: 93, endPoint y: 59, distance: 52.7
click at [93, 59] on div "57519470 Buscar (apellido, dni, cuil, nro traspaso, cuit, obra social) search ¿…" at bounding box center [311, 139] width 623 height 278
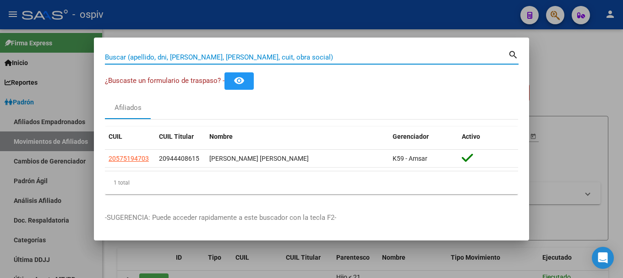
paste input "55654549"
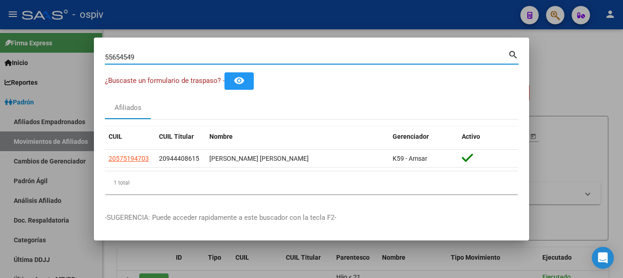
type input "55654549"
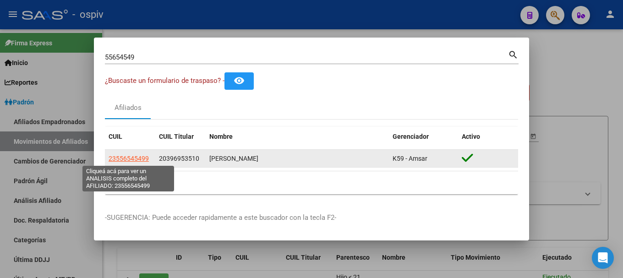
click at [137, 158] on span "23556545499" at bounding box center [129, 158] width 40 height 7
type textarea "23556545499"
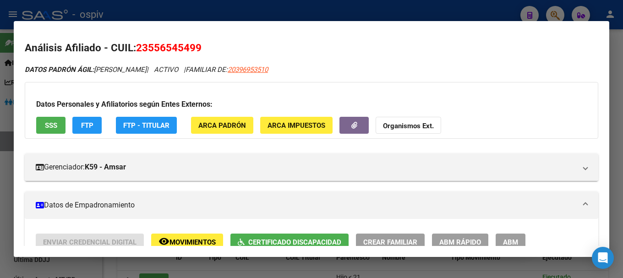
click at [55, 125] on span "SSS" at bounding box center [51, 125] width 12 height 8
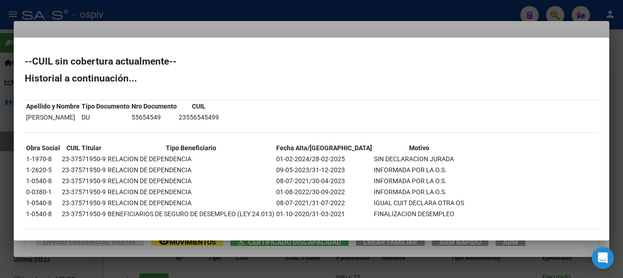
click at [0, 162] on div at bounding box center [311, 139] width 623 height 278
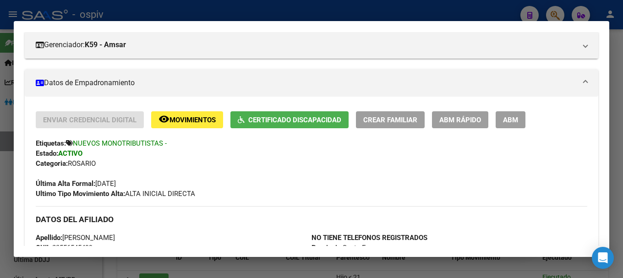
scroll to position [137, 0]
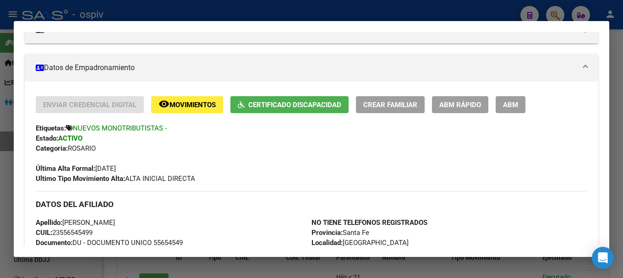
drag, startPoint x: 556, startPoint y: 11, endPoint x: 193, endPoint y: 57, distance: 366.3
click at [556, 11] on div at bounding box center [311, 139] width 623 height 278
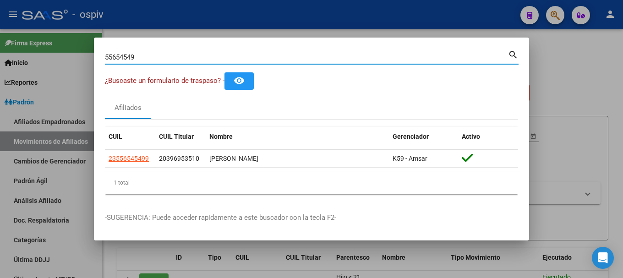
drag, startPoint x: 140, startPoint y: 59, endPoint x: 17, endPoint y: 46, distance: 123.5
click at [17, 46] on div "55654549 Buscar (apellido, dni, cuil, nro traspaso, cuit, obra social) search ¿…" at bounding box center [311, 139] width 623 height 278
paste input "764667"
type input "55764667"
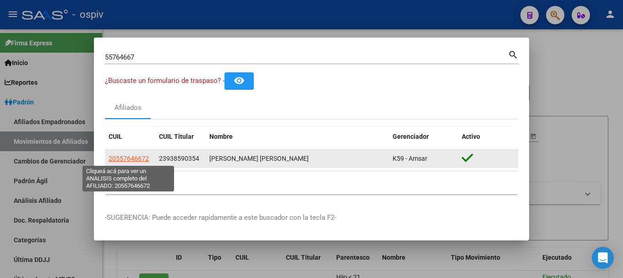
click at [132, 157] on span "20557646672" at bounding box center [129, 158] width 40 height 7
type textarea "20557646672"
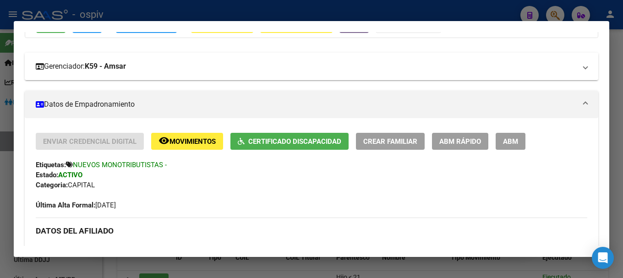
scroll to position [46, 0]
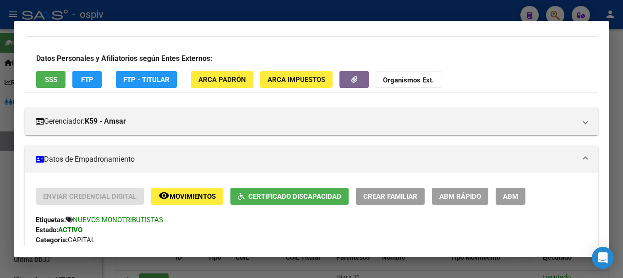
click at [55, 78] on span "SSS" at bounding box center [51, 80] width 12 height 8
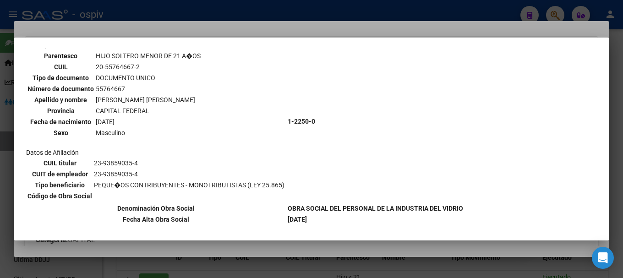
scroll to position [255, 0]
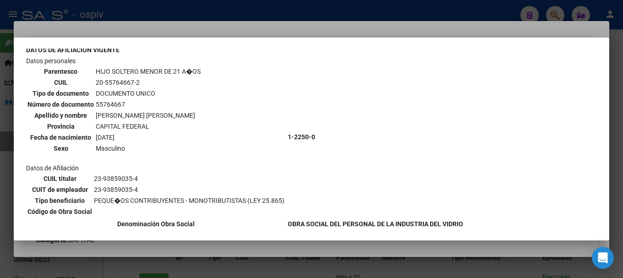
drag, startPoint x: 557, startPoint y: 11, endPoint x: 145, endPoint y: 20, distance: 411.9
click at [557, 11] on div at bounding box center [311, 139] width 623 height 278
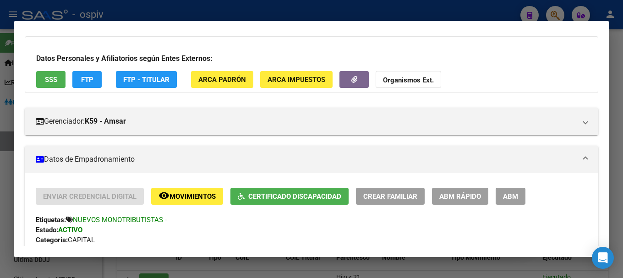
click at [560, 13] on div at bounding box center [311, 139] width 623 height 278
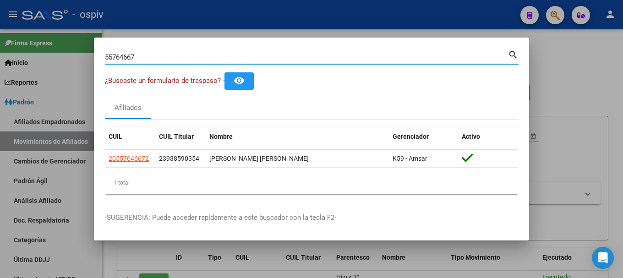
drag, startPoint x: 148, startPoint y: 55, endPoint x: 56, endPoint y: 44, distance: 92.3
click at [56, 44] on div "55764667 Buscar (apellido, dni, cuil, nro traspaso, cuit, obra social) search ¿…" at bounding box center [311, 139] width 623 height 278
type input "55515437"
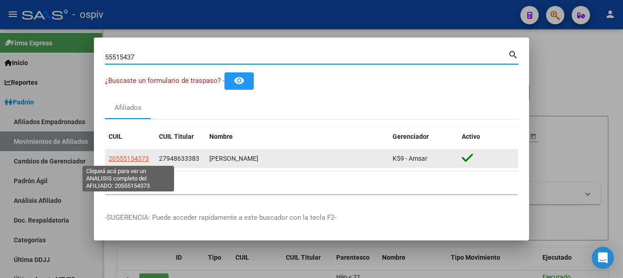
click at [124, 158] on span "20555154373" at bounding box center [129, 158] width 40 height 7
type textarea "20555154373"
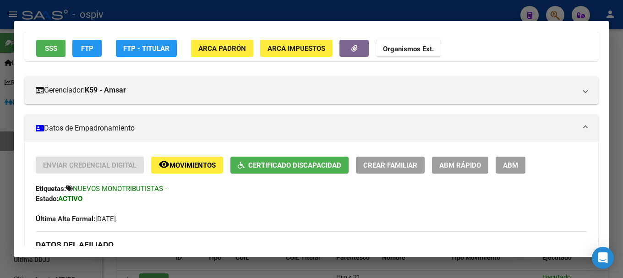
scroll to position [46, 0]
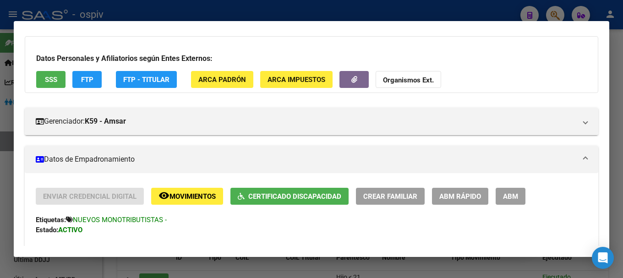
click at [49, 76] on span "SSS" at bounding box center [51, 80] width 12 height 8
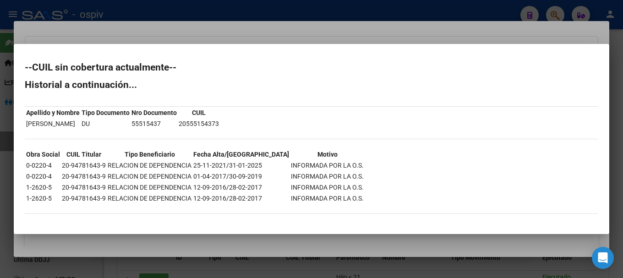
drag, startPoint x: 549, startPoint y: 13, endPoint x: 208, endPoint y: 7, distance: 341.3
click at [549, 12] on div at bounding box center [311, 139] width 623 height 278
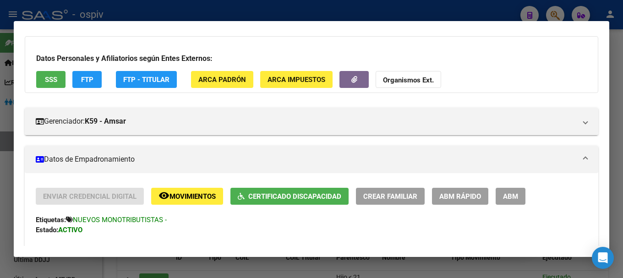
click at [560, 13] on div at bounding box center [311, 139] width 623 height 278
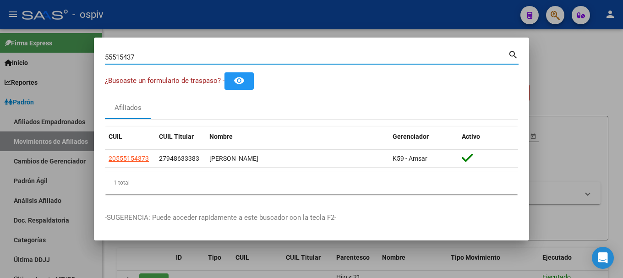
drag, startPoint x: 143, startPoint y: 54, endPoint x: 46, endPoint y: 40, distance: 98.1
click at [46, 40] on div "55515437 Buscar (apellido, dni, cuil, nro traspaso, cuit, obra social) search ¿…" at bounding box center [311, 139] width 623 height 278
paste input "7897994"
type input "57897994"
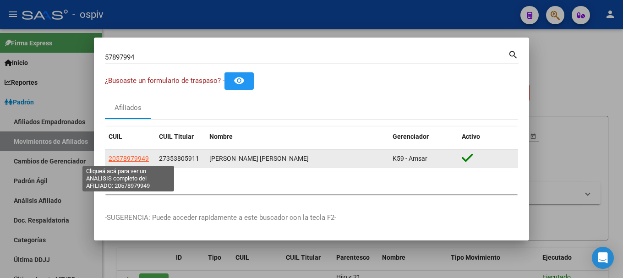
click at [134, 158] on span "20578979949" at bounding box center [129, 158] width 40 height 7
type textarea "20578979949"
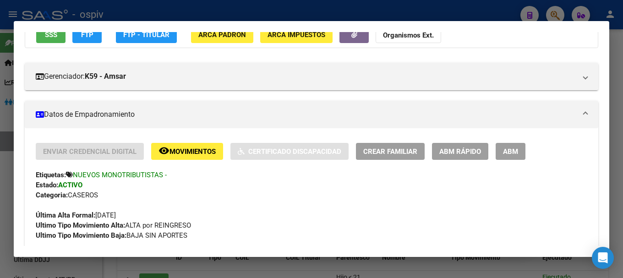
scroll to position [92, 0]
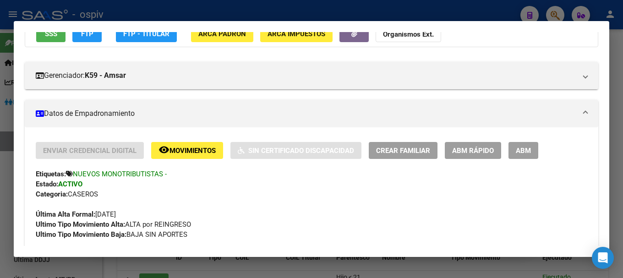
click at [558, 16] on div at bounding box center [311, 139] width 623 height 278
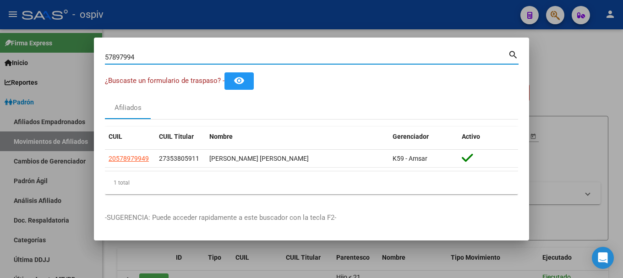
drag, startPoint x: 147, startPoint y: 60, endPoint x: 0, endPoint y: 17, distance: 153.1
click at [0, 17] on div "57897994 Buscar (apellido, dni, cuil, nro traspaso, cuit, obra social) search ¿…" at bounding box center [311, 139] width 623 height 278
type input "54789594"
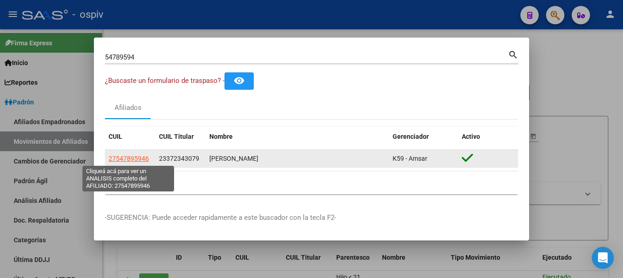
click at [126, 159] on span "27547895946" at bounding box center [129, 158] width 40 height 7
type textarea "27547895946"
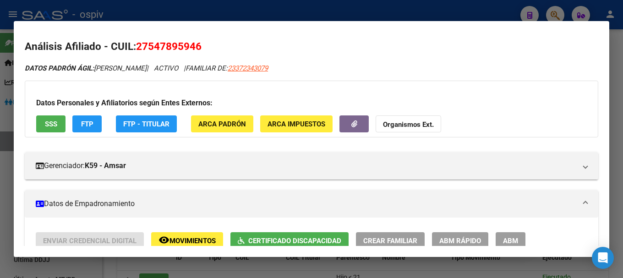
scroll to position [0, 0]
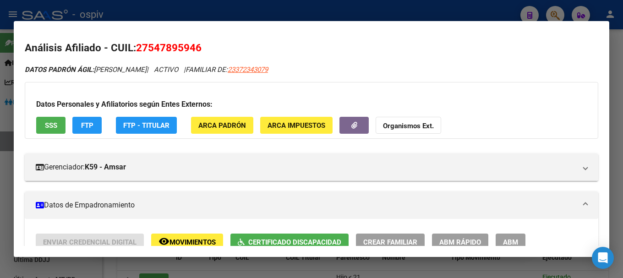
click at [57, 121] on button "SSS" at bounding box center [50, 125] width 29 height 17
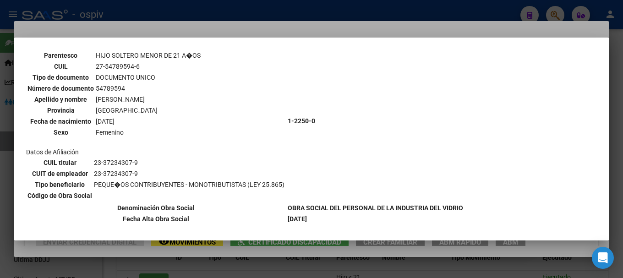
scroll to position [733, 0]
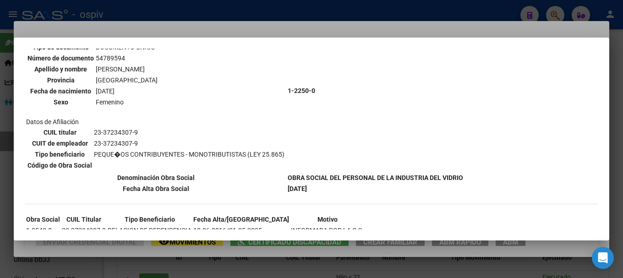
drag, startPoint x: 554, startPoint y: 16, endPoint x: 152, endPoint y: 22, distance: 401.8
click at [553, 16] on div at bounding box center [311, 139] width 623 height 278
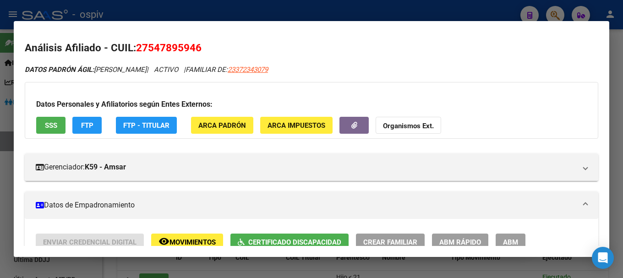
drag, startPoint x: 552, startPoint y: 12, endPoint x: 373, endPoint y: 53, distance: 183.8
click at [552, 12] on div at bounding box center [311, 139] width 623 height 278
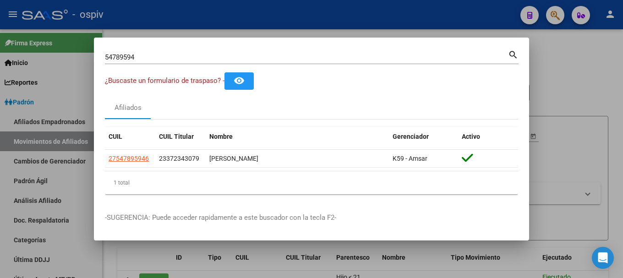
drag, startPoint x: 106, startPoint y: 52, endPoint x: 87, endPoint y: 49, distance: 20.0
click at [93, 49] on div "54789594 Buscar (apellido, dni, cuil, nro traspaso, cuit, obra social) search ¿…" at bounding box center [311, 139] width 623 height 278
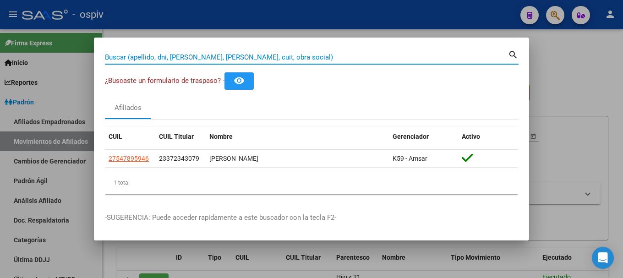
paste input "27403379544"
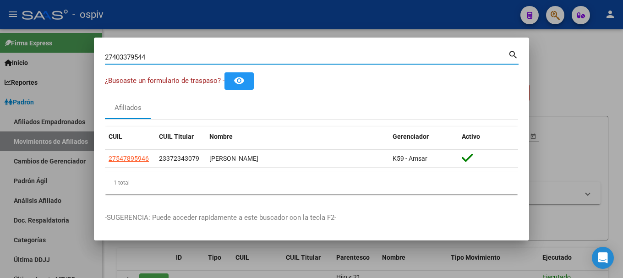
type input "27403379544"
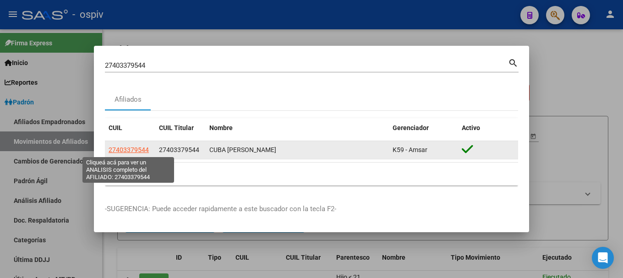
click at [124, 147] on span "27403379544" at bounding box center [129, 149] width 40 height 7
type textarea "27403379544"
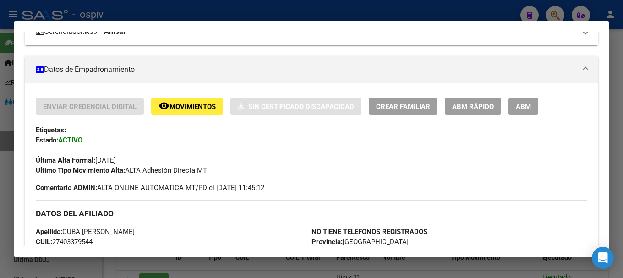
scroll to position [183, 0]
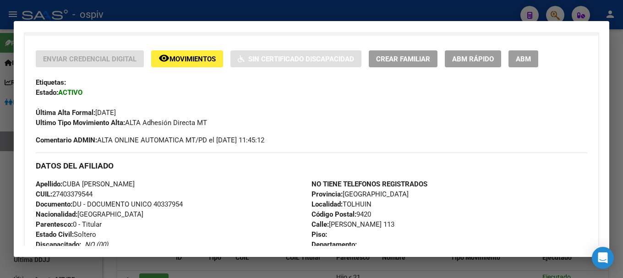
click at [557, 16] on div at bounding box center [311, 139] width 623 height 278
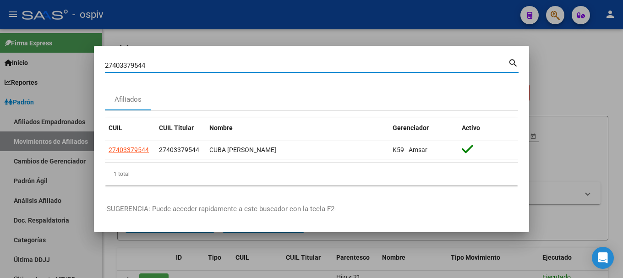
drag, startPoint x: 149, startPoint y: 65, endPoint x: 56, endPoint y: 43, distance: 95.6
click at [56, 43] on div "27403379544 Buscar (apellido, dni, cuil, nro traspaso, cuit, obra social) searc…" at bounding box center [311, 139] width 623 height 278
paste input "14999587"
type input "27414999587"
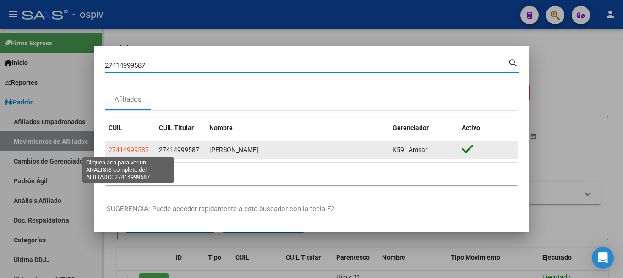
click at [135, 152] on span "27414999587" at bounding box center [129, 149] width 40 height 7
type textarea "27414999587"
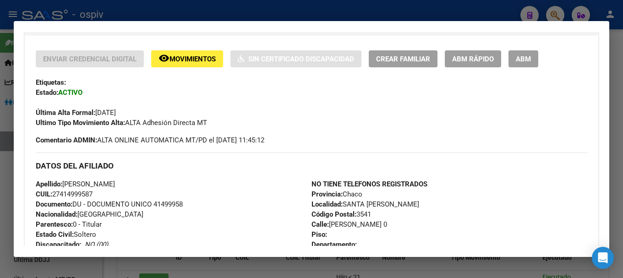
click at [550, 11] on div at bounding box center [311, 139] width 623 height 278
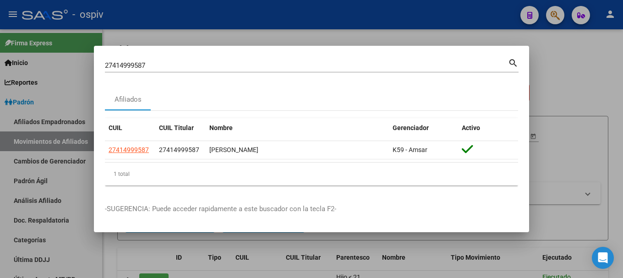
drag, startPoint x: 160, startPoint y: 60, endPoint x: 78, endPoint y: 48, distance: 83.0
click at [78, 48] on div "27414999587 Buscar (apellido, dni, cuil, nro traspaso, cuit, obra social) searc…" at bounding box center [311, 139] width 623 height 278
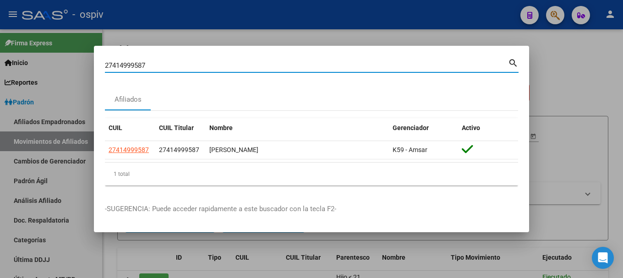
drag, startPoint x: 154, startPoint y: 65, endPoint x: 34, endPoint y: 52, distance: 120.7
click at [34, 52] on div "27414999587 Buscar (apellido, dni, cuil, nro traspaso, cuit, obra social) searc…" at bounding box center [311, 139] width 623 height 278
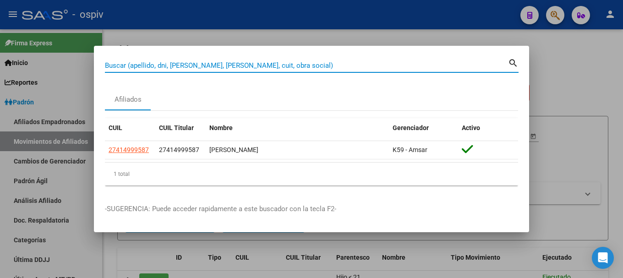
paste input "20370922676"
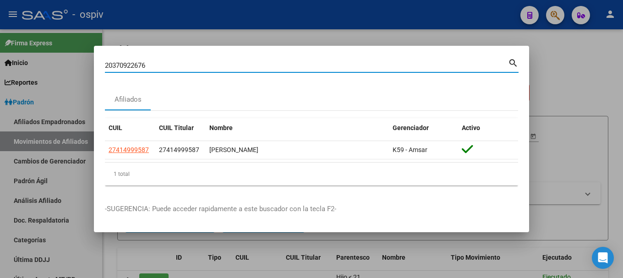
type input "20370922676"
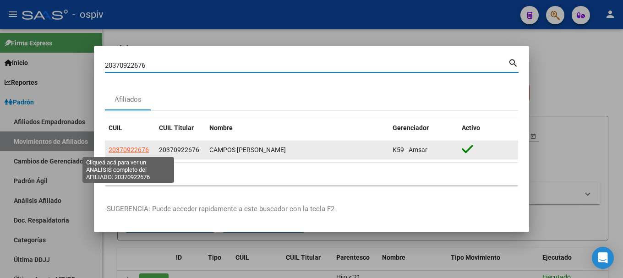
click at [136, 149] on span "20370922676" at bounding box center [129, 149] width 40 height 7
type textarea "20370922676"
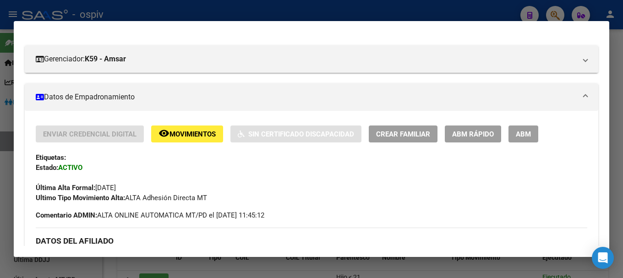
scroll to position [137, 0]
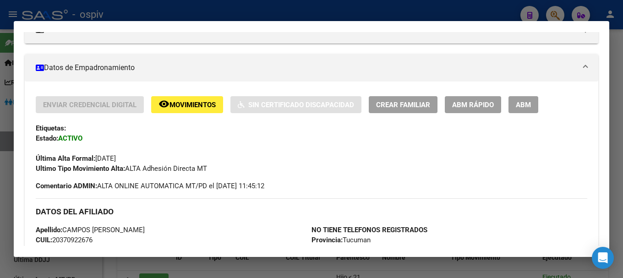
click at [547, 14] on div at bounding box center [311, 139] width 623 height 278
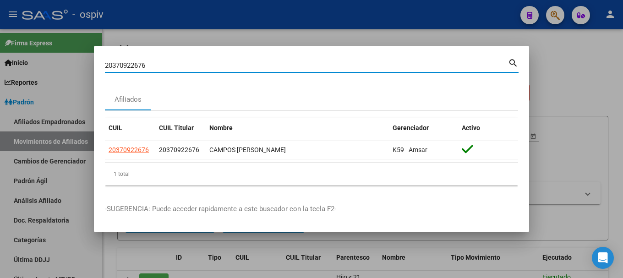
drag, startPoint x: 139, startPoint y: 64, endPoint x: 62, endPoint y: 48, distance: 78.5
click at [62, 48] on div "20370922676 Buscar (apellido, dni, cuil, nro traspaso, cuit, obra social) searc…" at bounding box center [311, 139] width 623 height 278
paste input "7233906749"
type input "27233906749"
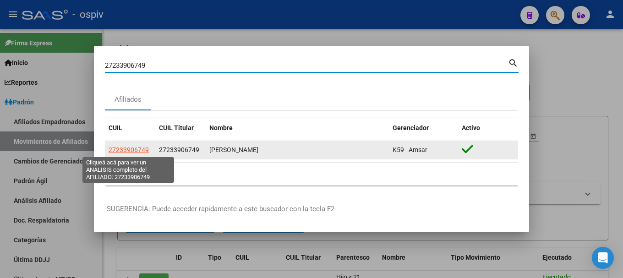
click at [128, 149] on span "27233906749" at bounding box center [129, 149] width 40 height 7
type textarea "27233906749"
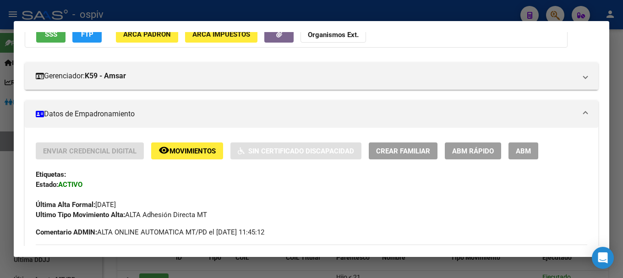
scroll to position [92, 0]
drag, startPoint x: 155, startPoint y: 52, endPoint x: 575, endPoint y: 36, distance: 420.4
click at [553, 12] on div at bounding box center [311, 139] width 623 height 278
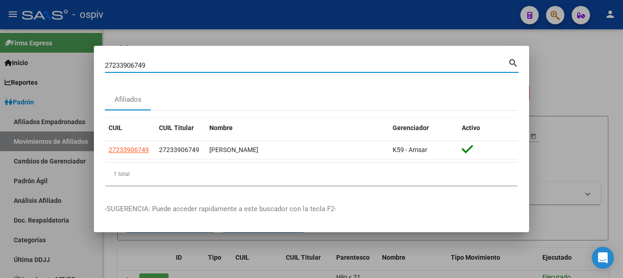
drag, startPoint x: 166, startPoint y: 67, endPoint x: 49, endPoint y: 47, distance: 118.1
click at [49, 47] on div "27233906749 Buscar (apellido, dni, cuil, nro traspaso, cuit, obra social) searc…" at bounding box center [311, 139] width 623 height 278
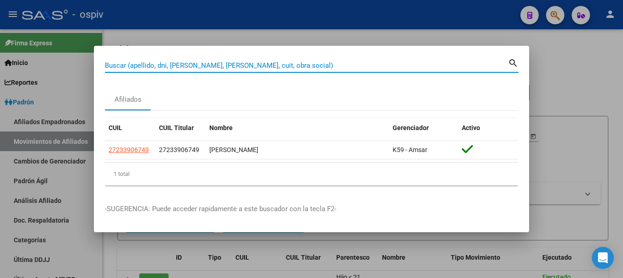
paste input "20201564450"
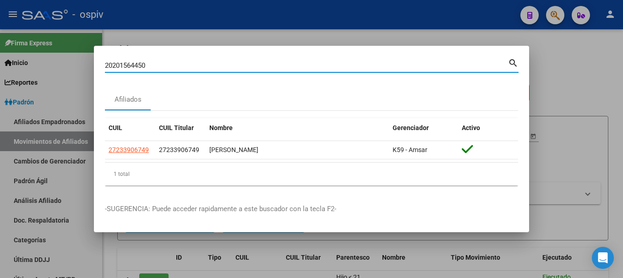
type input "20201564450"
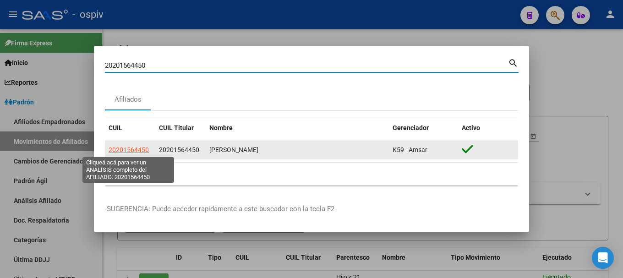
click at [116, 146] on span "20201564450" at bounding box center [129, 149] width 40 height 7
type textarea "20201564450"
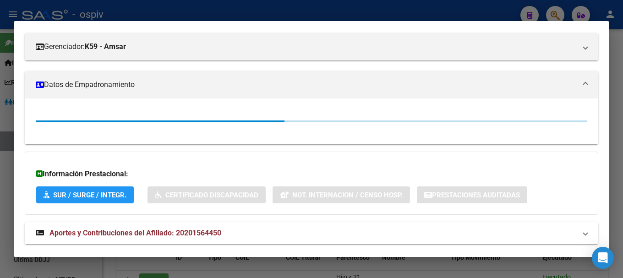
scroll to position [139, 0]
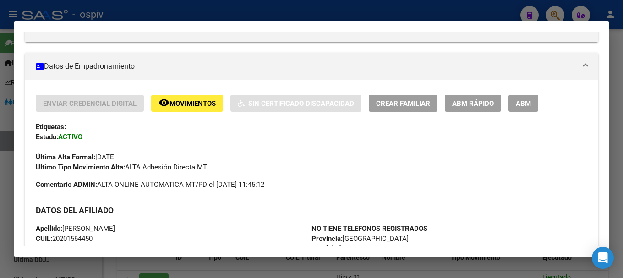
click at [144, 92] on div "Enviar Credencial Digital remove_red_eye Movimientos Sin Certificado Discapacid…" at bounding box center [312, 274] width 574 height 388
drag, startPoint x: 557, startPoint y: 15, endPoint x: 191, endPoint y: 94, distance: 374.9
click at [557, 15] on div at bounding box center [311, 139] width 623 height 278
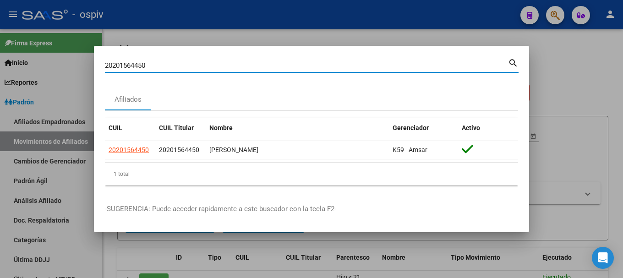
drag, startPoint x: 125, startPoint y: 64, endPoint x: 30, endPoint y: 60, distance: 94.9
click at [30, 60] on div "20201564450 Buscar (apellido, dni, cuil, nro traspaso, cuit, obra social) searc…" at bounding box center [311, 139] width 623 height 278
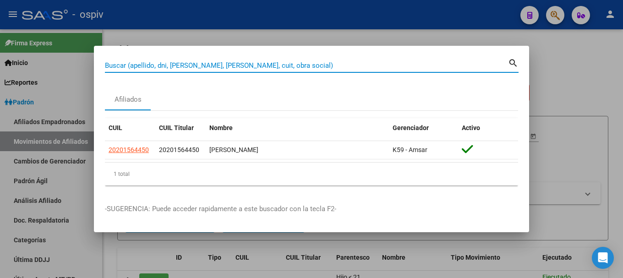
paste input "27344137655"
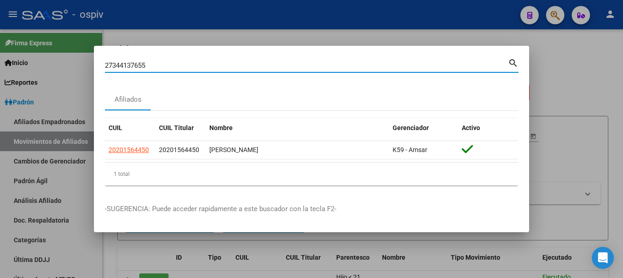
type input "27344137655"
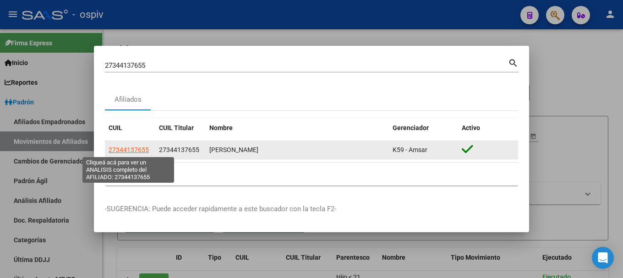
click at [120, 147] on span "27344137655" at bounding box center [129, 149] width 40 height 7
type textarea "27344137655"
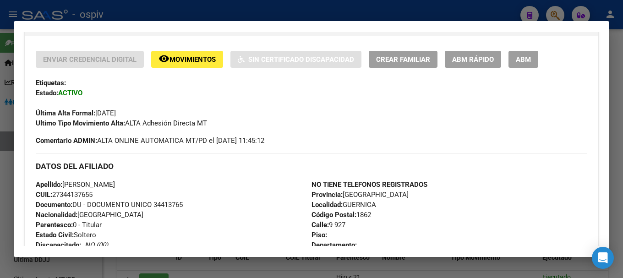
scroll to position [183, 0]
drag, startPoint x: 555, startPoint y: 11, endPoint x: 200, endPoint y: 56, distance: 358.3
click at [540, 14] on div at bounding box center [311, 139] width 623 height 278
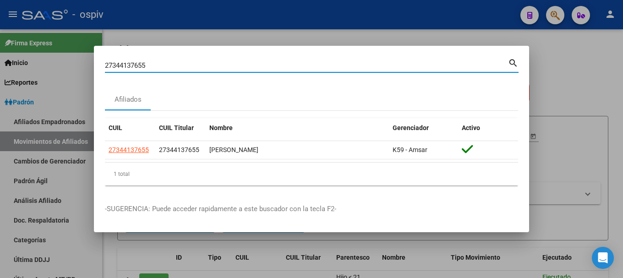
drag, startPoint x: 80, startPoint y: 57, endPoint x: 57, endPoint y: 55, distance: 22.6
click at [58, 55] on div "27344137655 Buscar (apellido, dni, cuil, nro traspaso, cuit, obra social) searc…" at bounding box center [311, 139] width 623 height 278
drag, startPoint x: 154, startPoint y: 69, endPoint x: 47, endPoint y: 65, distance: 107.3
click at [47, 69] on div "27344137655 Buscar (apellido, dni, cuil, nro traspaso, cuit, obra social) searc…" at bounding box center [311, 139] width 623 height 278
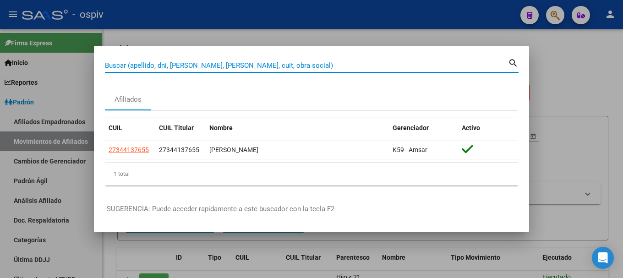
paste input "20955203268"
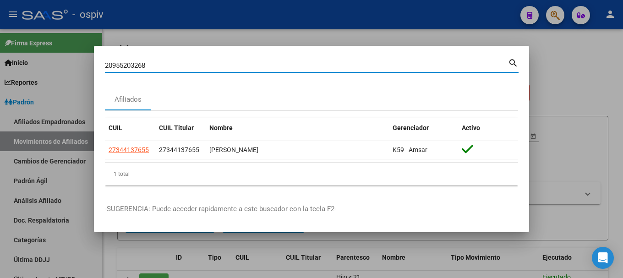
type input "20955203268"
drag, startPoint x: 154, startPoint y: 64, endPoint x: 87, endPoint y: 66, distance: 67.4
click at [87, 66] on div "20955203268 Buscar (apellido, dni, cuil, nro traspaso, cuit, obra social) searc…" at bounding box center [311, 139] width 623 height 278
type input "45719002"
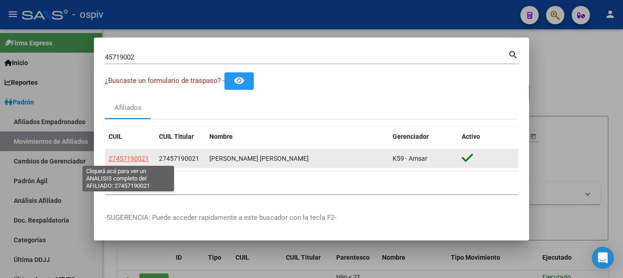
click at [130, 159] on span "27457190021" at bounding box center [129, 158] width 40 height 7
type textarea "27457190021"
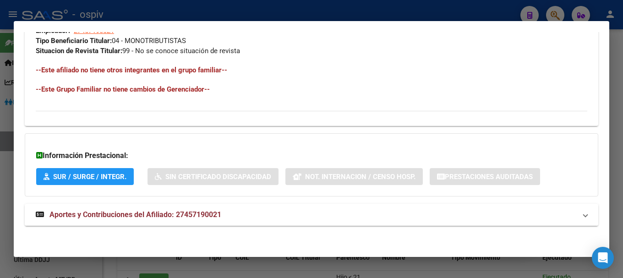
click at [208, 215] on span "Aportes y Contribuciones del Afiliado: 27457190021" at bounding box center [135, 214] width 172 height 9
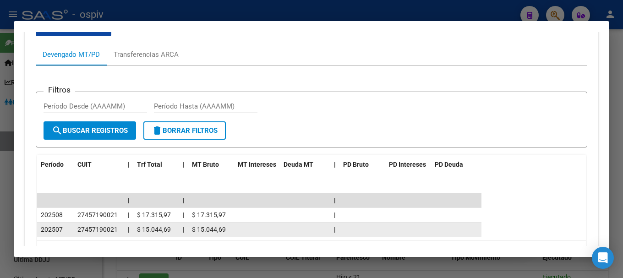
scroll to position [776, 0]
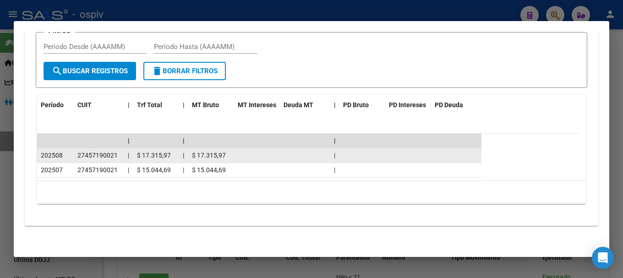
drag, startPoint x: 74, startPoint y: 152, endPoint x: 121, endPoint y: 153, distance: 46.7
click at [121, 153] on datatable-body-cell "27457190021" at bounding box center [99, 155] width 50 height 14
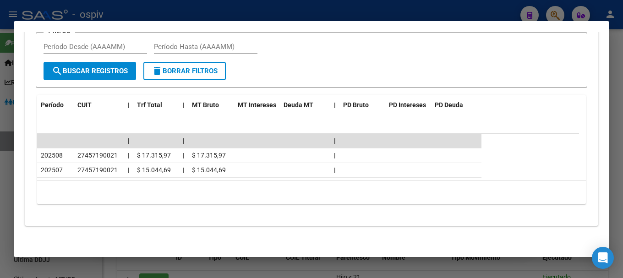
copy span "27457190021"
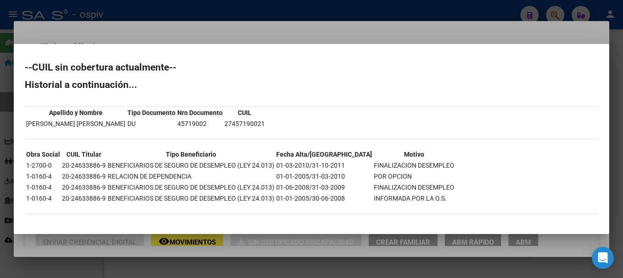
click at [558, 12] on div at bounding box center [311, 139] width 623 height 278
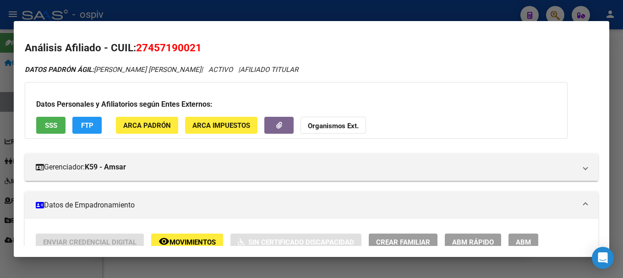
click at [561, 15] on div at bounding box center [311, 139] width 623 height 278
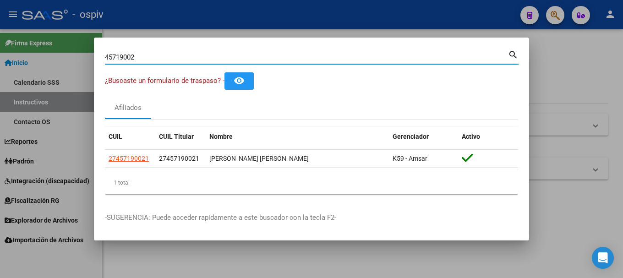
drag, startPoint x: 168, startPoint y: 60, endPoint x: 38, endPoint y: 42, distance: 131.4
click at [38, 42] on div "45719002 Buscar (apellido, dni, cuil, nro traspaso, cuit, obra social) search ¿…" at bounding box center [311, 139] width 623 height 278
paste input "20955203268"
type input "20955203268"
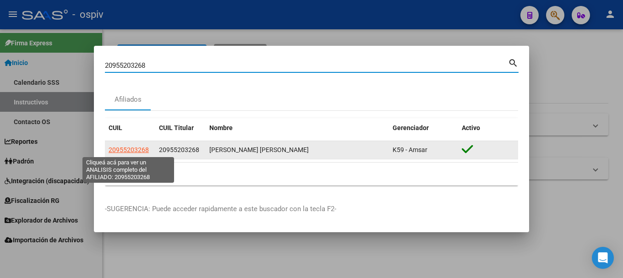
click at [126, 150] on span "20955203268" at bounding box center [129, 149] width 40 height 7
type textarea "20955203268"
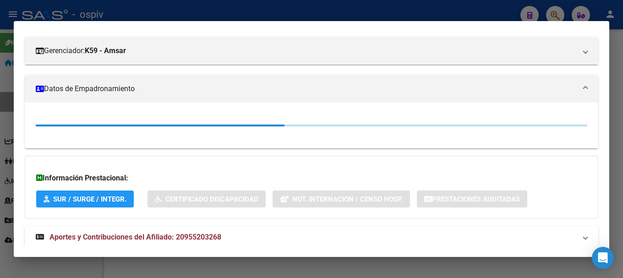
scroll to position [139, 0]
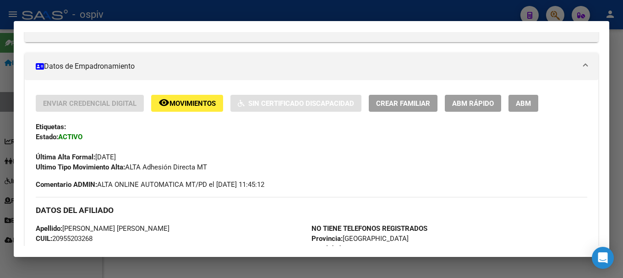
click at [165, 140] on div "Enviar Credencial Digital remove_red_eye Movimientos Sin Certificado Discapacid…" at bounding box center [312, 133] width 552 height 77
click at [552, 9] on div at bounding box center [311, 139] width 623 height 278
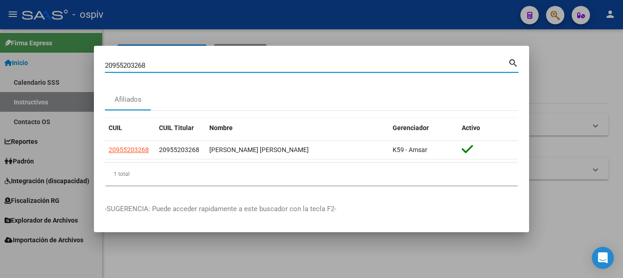
drag, startPoint x: 148, startPoint y: 64, endPoint x: 84, endPoint y: 54, distance: 65.0
click at [89, 56] on div "20955203268 Buscar (apellido, dni, cuil, nro traspaso, cuit, obra social) searc…" at bounding box center [311, 139] width 623 height 278
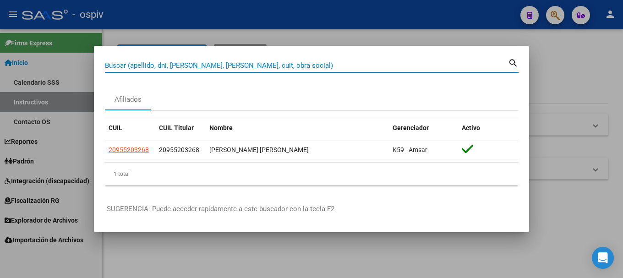
paste input "20451987101"
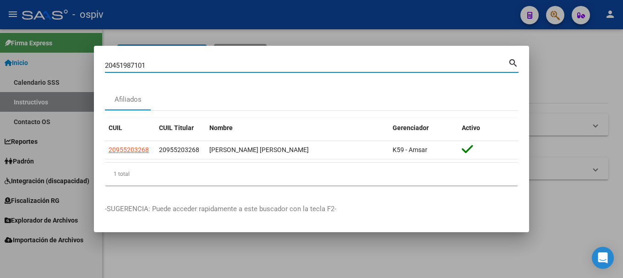
type input "20451987101"
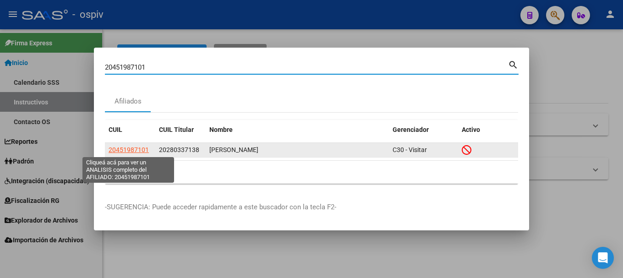
click at [140, 153] on span "20451987101" at bounding box center [129, 149] width 40 height 7
type textarea "20451987101"
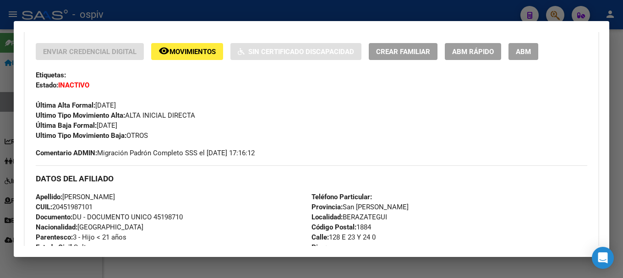
scroll to position [275, 0]
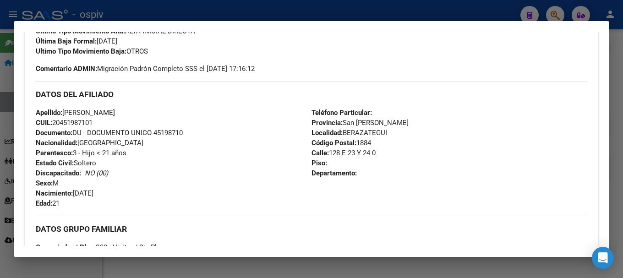
drag, startPoint x: 171, startPoint y: 181, endPoint x: 181, endPoint y: 176, distance: 11.1
click at [171, 181] on div "Apellido: [PERSON_NAME] CUIL: 20451987101 Documento: DU - DOCUMENTO UNICO 45198…" at bounding box center [174, 158] width 276 height 101
click at [555, 9] on div at bounding box center [311, 139] width 623 height 278
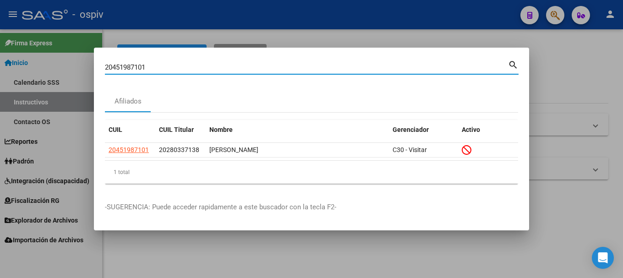
drag, startPoint x: 165, startPoint y: 65, endPoint x: 35, endPoint y: 38, distance: 132.4
click at [36, 38] on div "20451987101 Buscar (apellido, dni, cuil, nro traspaso, cuit, obra social) searc…" at bounding box center [311, 139] width 623 height 278
paste input "20396953510"
type input "20396953510"
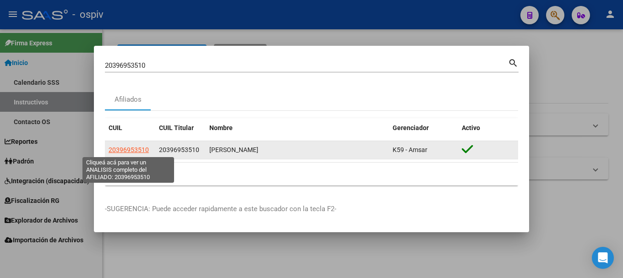
click at [144, 149] on span "20396953510" at bounding box center [129, 149] width 40 height 7
type textarea "20396953510"
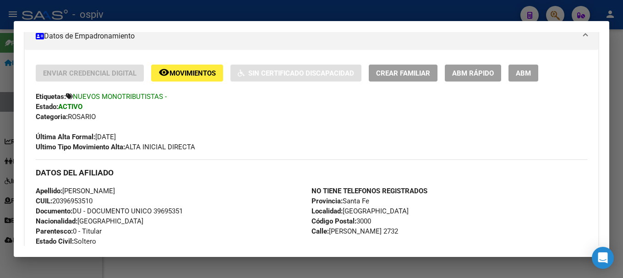
scroll to position [183, 0]
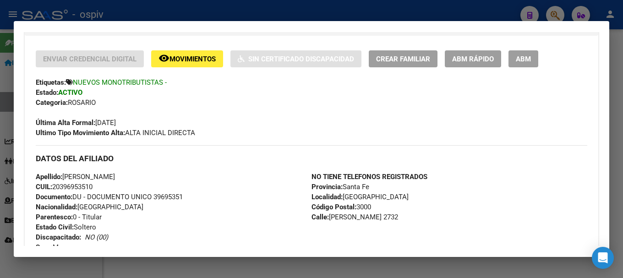
drag, startPoint x: 169, startPoint y: 102, endPoint x: 422, endPoint y: 76, distance: 254.6
click at [169, 101] on div "Categoria: [GEOGRAPHIC_DATA]" at bounding box center [312, 103] width 552 height 10
click at [555, 9] on div at bounding box center [311, 139] width 623 height 278
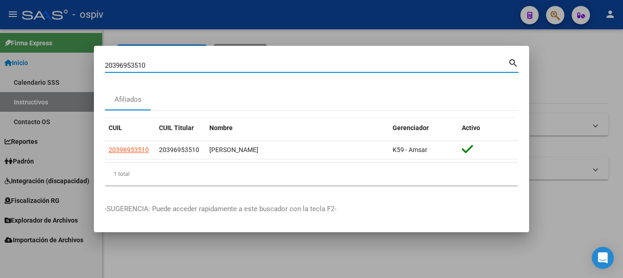
drag, startPoint x: 157, startPoint y: 62, endPoint x: 74, endPoint y: 50, distance: 83.8
click at [75, 51] on div "20396953510 Buscar (apellido, dni, cuil, nro traspaso, cuit, obra social) searc…" at bounding box center [311, 139] width 623 height 278
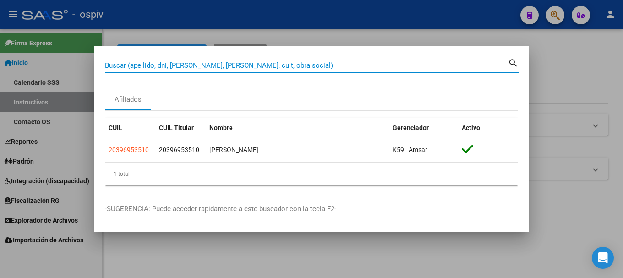
paste input "20334409601"
type input "20334409601"
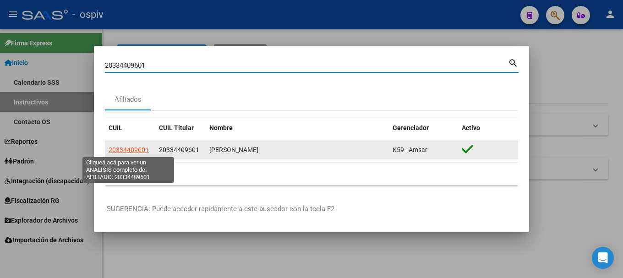
click at [133, 148] on span "20334409601" at bounding box center [129, 149] width 40 height 7
type textarea "20334409601"
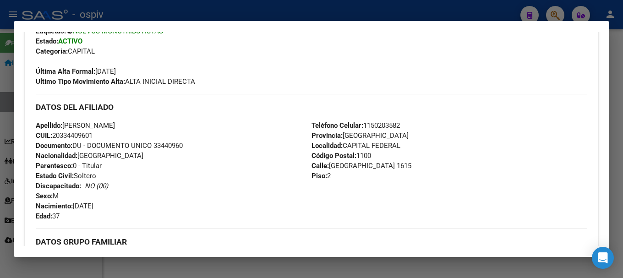
scroll to position [275, 0]
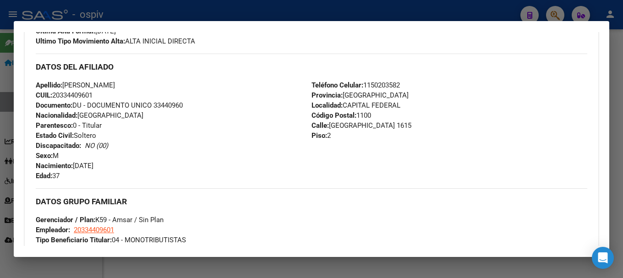
drag, startPoint x: 558, startPoint y: 13, endPoint x: 528, endPoint y: 13, distance: 30.2
click at [555, 13] on div at bounding box center [311, 139] width 623 height 278
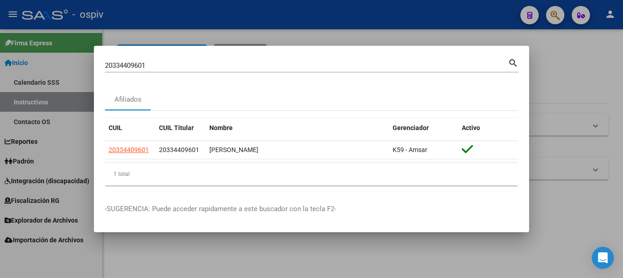
drag, startPoint x: 157, startPoint y: 70, endPoint x: 31, endPoint y: 38, distance: 130.5
click at [31, 38] on div "20334409601 Buscar (apellido, dni, cuil, nro traspaso, cuit, obra social) searc…" at bounding box center [311, 139] width 623 height 278
click at [164, 71] on div "20334409601 Buscar (apellido, dni, cuil, [PERSON_NAME], cuit, obra social)" at bounding box center [306, 66] width 403 height 14
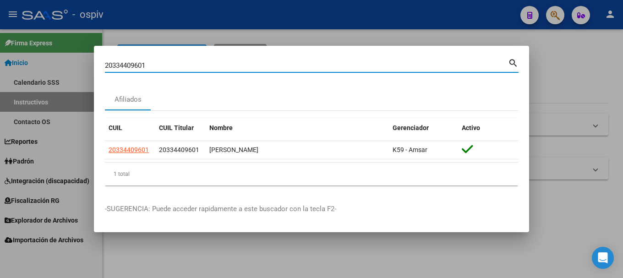
drag, startPoint x: 162, startPoint y: 68, endPoint x: 32, endPoint y: 47, distance: 131.8
click at [36, 46] on div "20334409601 Buscar (apellido, dni, cuil, nro traspaso, cuit, obra social) searc…" at bounding box center [311, 139] width 623 height 278
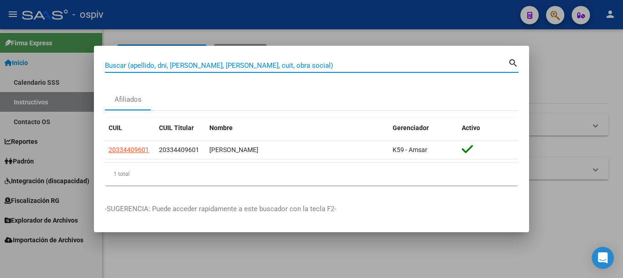
paste input "20217515263"
type input "20217515263"
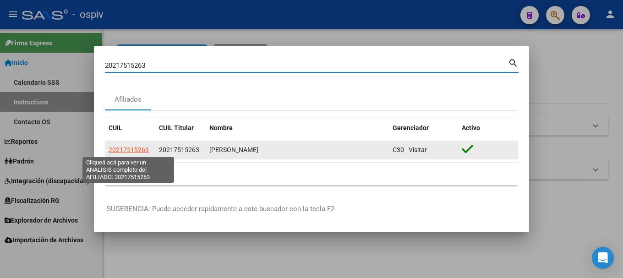
click at [133, 147] on span "20217515263" at bounding box center [129, 149] width 40 height 7
type textarea "20217515263"
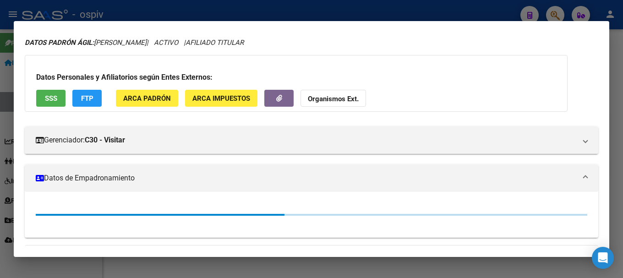
scroll to position [92, 0]
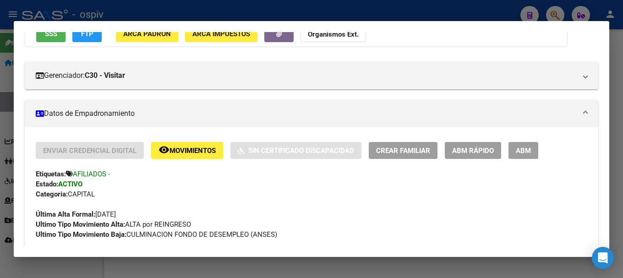
drag, startPoint x: 553, startPoint y: 14, endPoint x: 467, endPoint y: 17, distance: 86.7
click at [549, 14] on div at bounding box center [311, 139] width 623 height 278
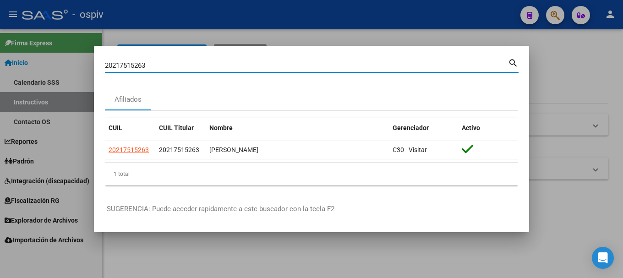
drag, startPoint x: 165, startPoint y: 67, endPoint x: 78, endPoint y: 60, distance: 86.9
click at [78, 60] on div "20217515263 Buscar (apellido, dni, cuil, nro traspaso, cuit, obra social) searc…" at bounding box center [311, 139] width 623 height 278
paste input "34077895"
type input "20340778953"
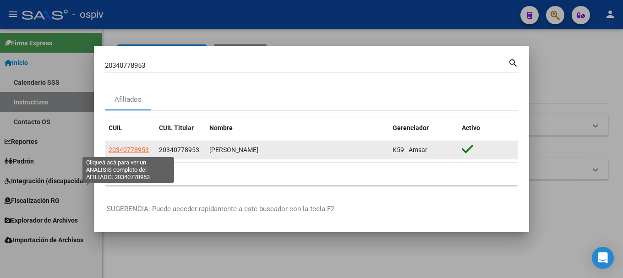
click at [136, 148] on span "20340778953" at bounding box center [129, 149] width 40 height 7
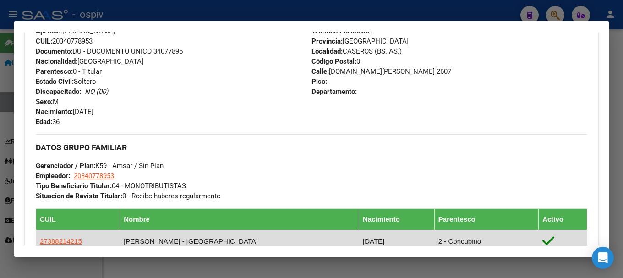
scroll to position [366, 0]
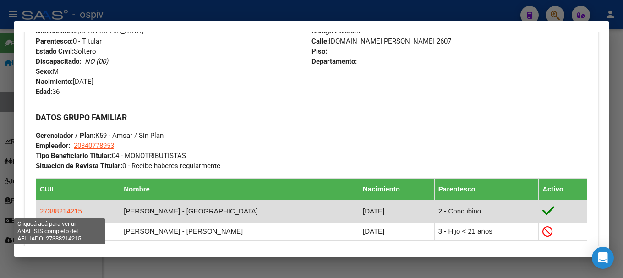
click at [68, 212] on span "27388214215" at bounding box center [61, 211] width 42 height 8
type textarea "27388214215"
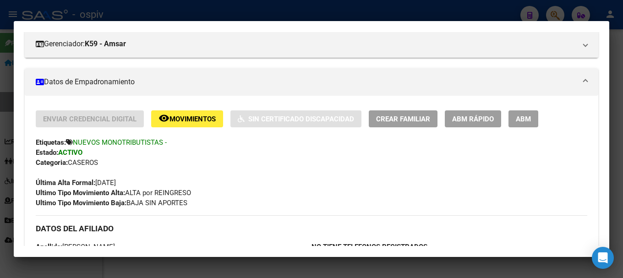
scroll to position [137, 0]
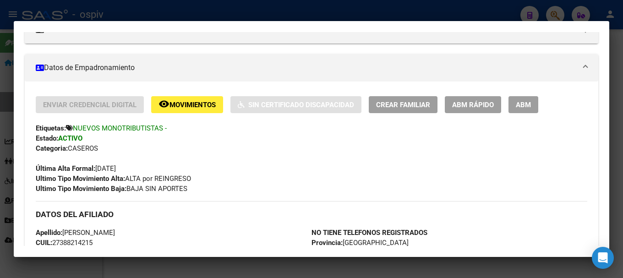
click at [177, 109] on span "Movimientos" at bounding box center [192, 105] width 46 height 8
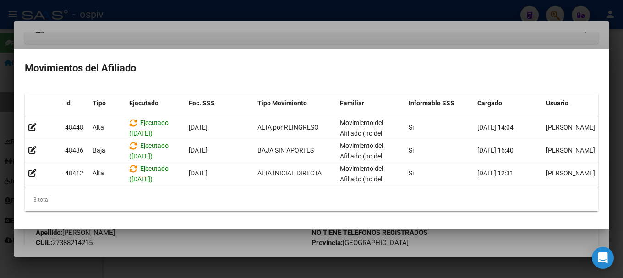
click at [0, 164] on div at bounding box center [311, 139] width 623 height 278
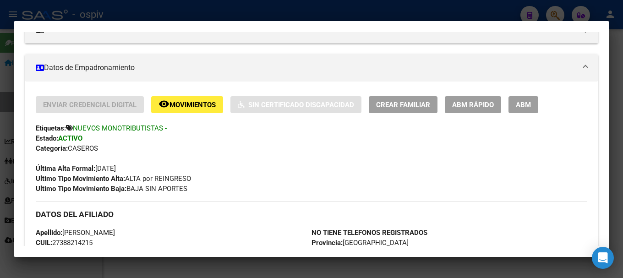
click at [126, 148] on div "Categoria: CASEROS" at bounding box center [312, 148] width 552 height 10
drag, startPoint x: 552, startPoint y: 11, endPoint x: 309, endPoint y: 53, distance: 246.8
click at [552, 11] on div at bounding box center [311, 139] width 623 height 278
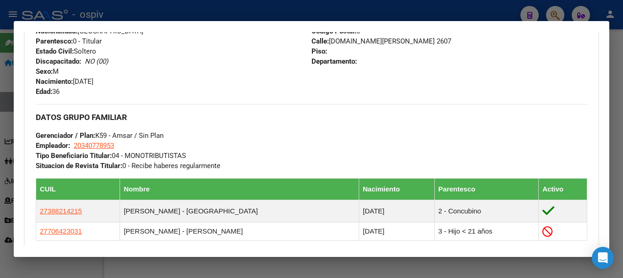
drag, startPoint x: 557, startPoint y: 15, endPoint x: 513, endPoint y: 15, distance: 44.4
click at [557, 15] on div at bounding box center [311, 139] width 623 height 278
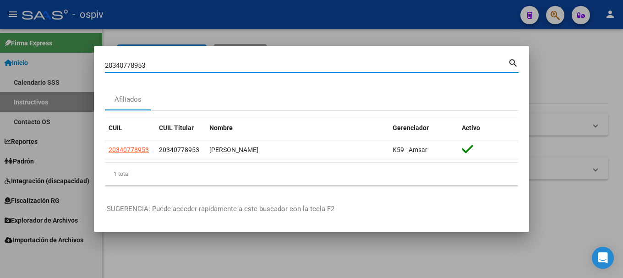
drag, startPoint x: 154, startPoint y: 66, endPoint x: 97, endPoint y: 65, distance: 56.8
click at [98, 65] on mat-dialog-content "20340778953 Buscar (apellido, dni, cuil, nro traspaso, cuit, obra social) searc…" at bounding box center [311, 125] width 435 height 136
paste input "451322282"
type input "20451322282"
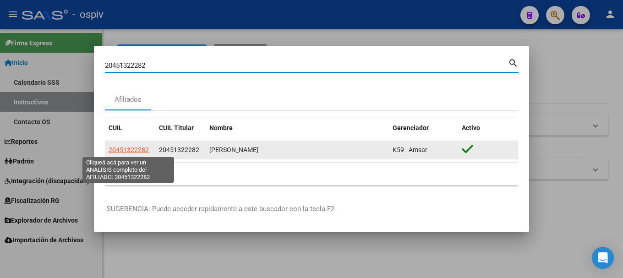
click at [127, 151] on span "20451322282" at bounding box center [129, 149] width 40 height 7
type textarea "20451322282"
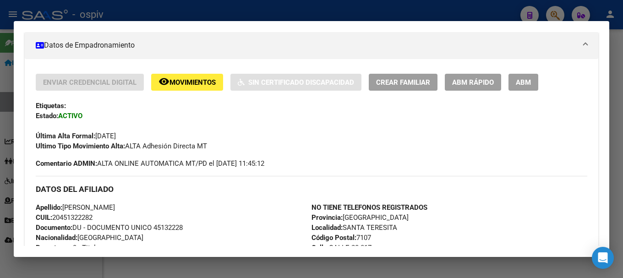
scroll to position [183, 0]
